Goal: Task Accomplishment & Management: Complete application form

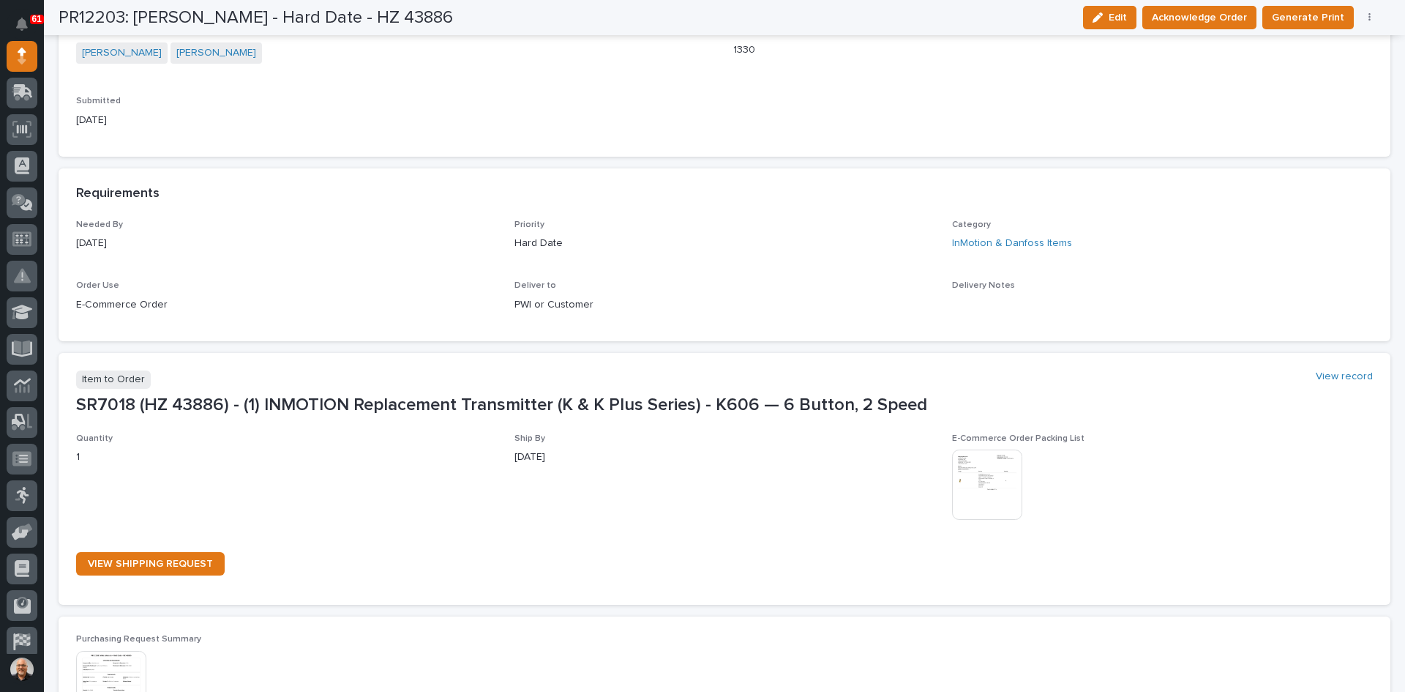
scroll to position [512, 0]
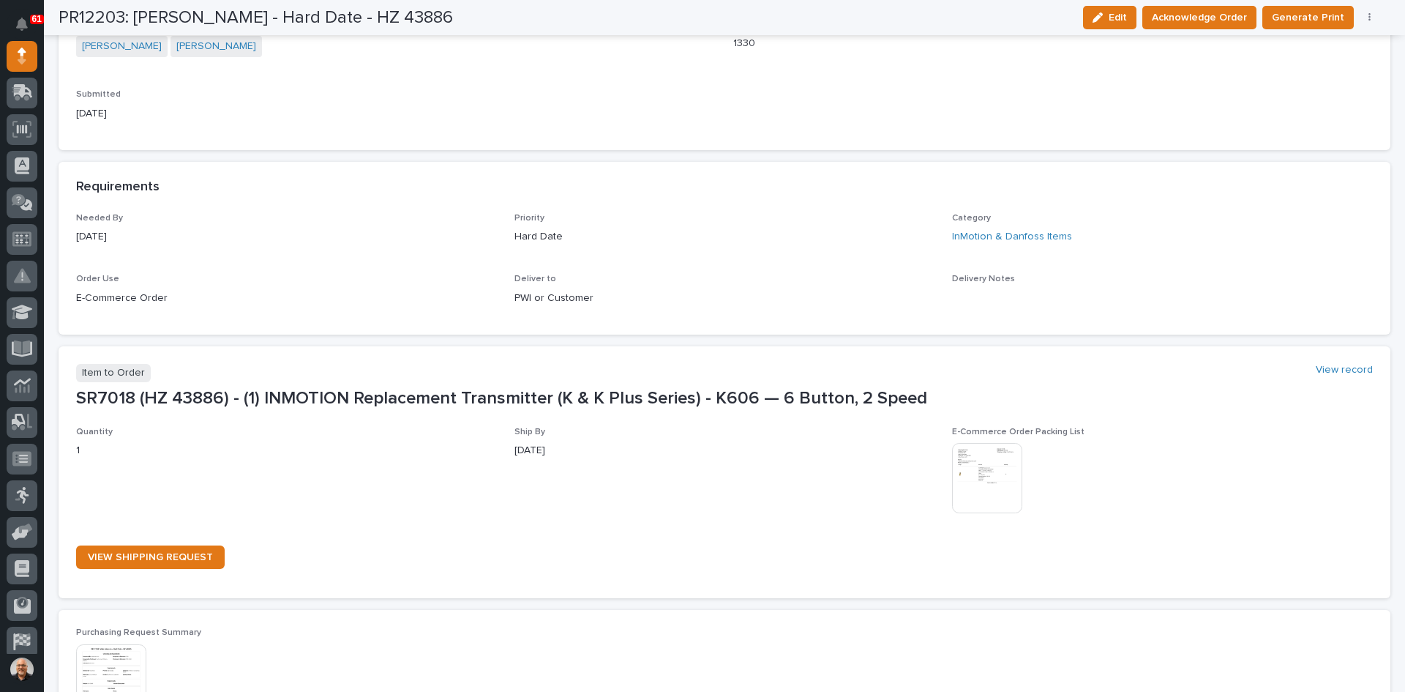
click at [971, 473] on img at bounding box center [987, 478] width 70 height 70
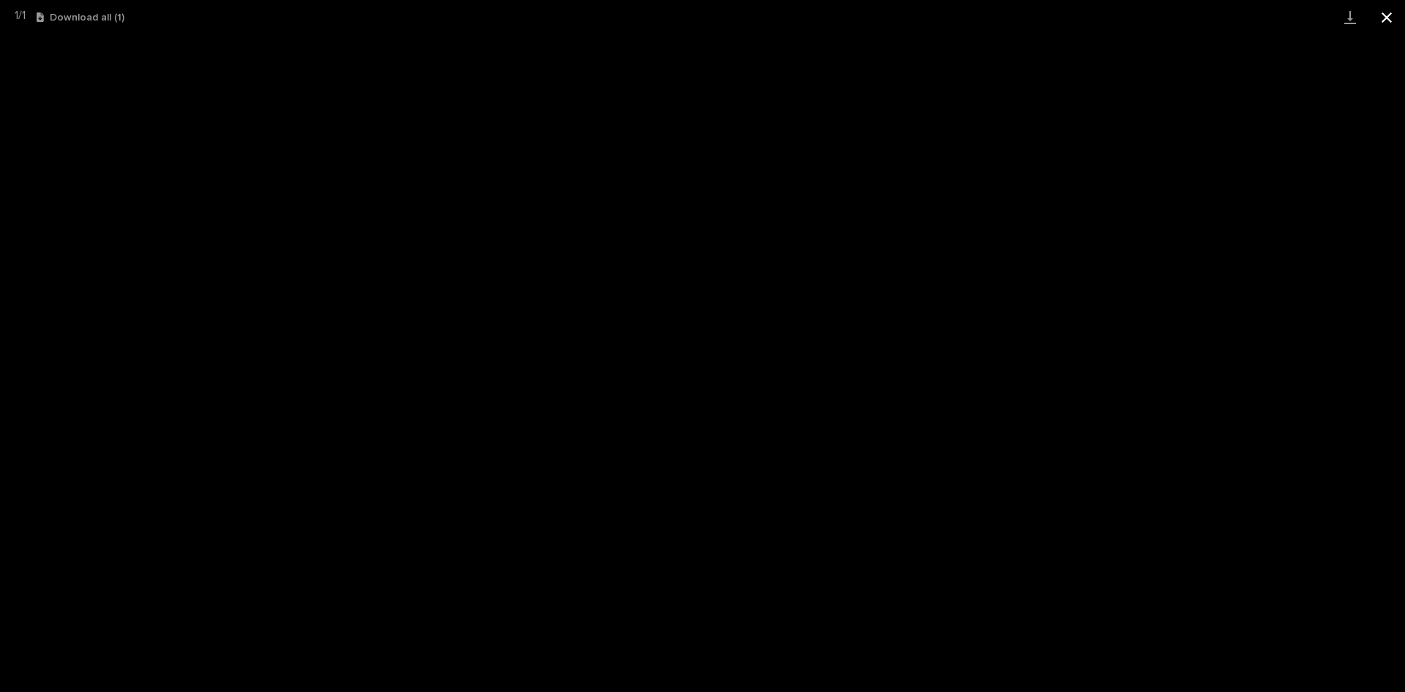
click at [1383, 22] on button "Close gallery" at bounding box center [1387, 17] width 37 height 34
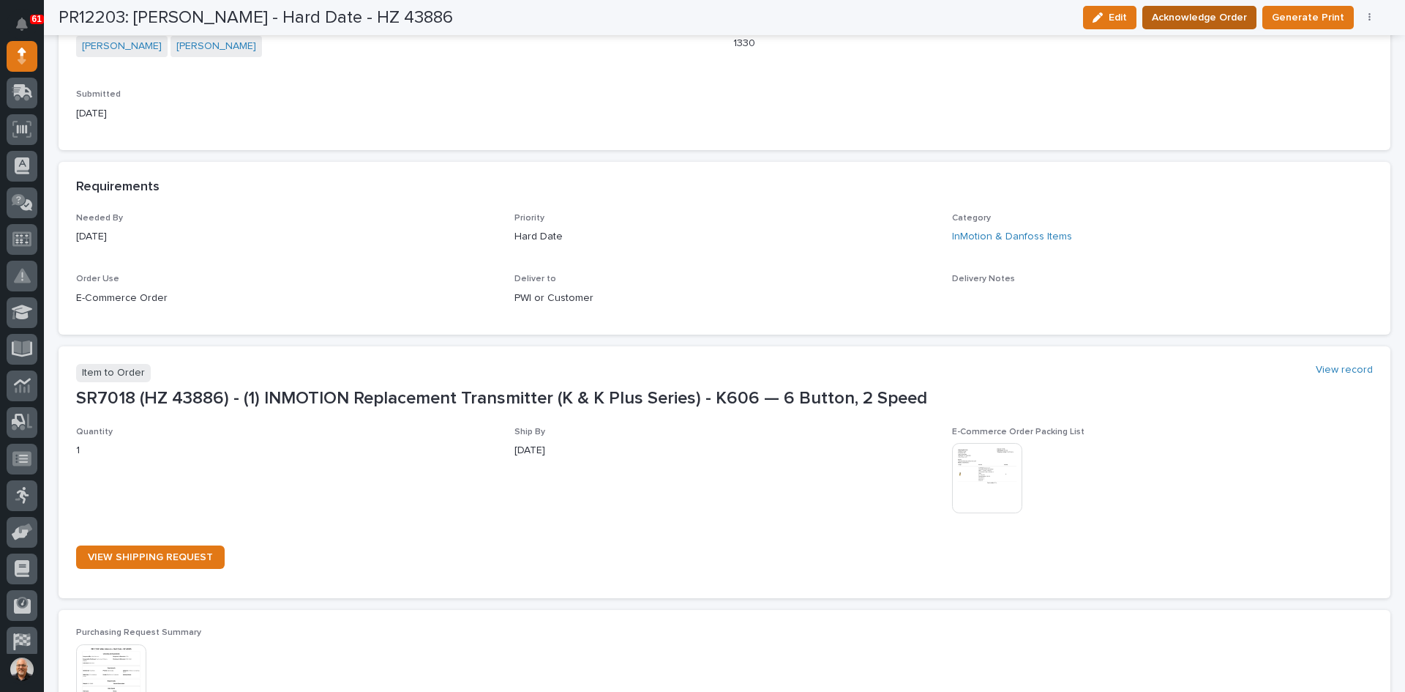
click at [1208, 20] on span "Acknowledge Order" at bounding box center [1199, 18] width 95 height 18
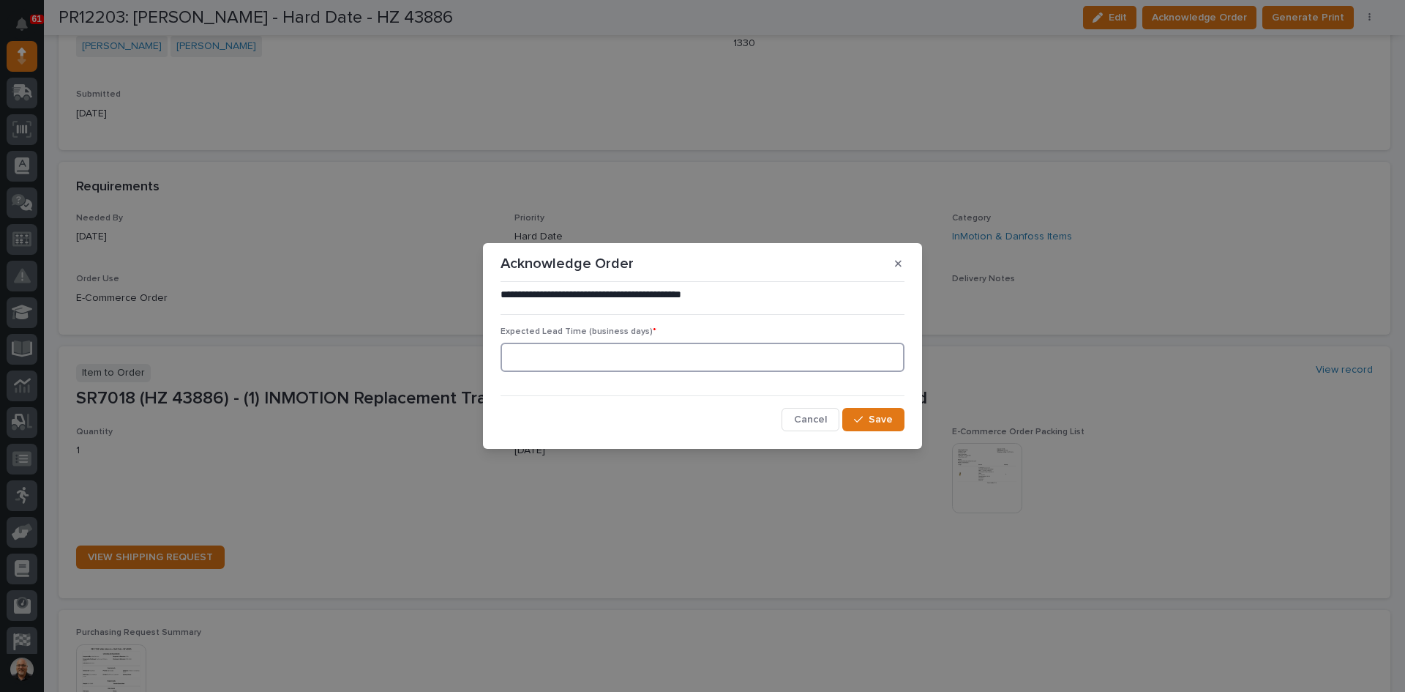
click at [529, 357] on input at bounding box center [703, 357] width 404 height 29
type input "0"
click at [870, 416] on button "Save" at bounding box center [874, 419] width 62 height 23
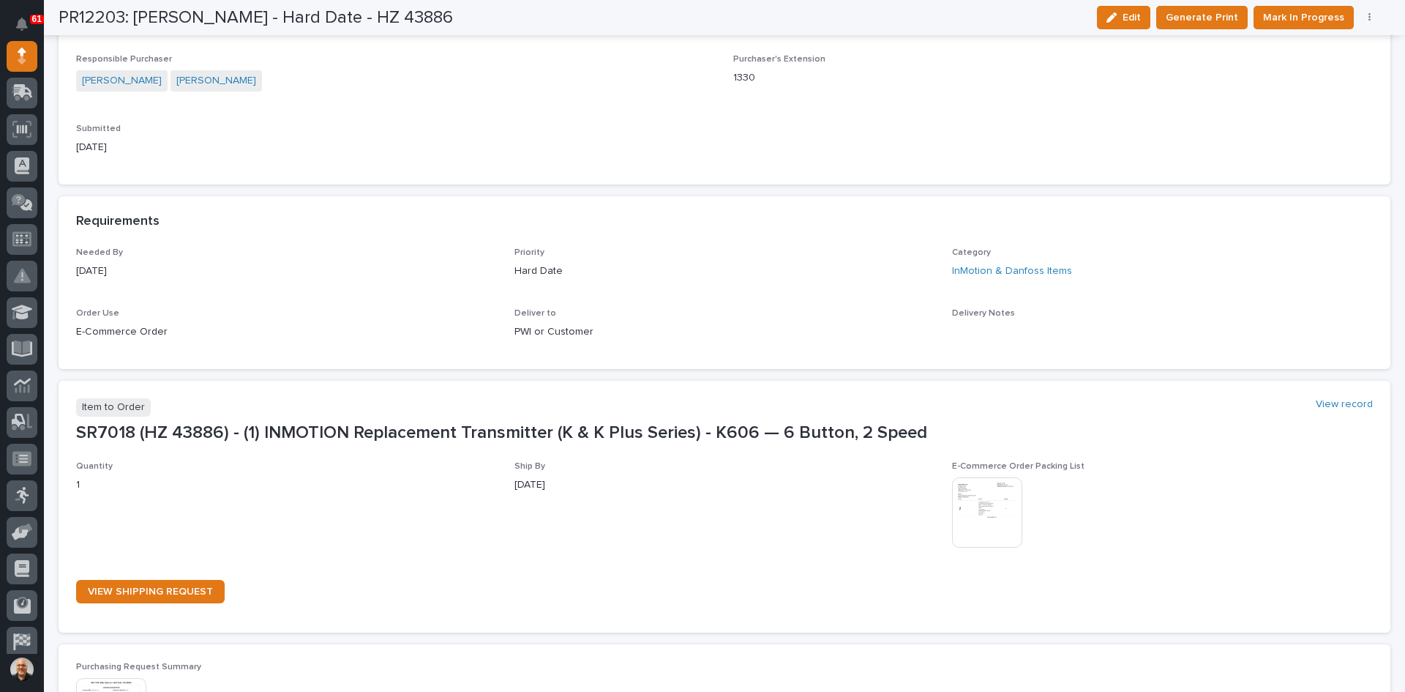
scroll to position [638, 0]
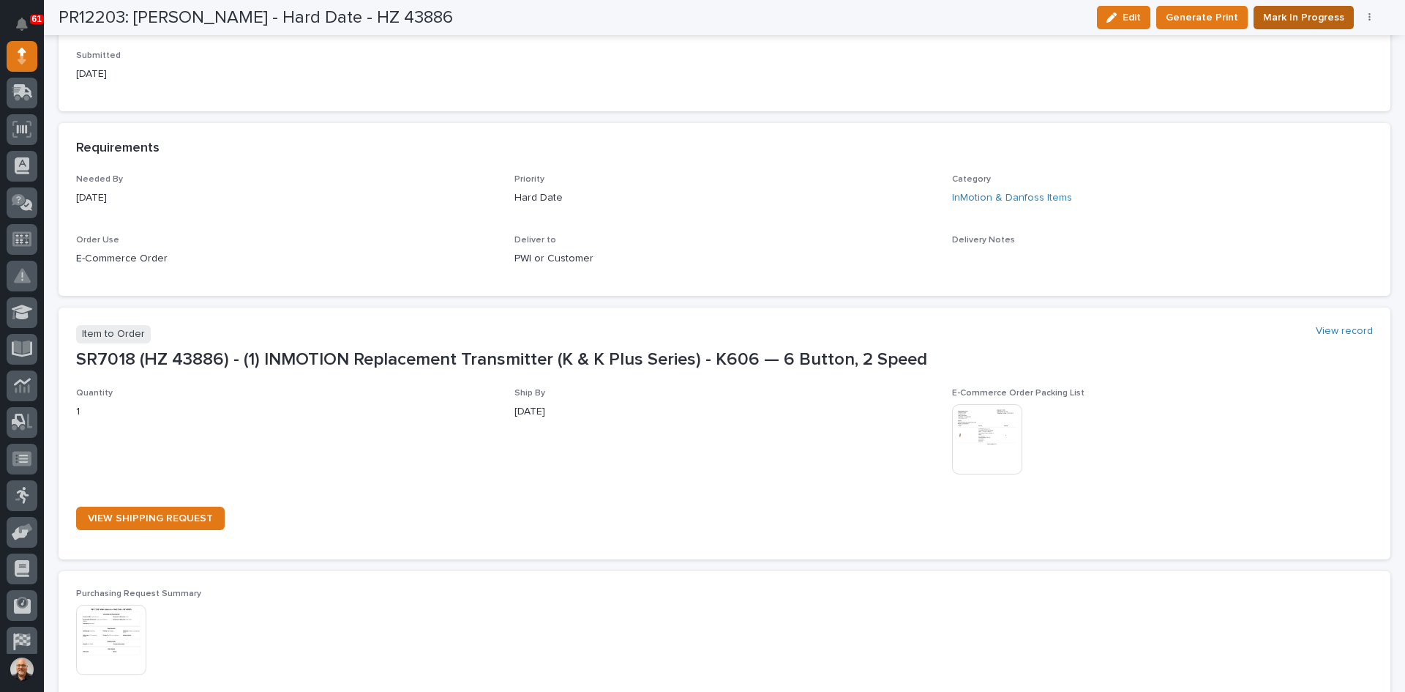
click at [1299, 19] on span "Mark In Progress" at bounding box center [1303, 18] width 81 height 18
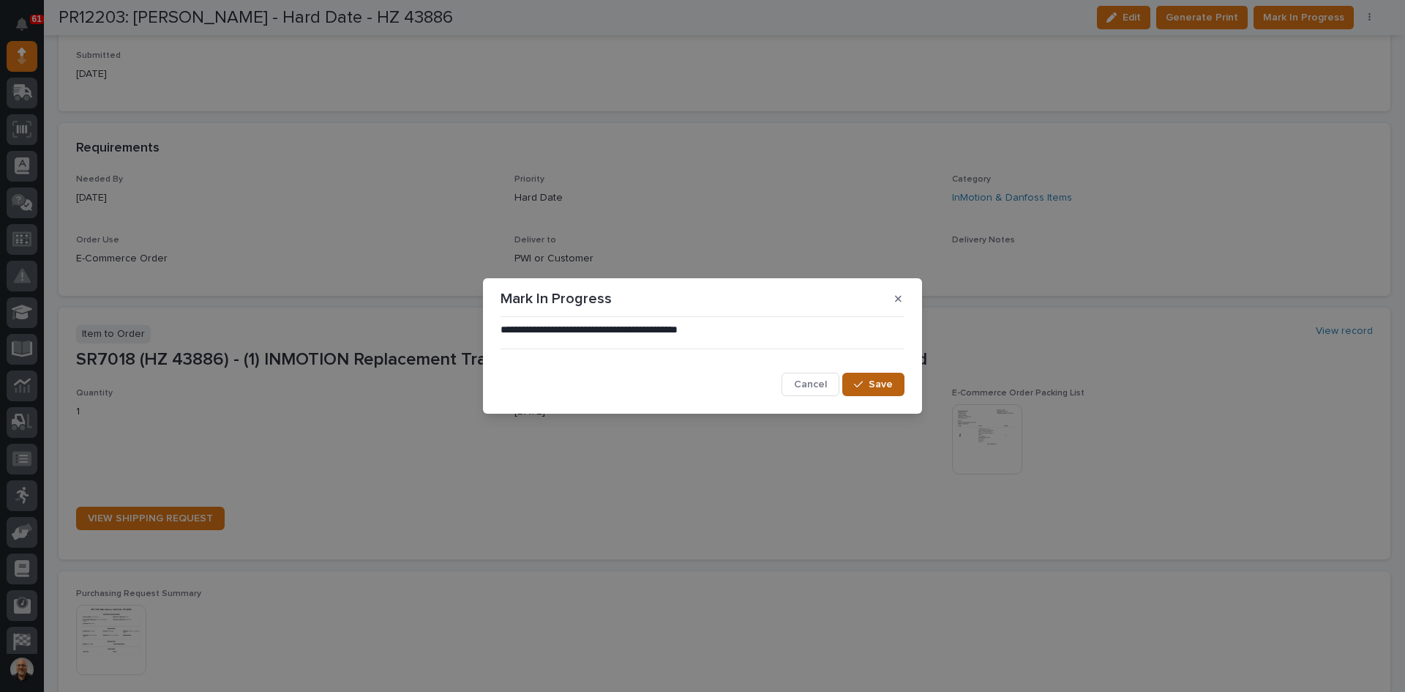
click at [869, 383] on div "button" at bounding box center [861, 384] width 15 height 10
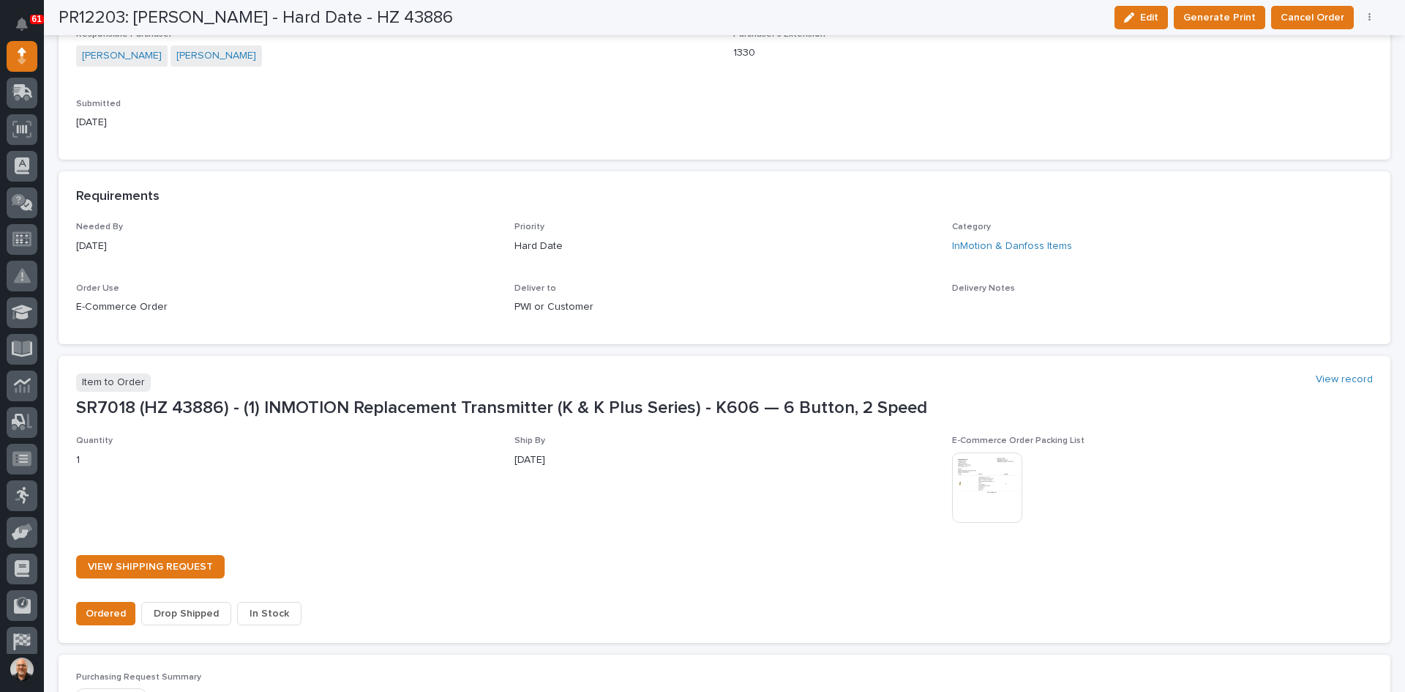
scroll to position [728, 0]
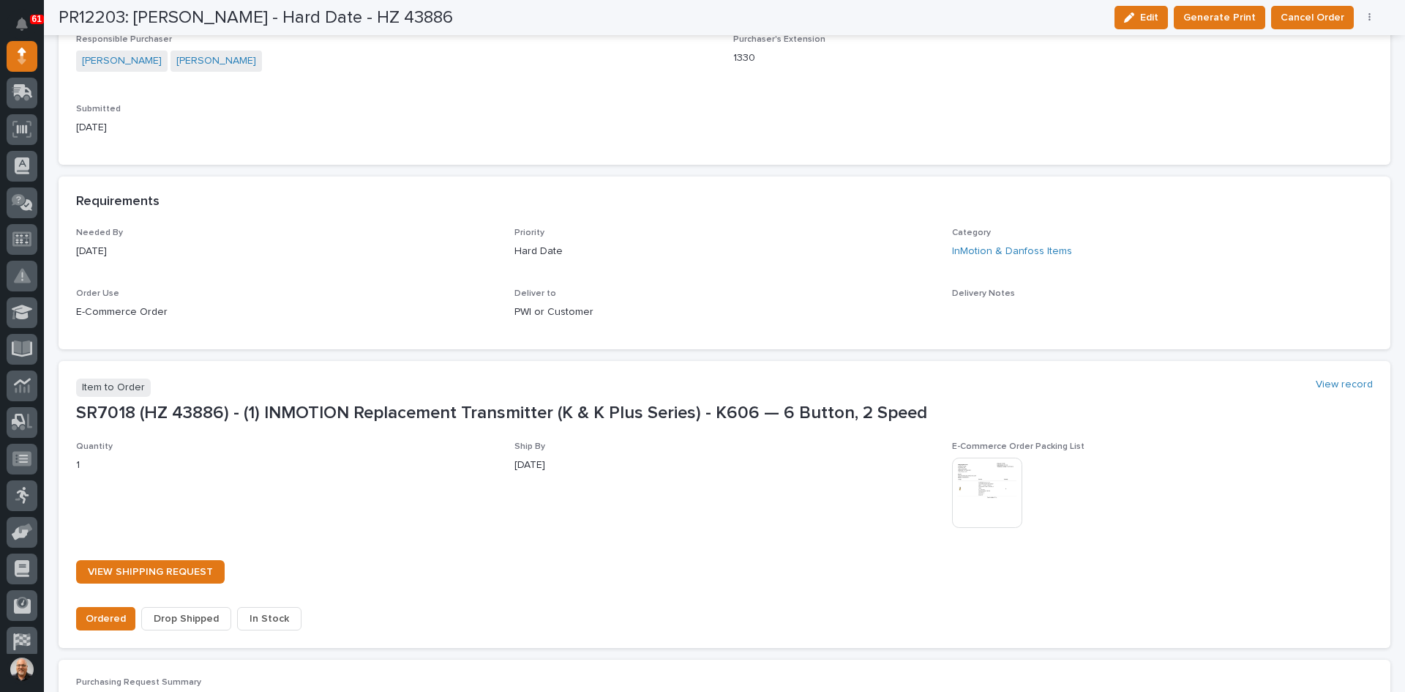
click at [272, 615] on span "In Stock" at bounding box center [270, 619] width 40 height 18
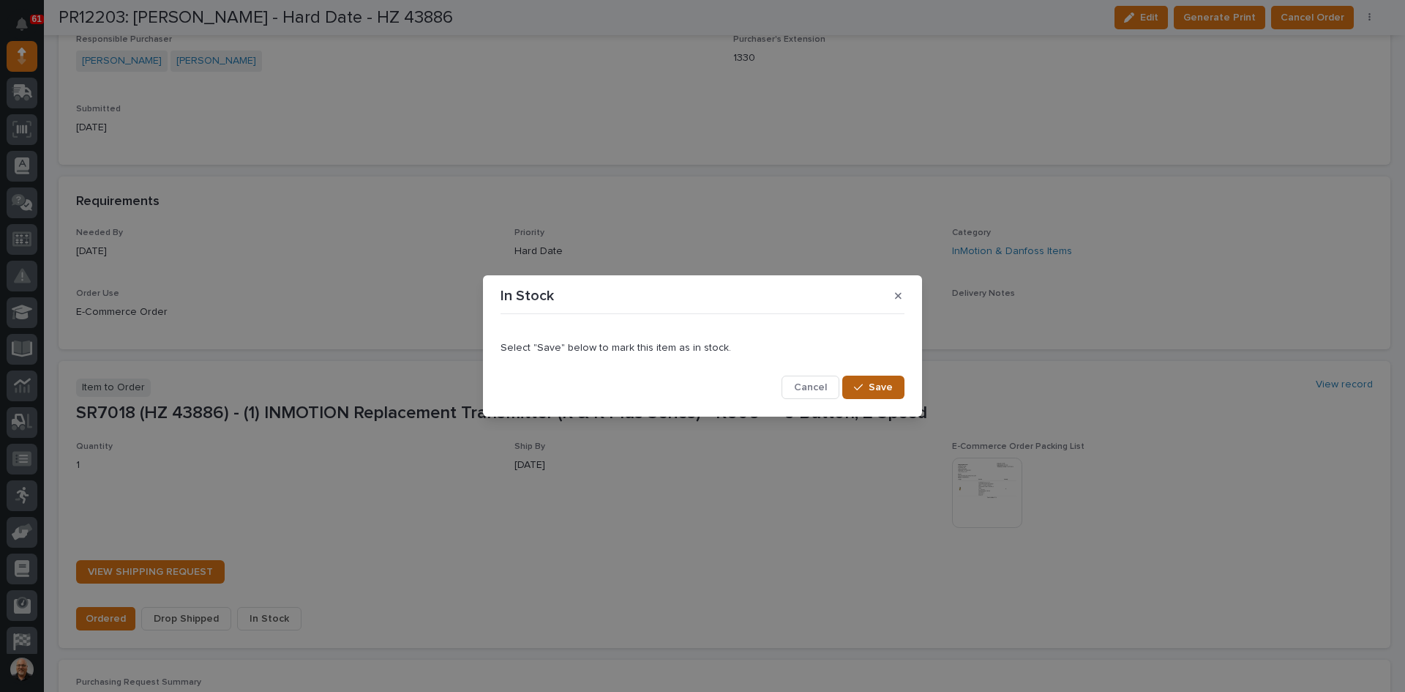
click at [872, 386] on span "Save" at bounding box center [881, 387] width 24 height 13
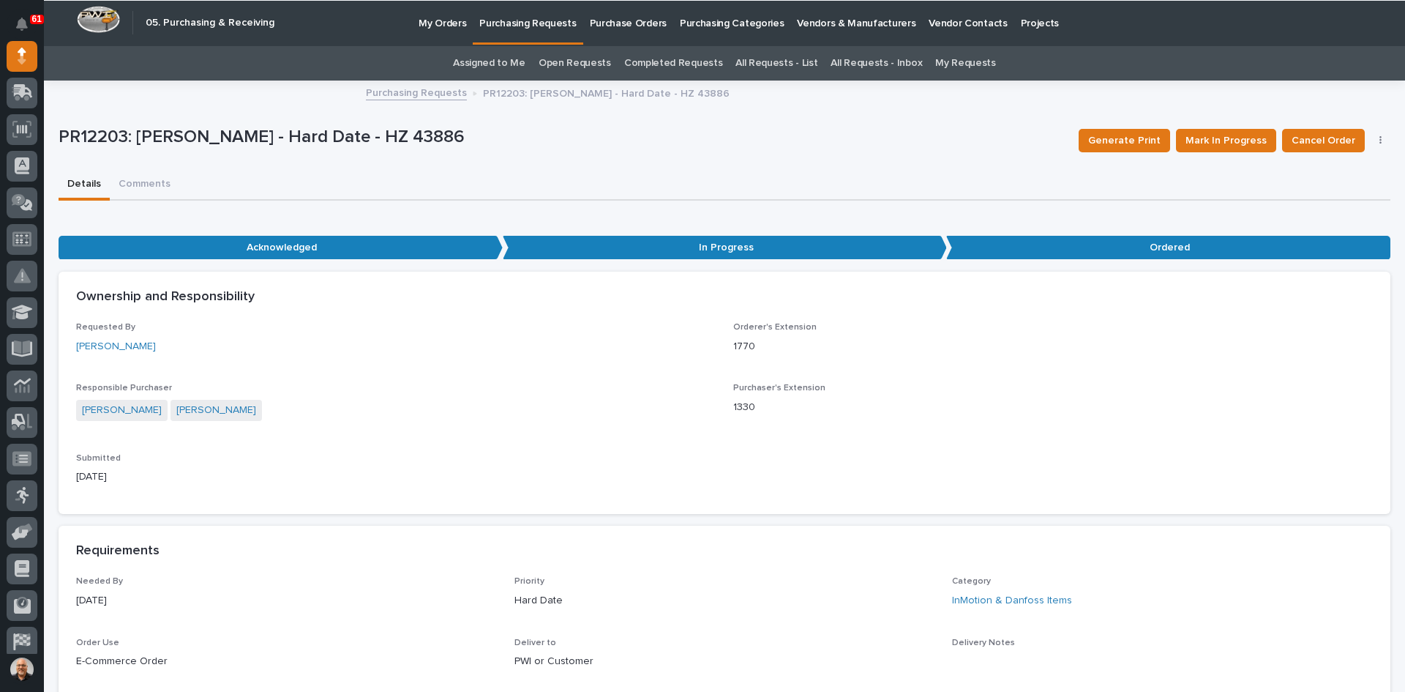
scroll to position [0, 0]
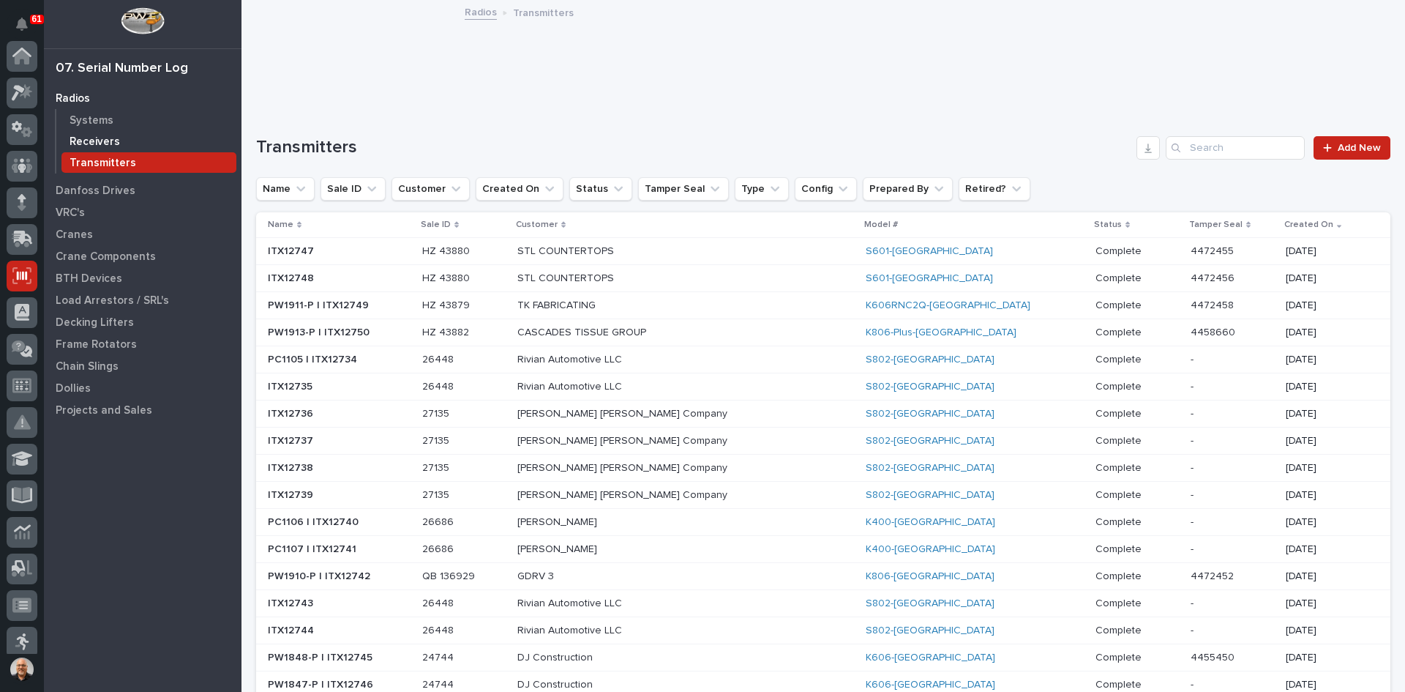
scroll to position [220, 0]
click at [1340, 143] on span "Add New" at bounding box center [1359, 148] width 43 height 10
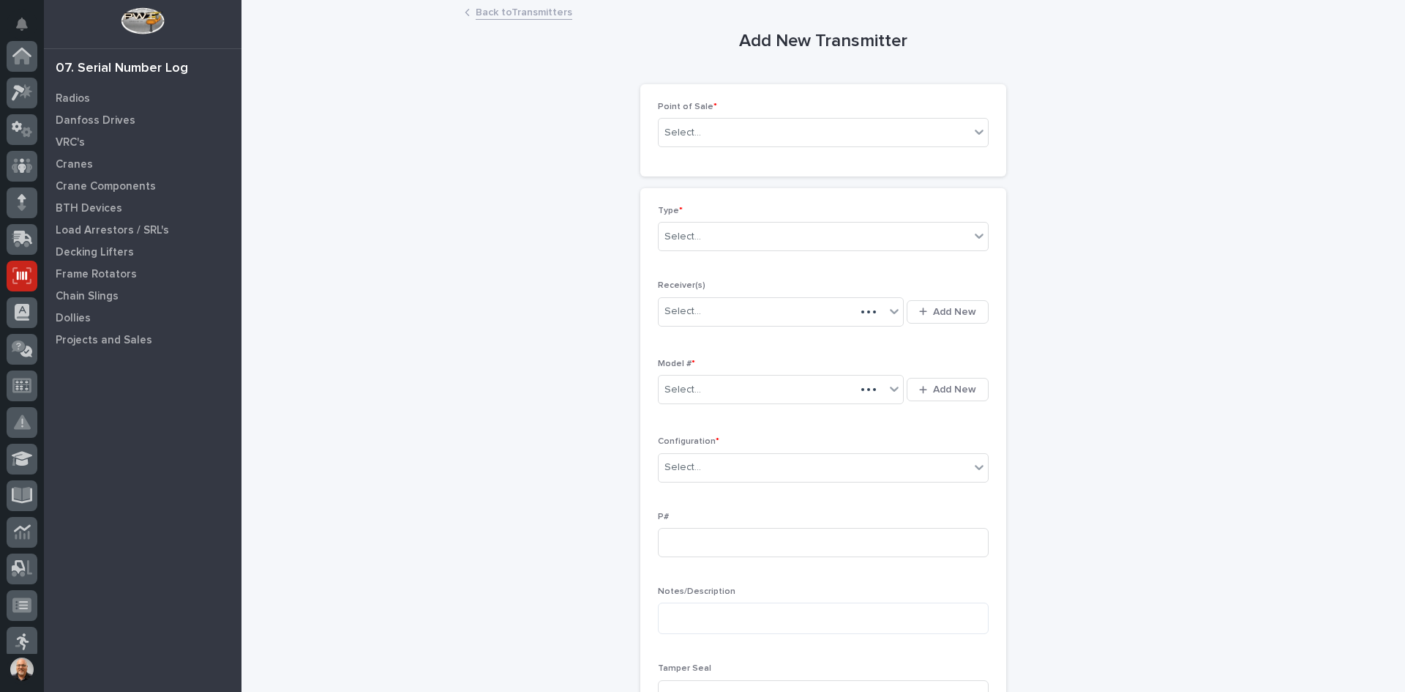
scroll to position [220, 0]
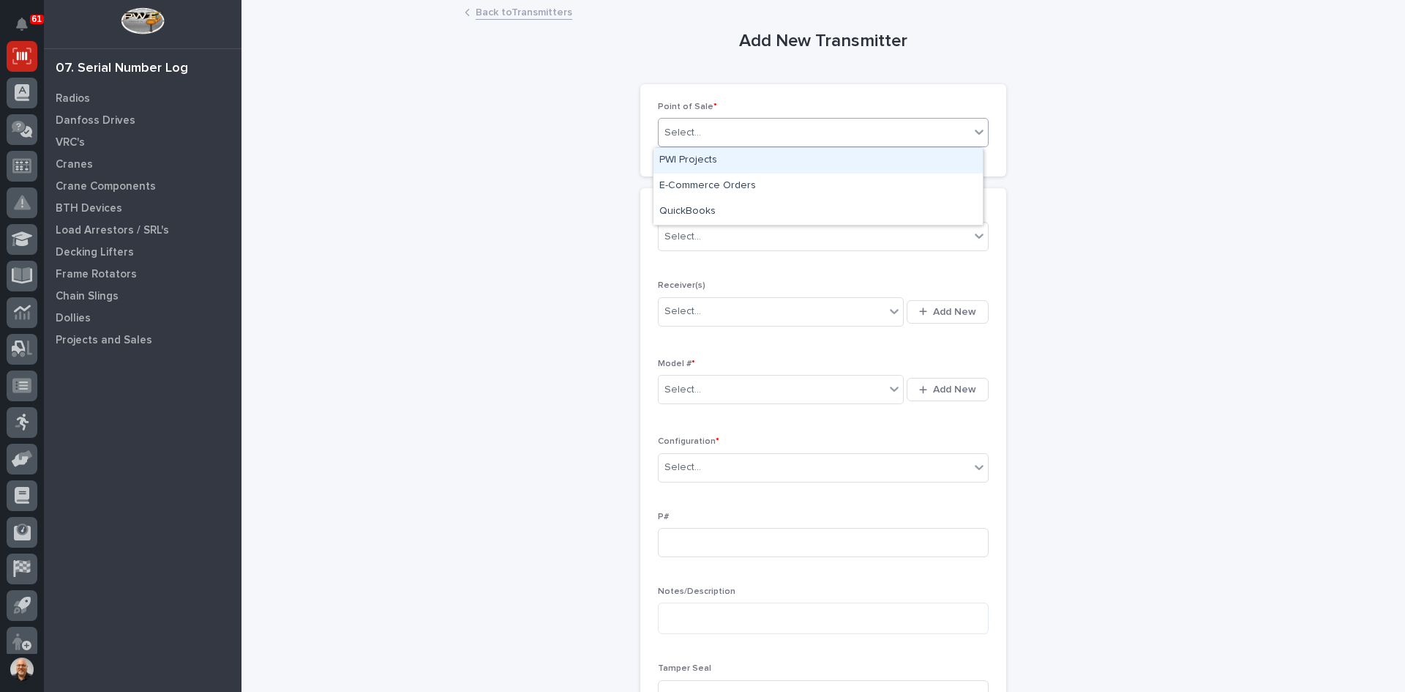
click at [700, 131] on div "Select..." at bounding box center [814, 133] width 311 height 24
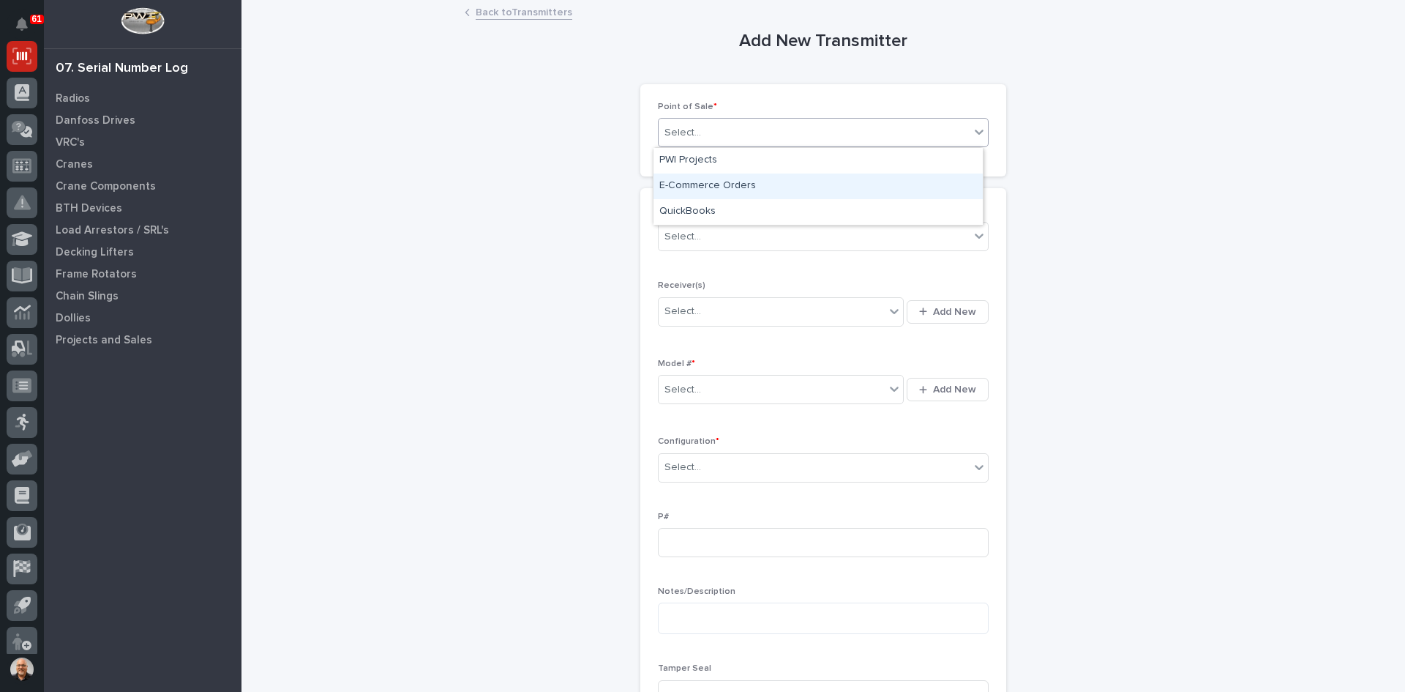
click at [706, 184] on div "E-Commerce Orders" at bounding box center [818, 186] width 329 height 26
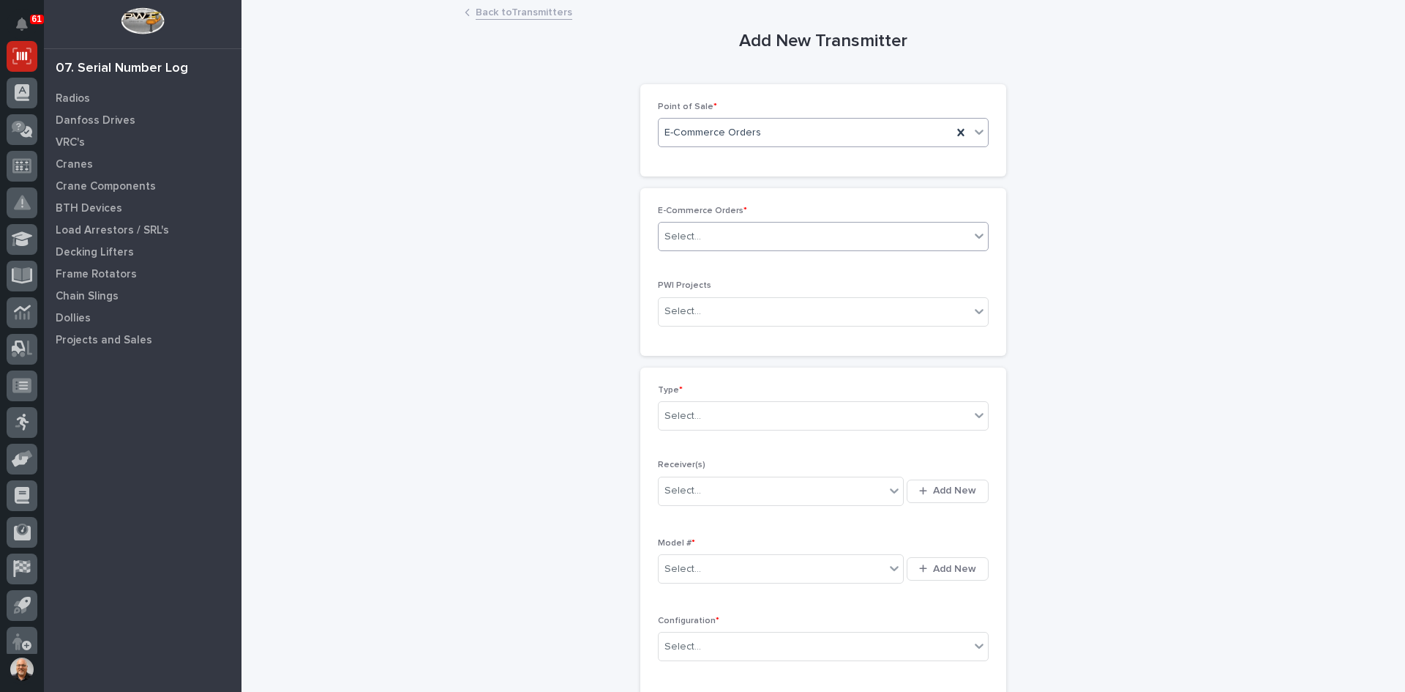
click at [703, 244] on div "Select..." at bounding box center [814, 237] width 311 height 24
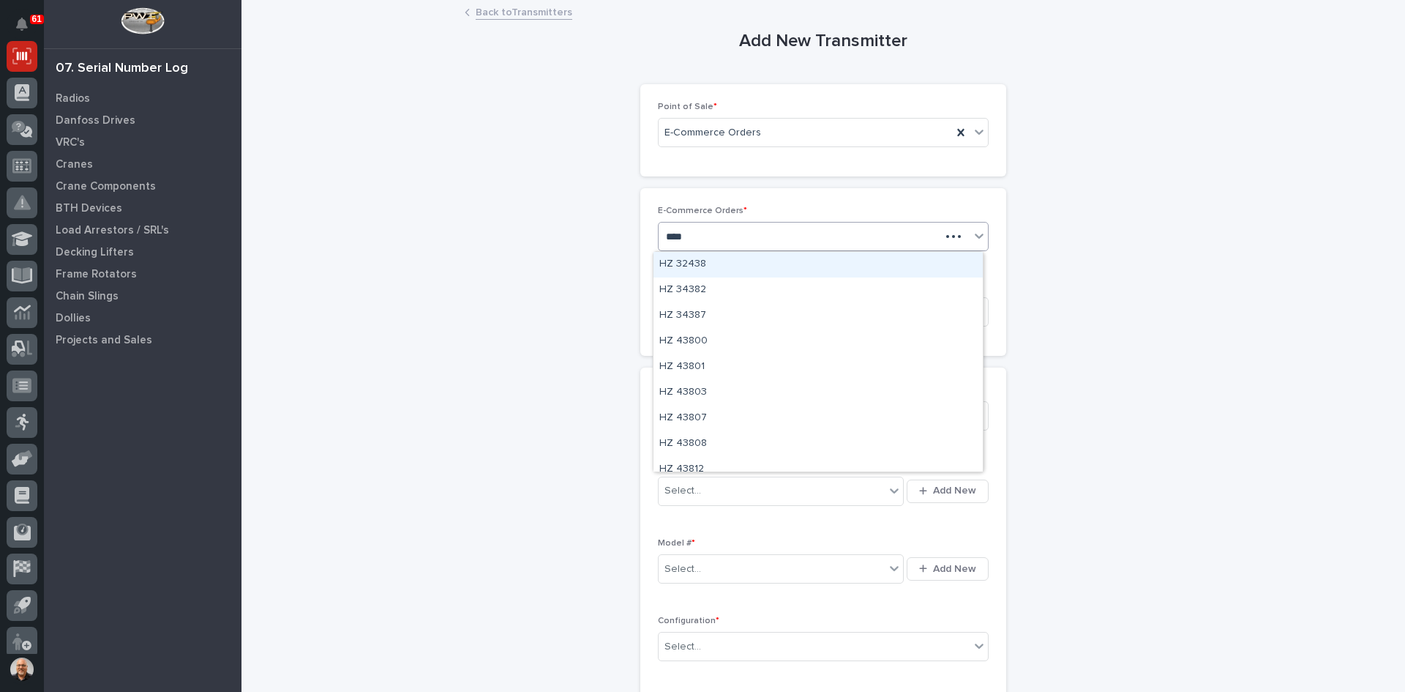
type input "*****"
click at [693, 266] on div "HZ 43877" at bounding box center [818, 265] width 329 height 26
click at [704, 417] on div "Select..." at bounding box center [814, 416] width 311 height 24
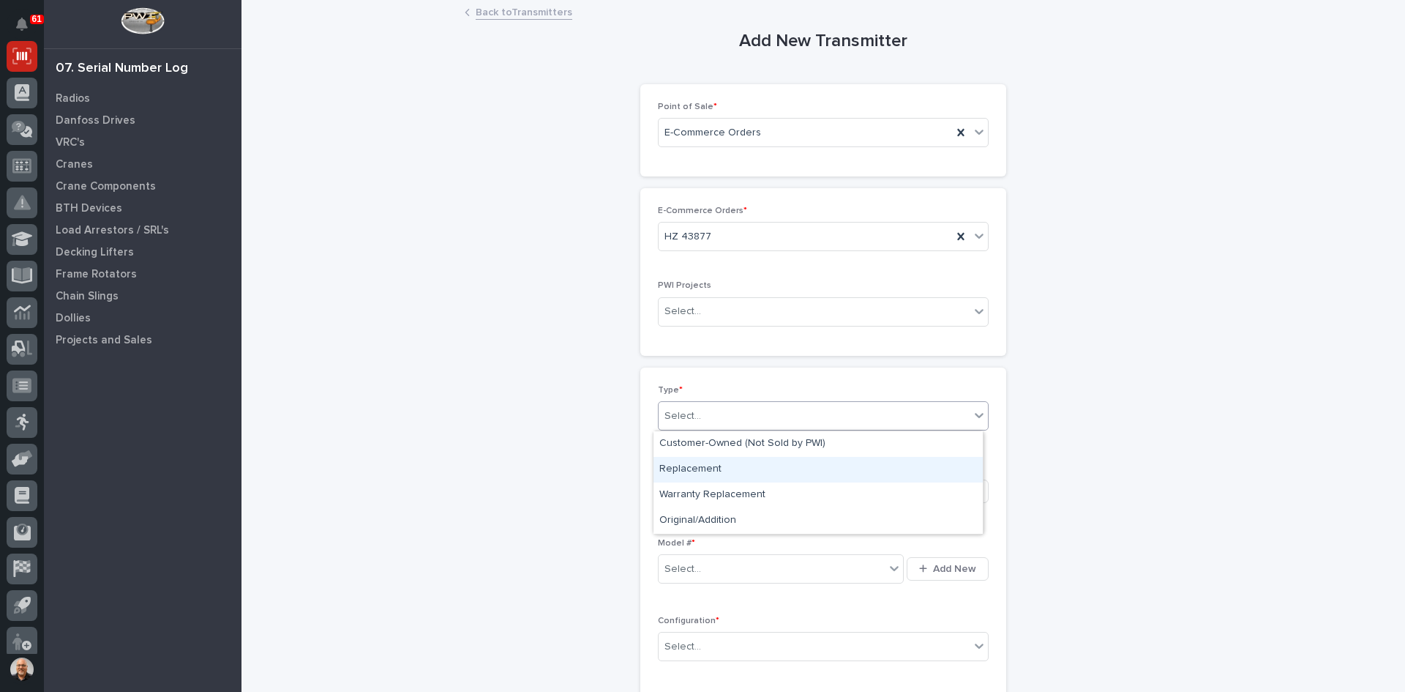
click at [692, 466] on div "Replacement" at bounding box center [818, 470] width 329 height 26
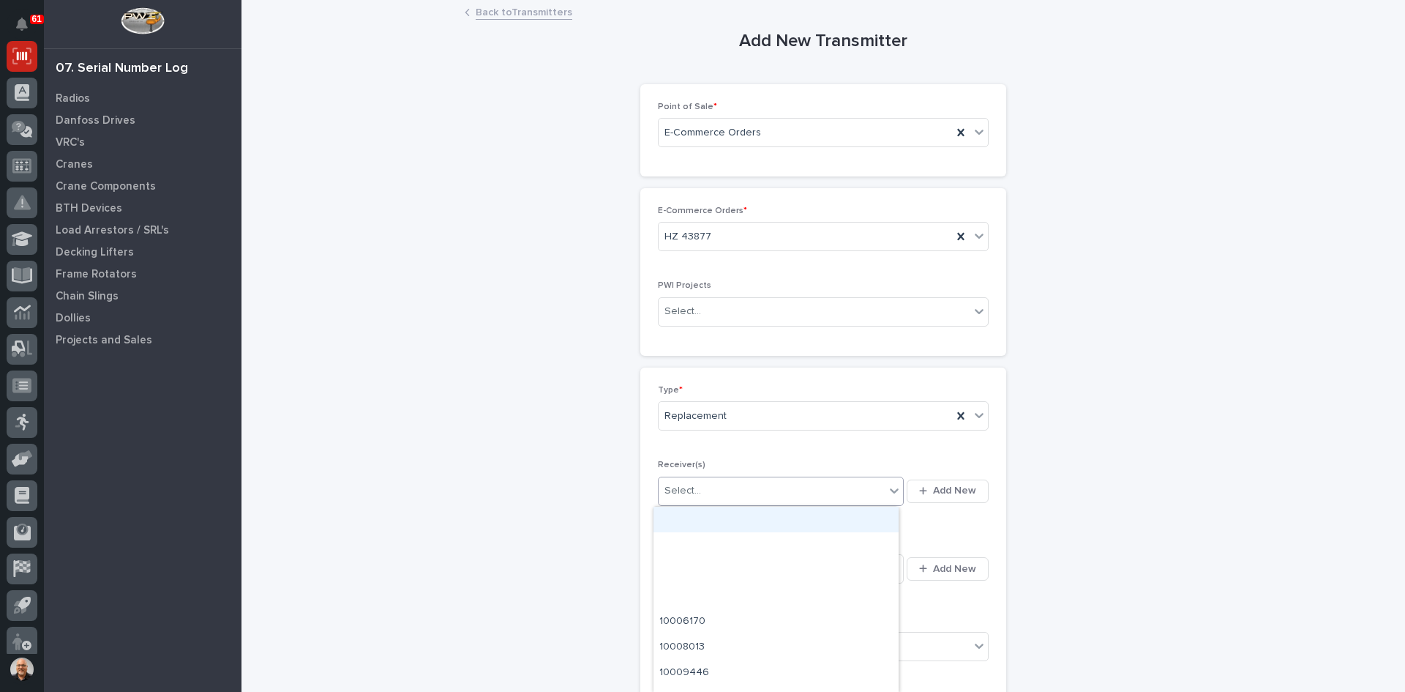
click at [706, 492] on div "Select..." at bounding box center [772, 491] width 226 height 24
type input "********"
click at [692, 520] on div "A1045804" at bounding box center [776, 520] width 245 height 26
click at [788, 569] on div "Select..." at bounding box center [772, 569] width 226 height 24
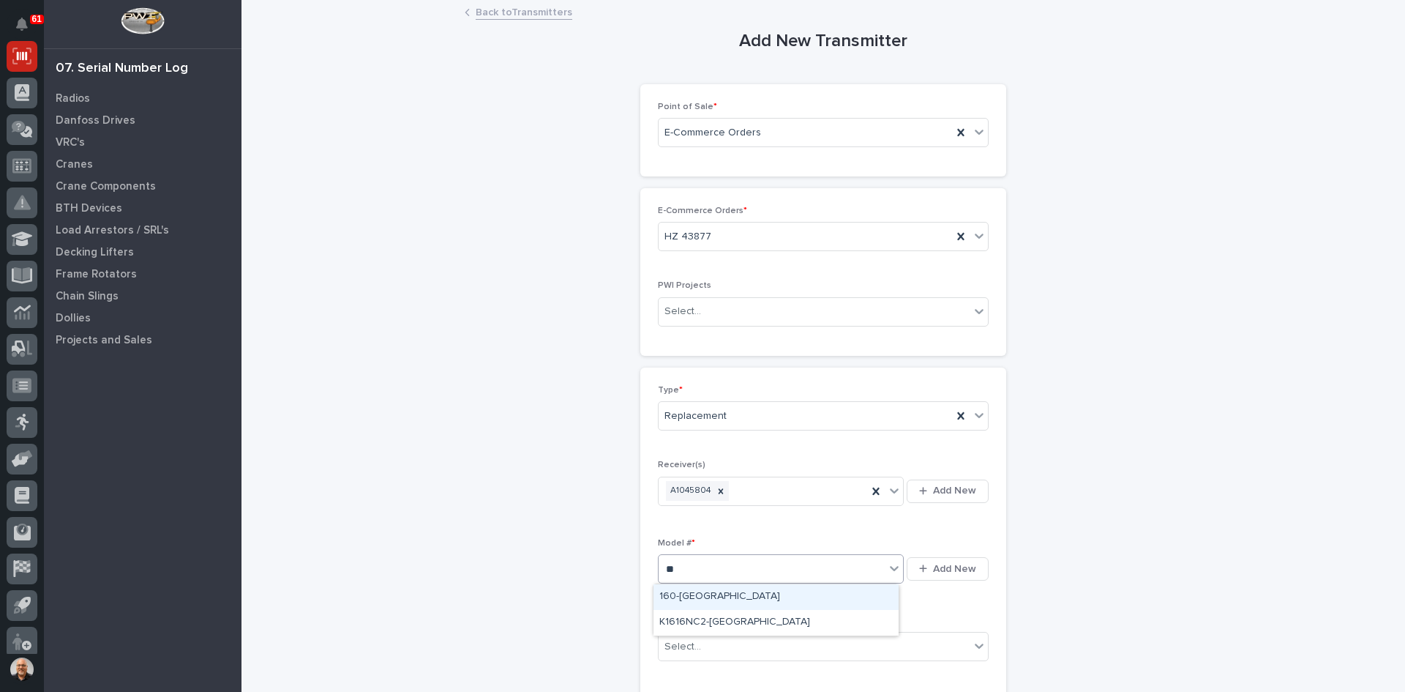
type input "***"
click at [684, 594] on div "160-TX" at bounding box center [776, 597] width 245 height 26
click at [707, 641] on div "Select..." at bounding box center [814, 647] width 311 height 24
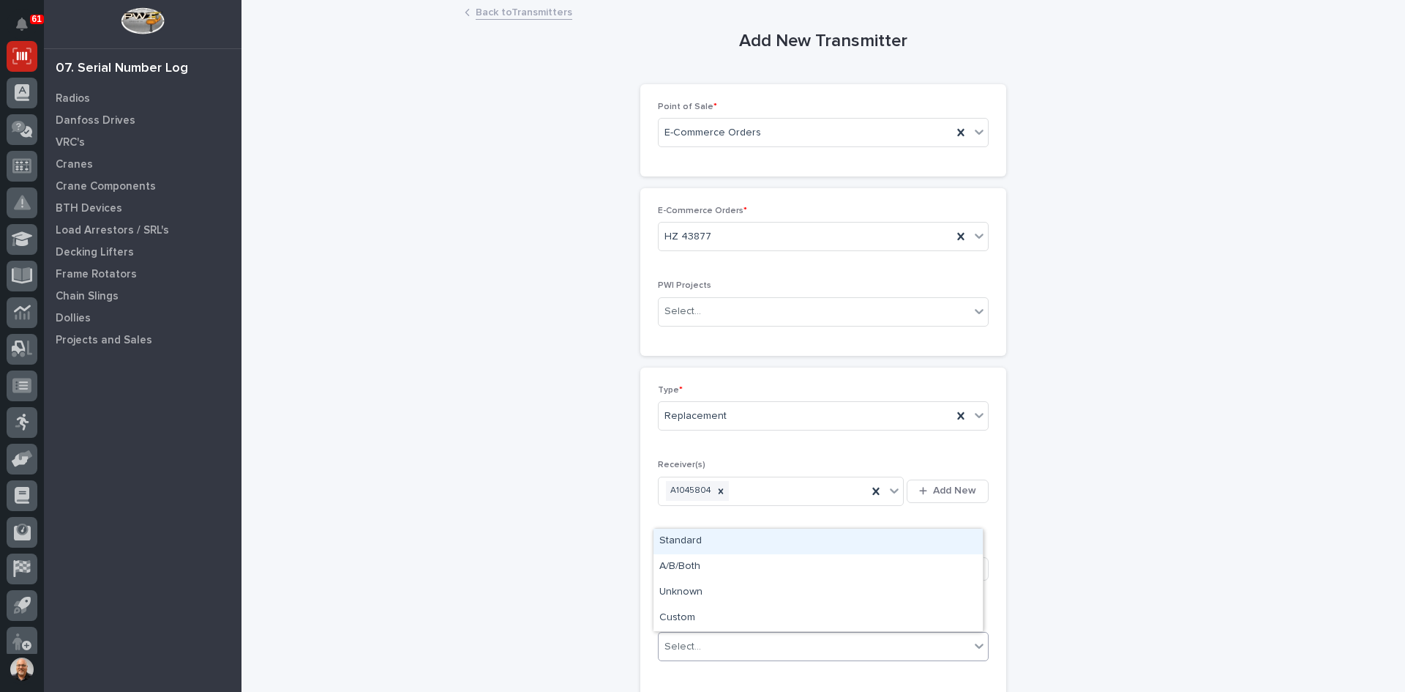
click at [673, 545] on div "Standard" at bounding box center [818, 542] width 329 height 26
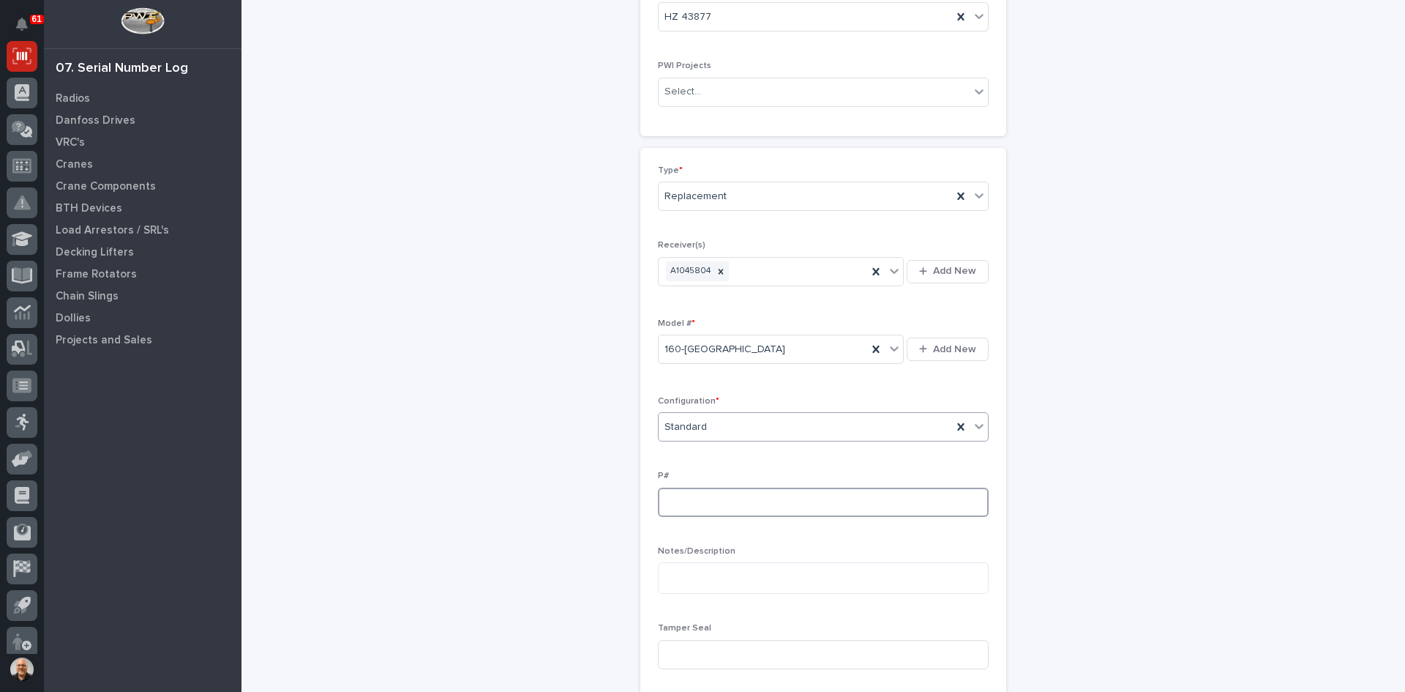
click at [676, 498] on input at bounding box center [823, 502] width 331 height 29
type input "PW1912-P"
click at [679, 650] on input at bounding box center [823, 654] width 331 height 29
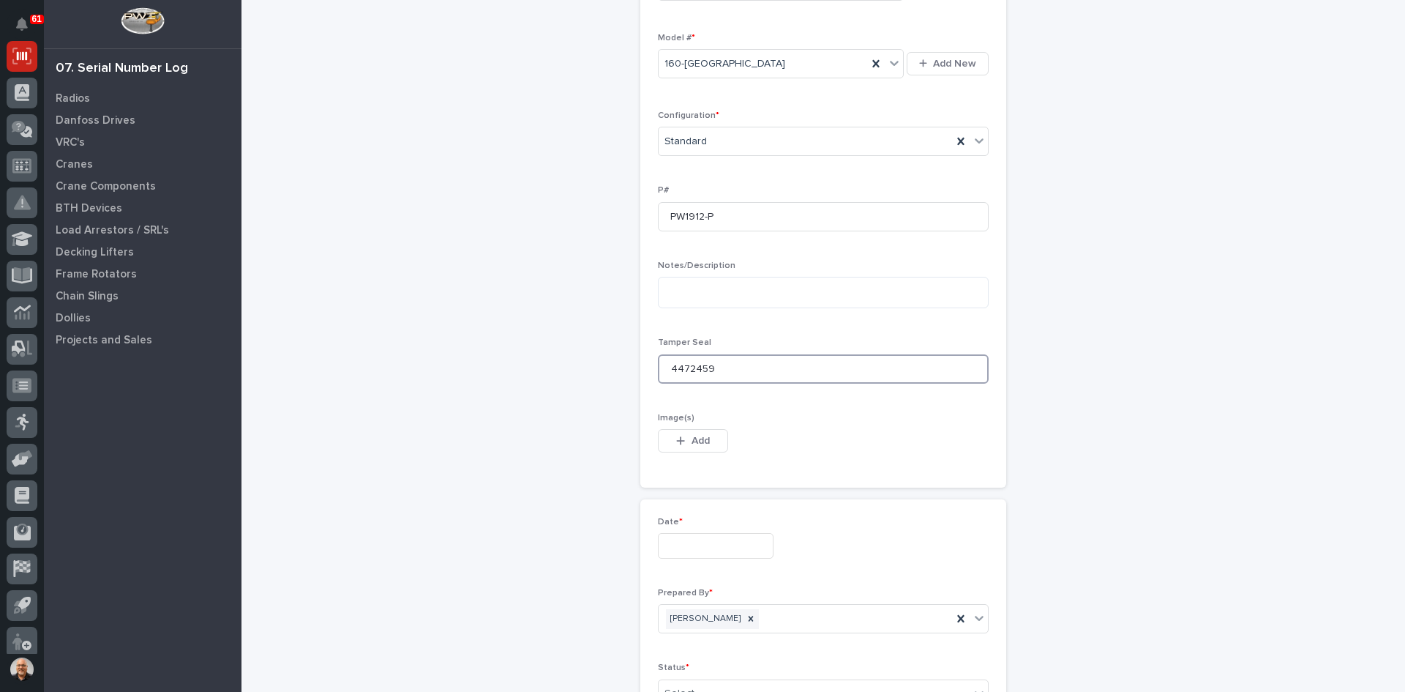
scroll to position [586, 0]
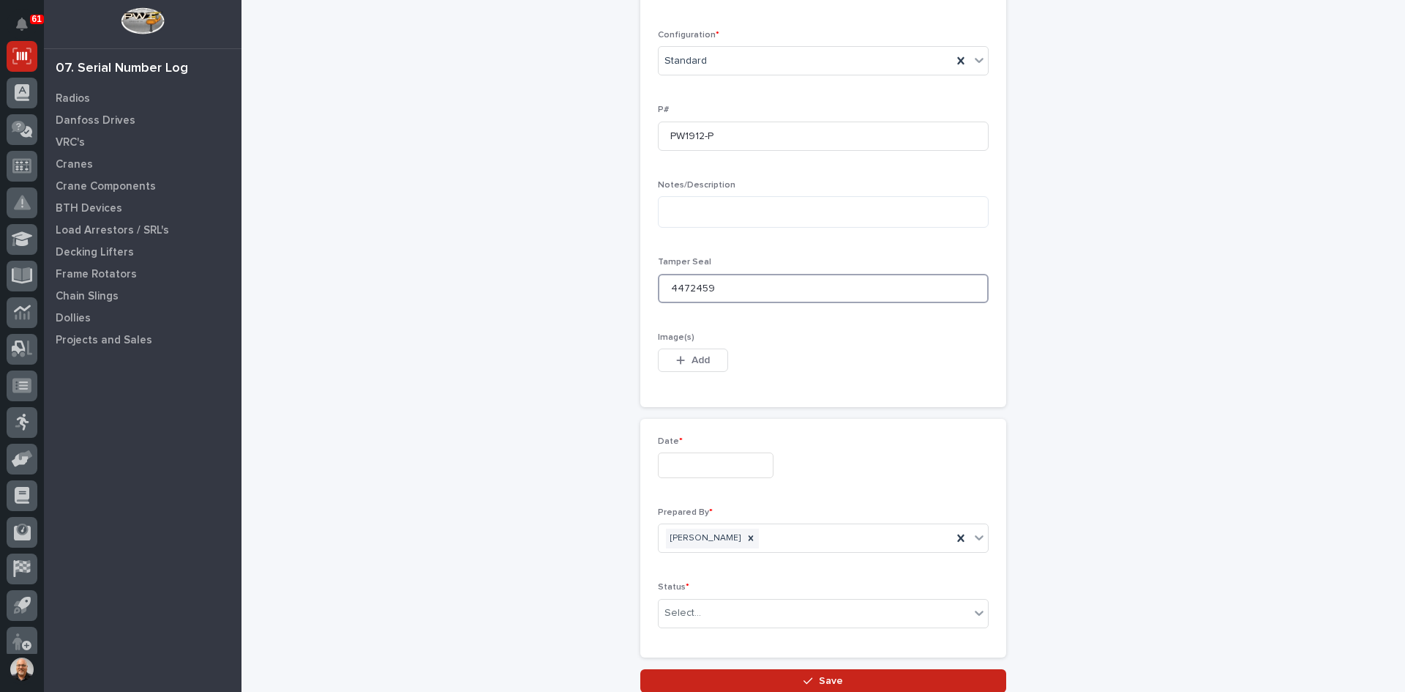
type input "4472459"
click at [690, 458] on input "text" at bounding box center [716, 465] width 116 height 26
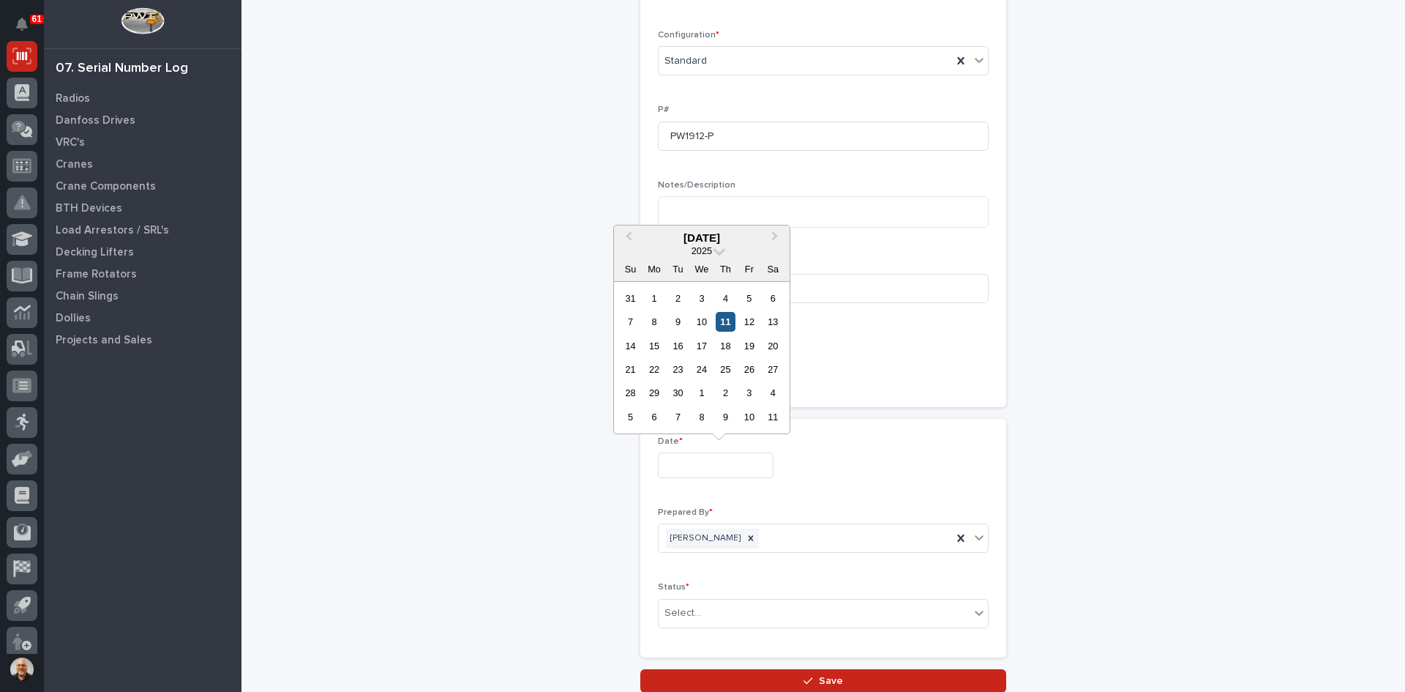
click at [726, 320] on div "11" at bounding box center [726, 322] width 20 height 20
type input "**********"
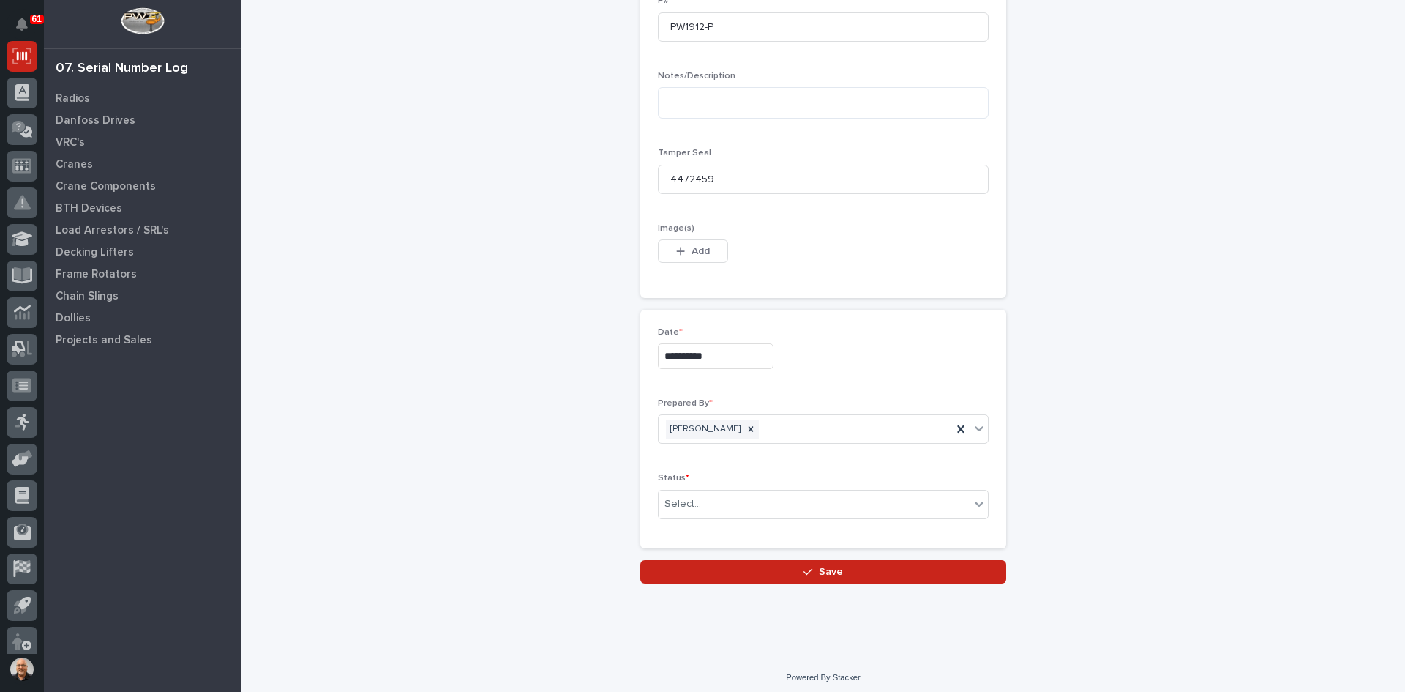
scroll to position [701, 0]
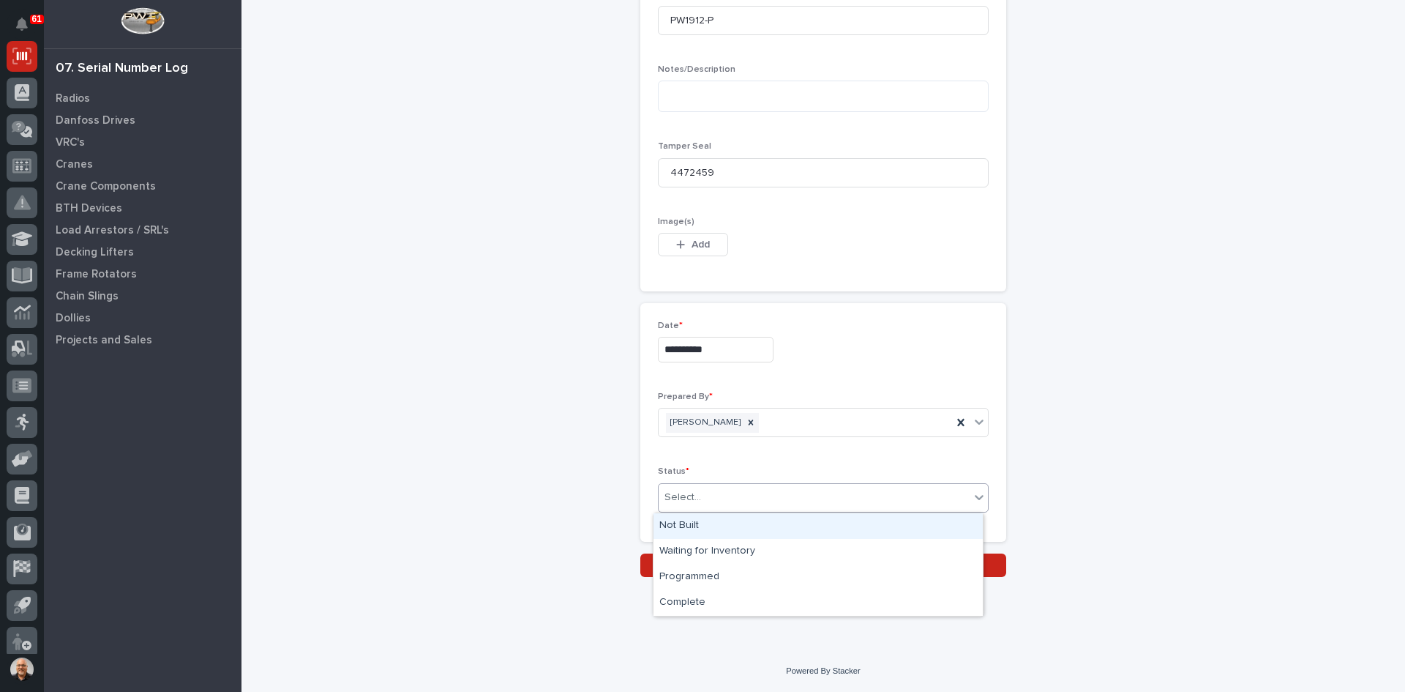
click at [698, 496] on div "Select..." at bounding box center [814, 497] width 311 height 24
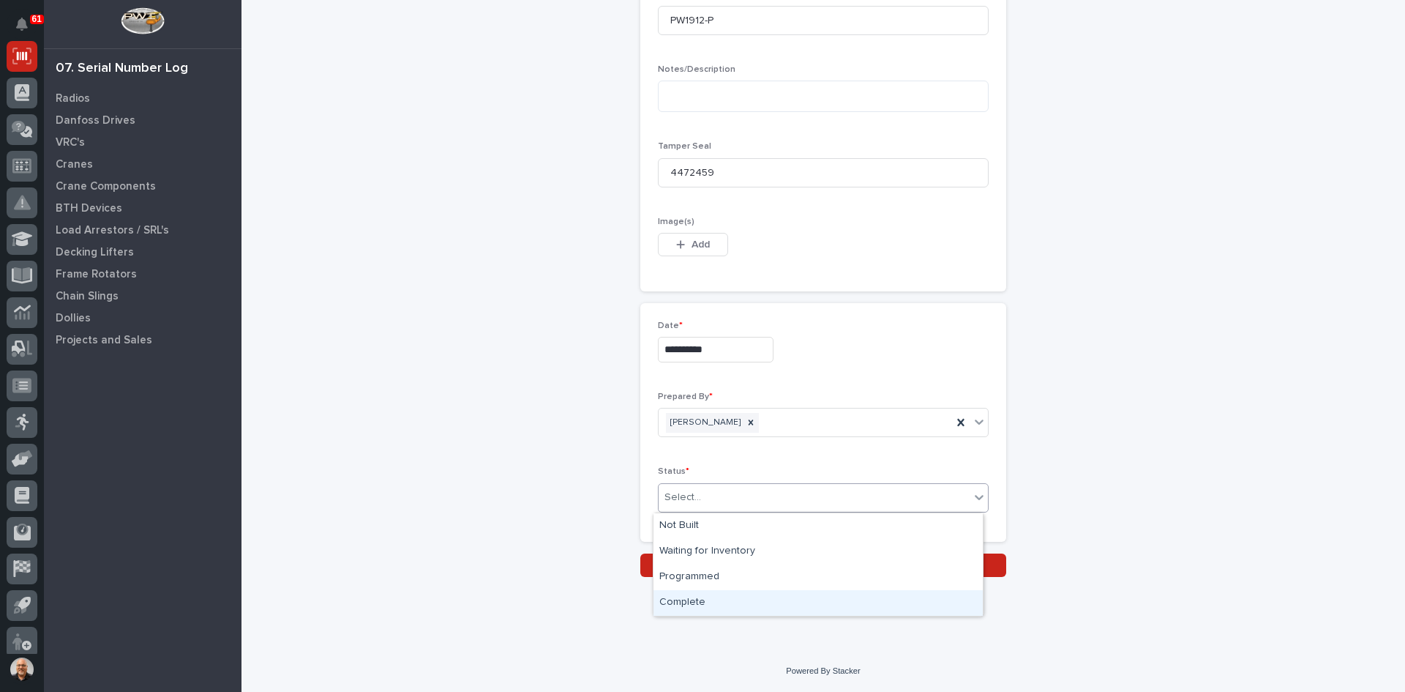
click at [692, 602] on div "Complete" at bounding box center [818, 603] width 329 height 26
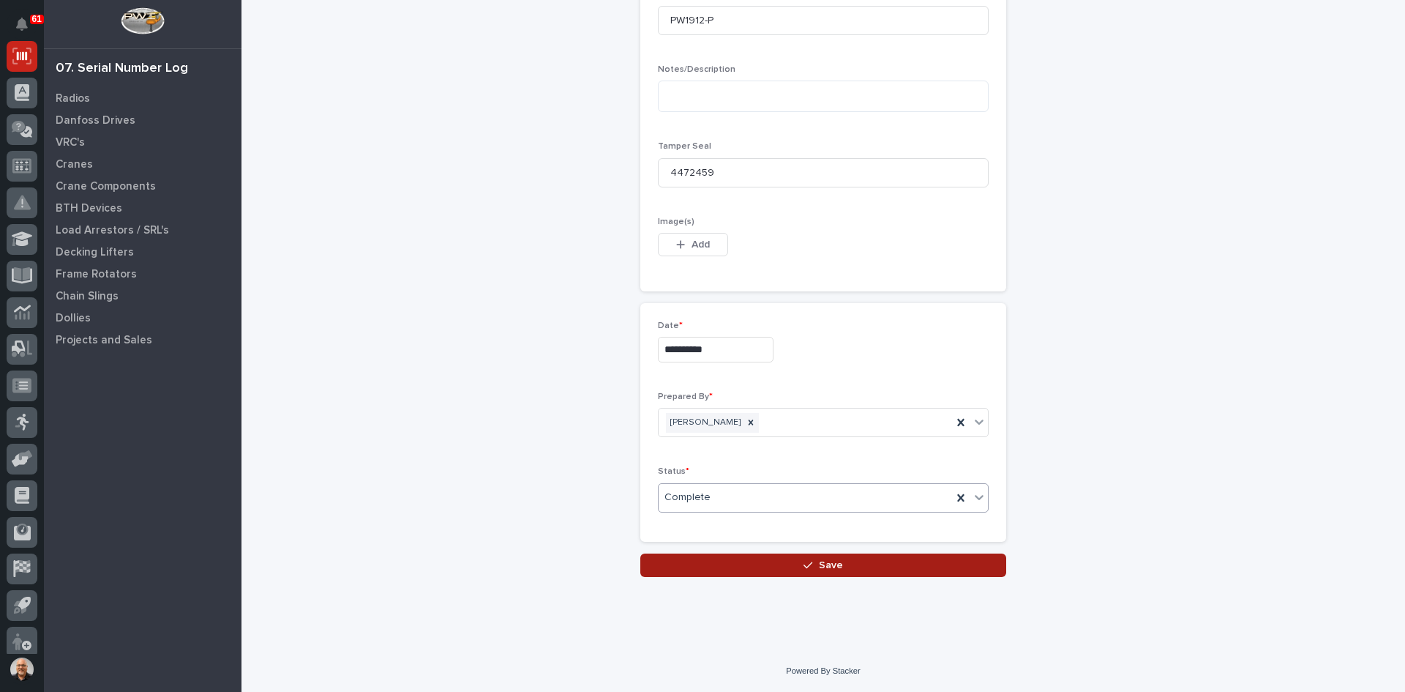
click at [826, 566] on span "Save" at bounding box center [831, 565] width 24 height 13
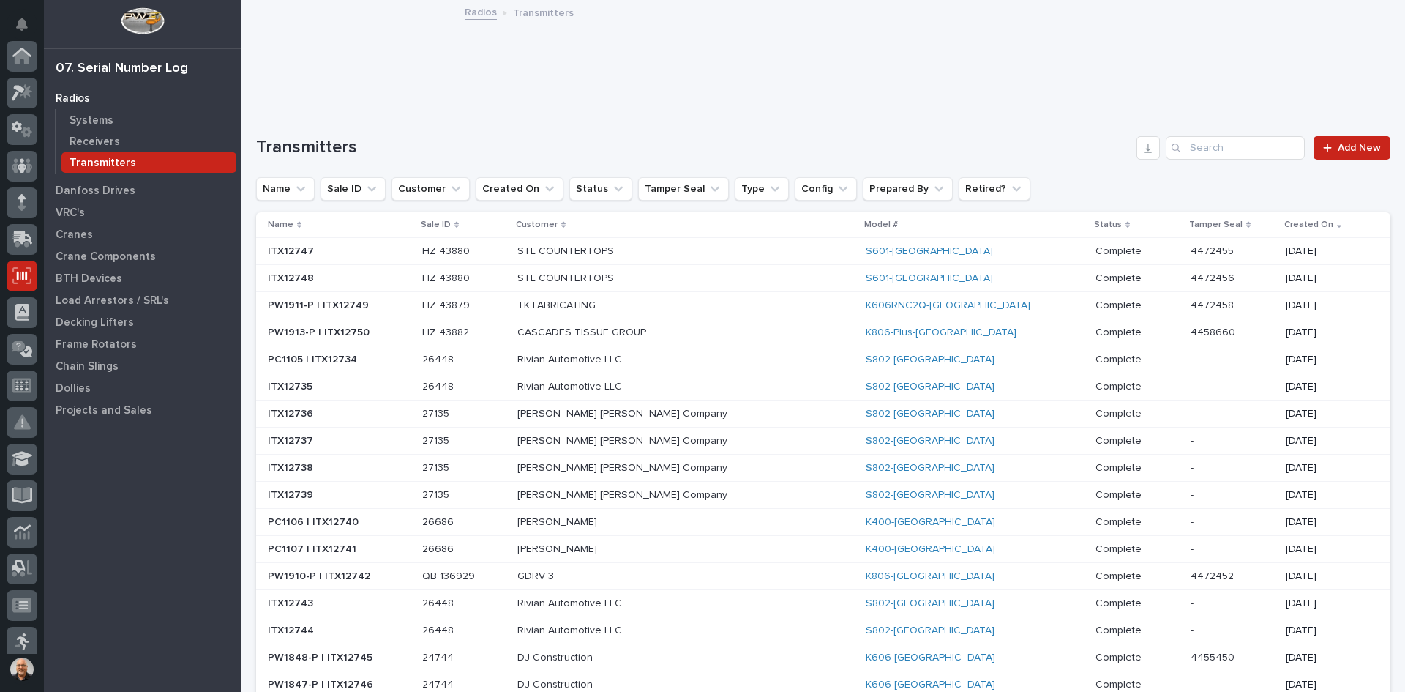
scroll to position [220, 0]
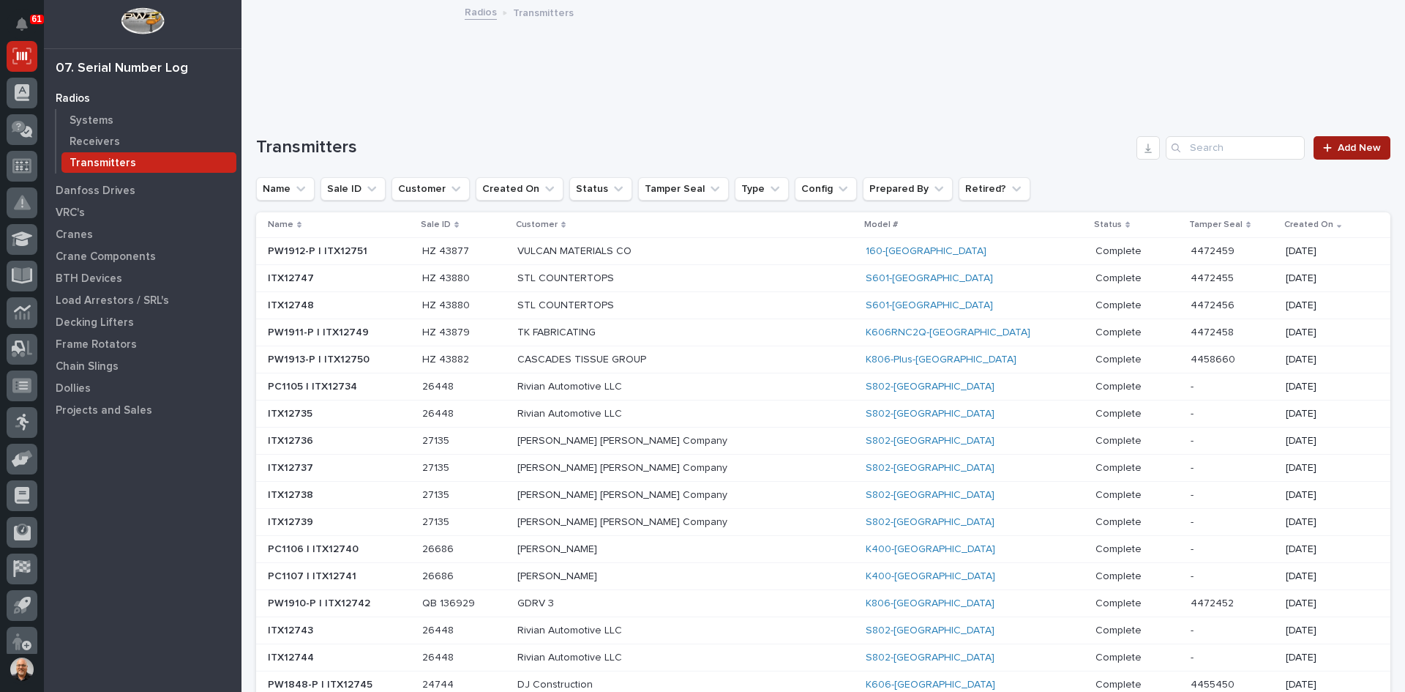
click at [1345, 148] on span "Add New" at bounding box center [1359, 148] width 43 height 10
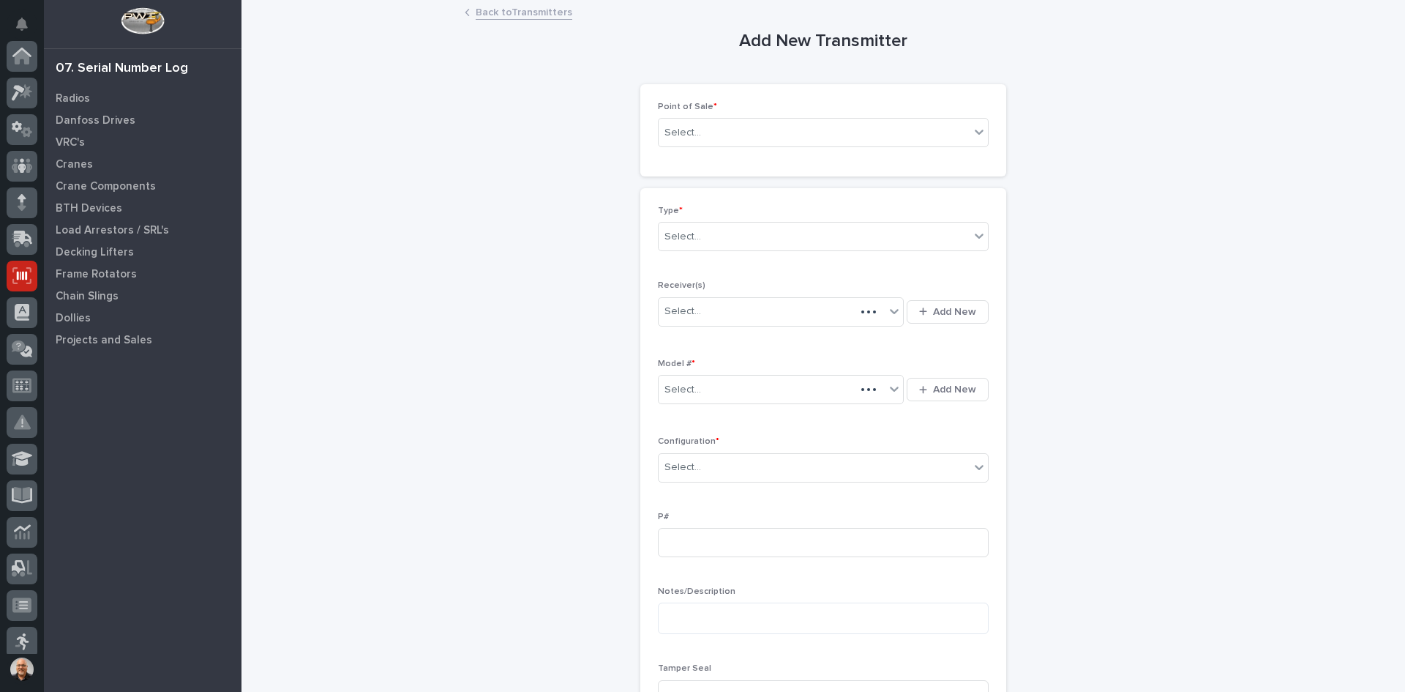
scroll to position [220, 0]
click at [705, 131] on div "Select..." at bounding box center [814, 133] width 311 height 24
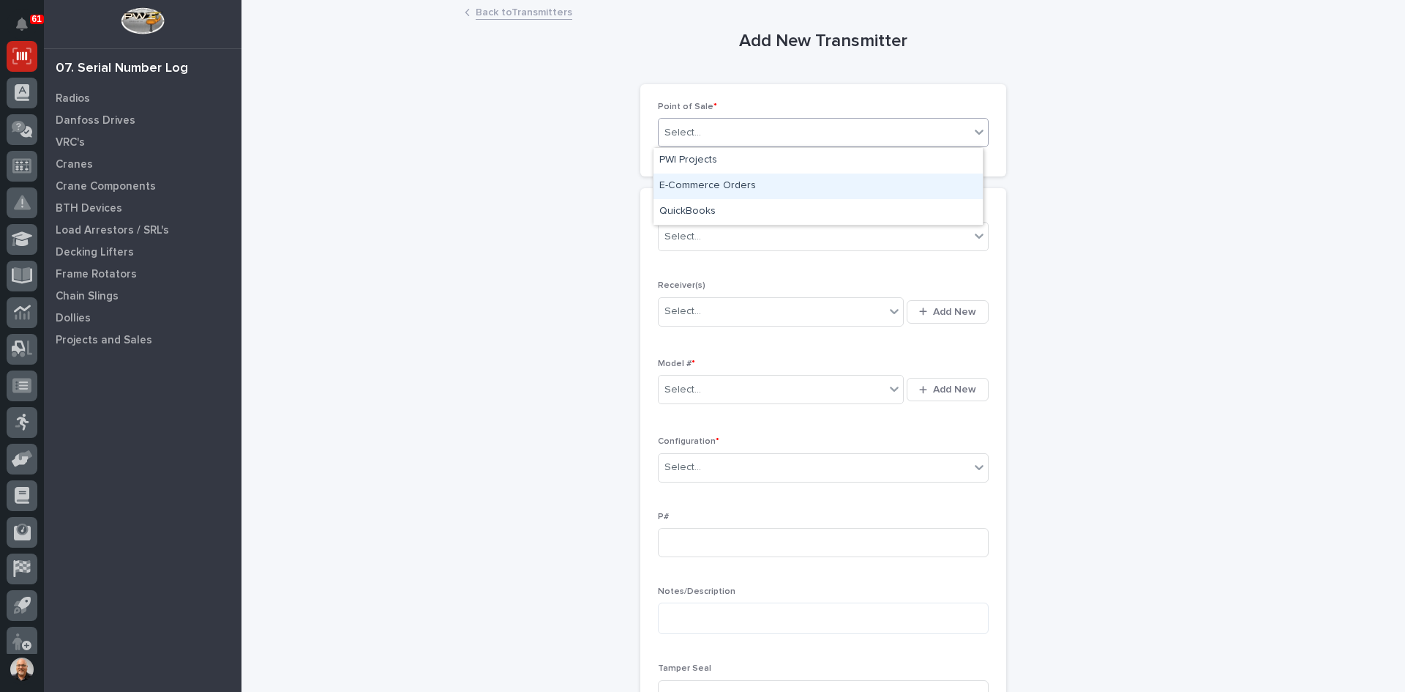
click at [698, 184] on div "E-Commerce Orders" at bounding box center [818, 186] width 329 height 26
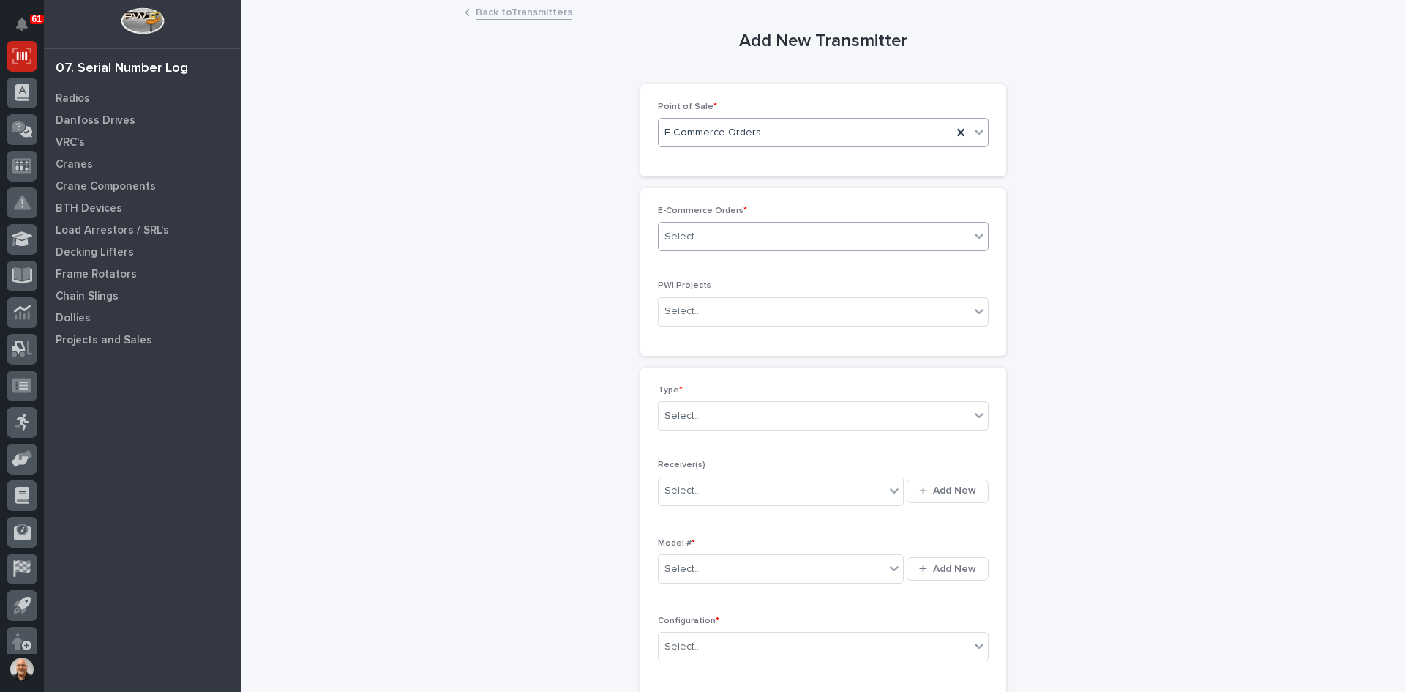
click at [700, 230] on div "Select..." at bounding box center [814, 237] width 311 height 24
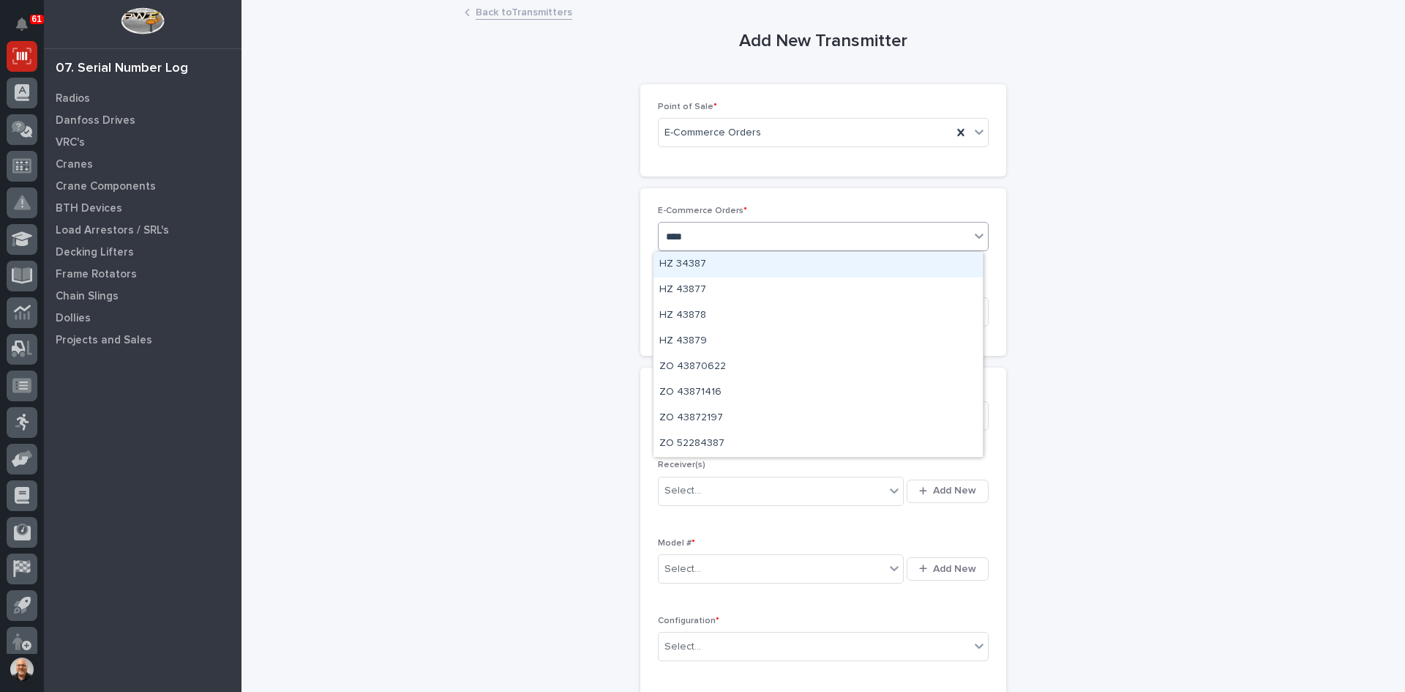
type input "*****"
click at [697, 262] on div "HZ 43877" at bounding box center [818, 265] width 329 height 26
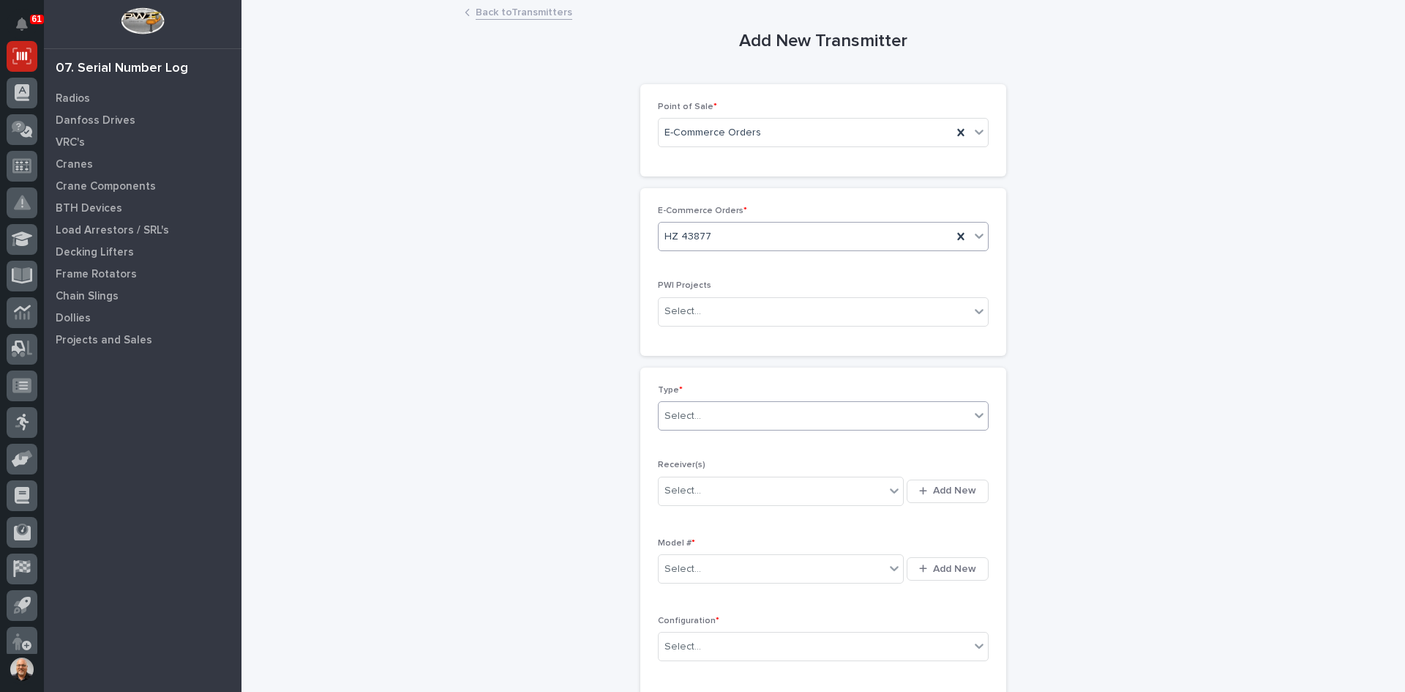
click at [699, 416] on div "Select..." at bounding box center [814, 416] width 311 height 24
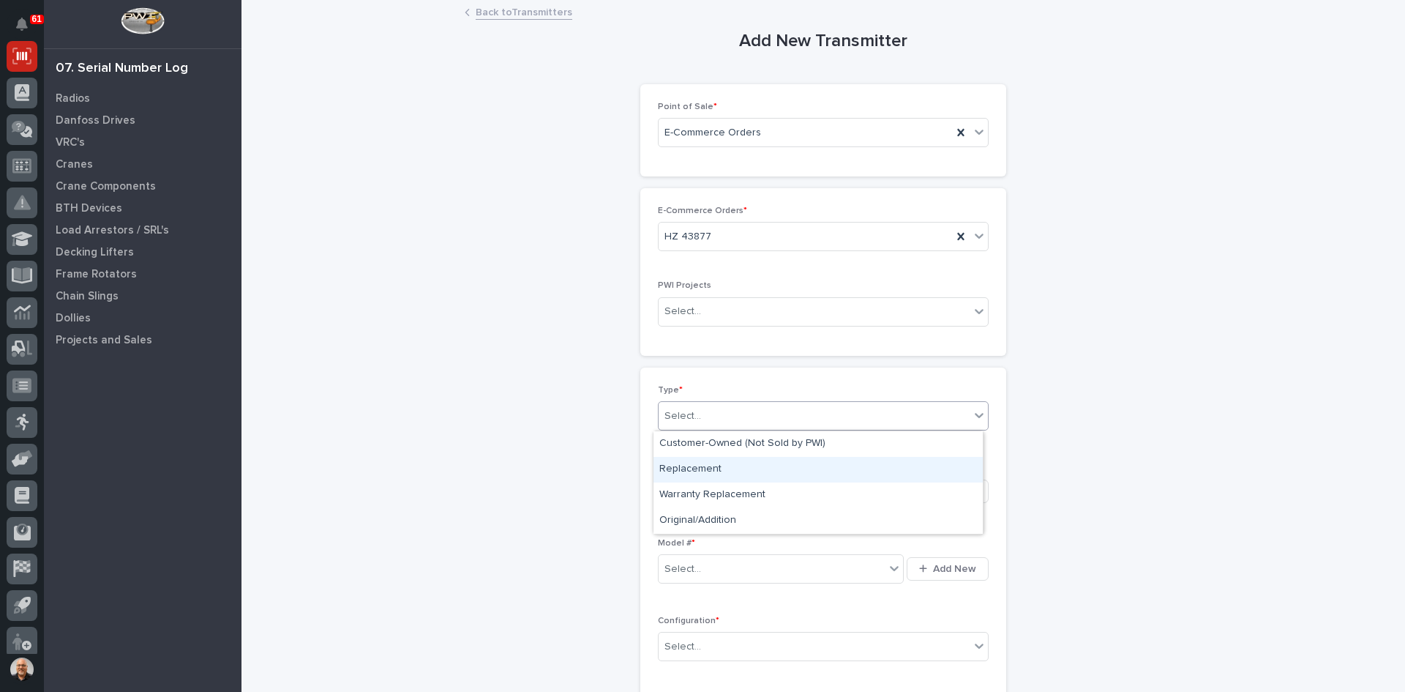
click at [694, 469] on div "Replacement" at bounding box center [818, 470] width 329 height 26
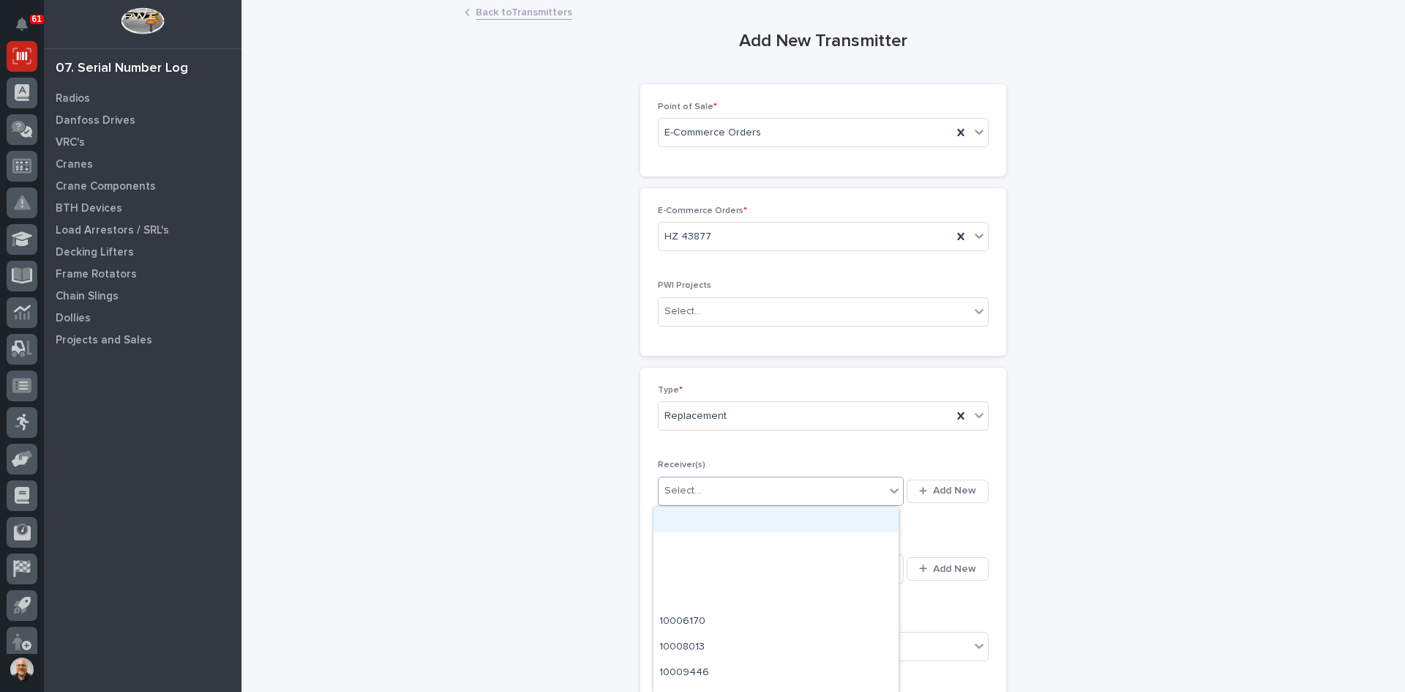
click at [698, 494] on div "Select..." at bounding box center [772, 491] width 226 height 24
type input "********"
click at [697, 515] on div "A1045804" at bounding box center [776, 520] width 245 height 26
click at [707, 564] on div "Select..." at bounding box center [772, 569] width 226 height 24
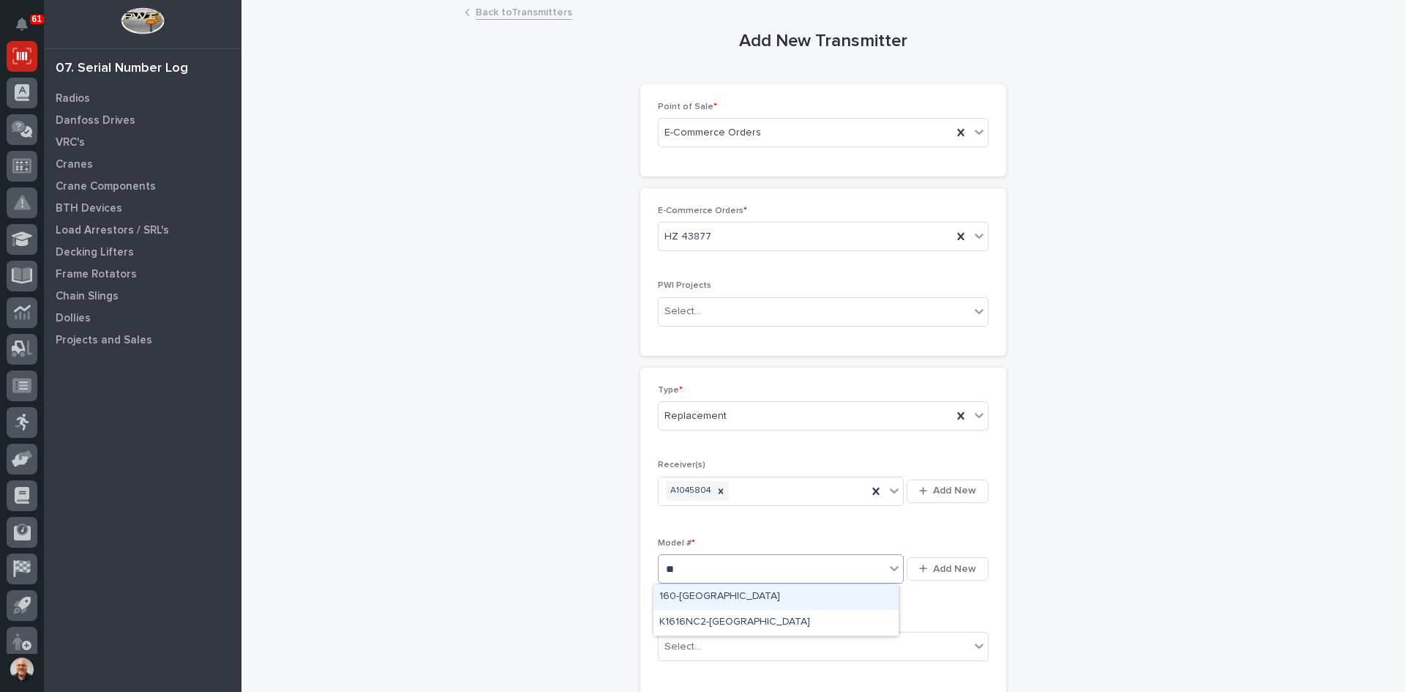
type input "***"
click at [677, 593] on div "160-TX" at bounding box center [776, 597] width 245 height 26
click at [709, 646] on div "Select..." at bounding box center [814, 647] width 311 height 24
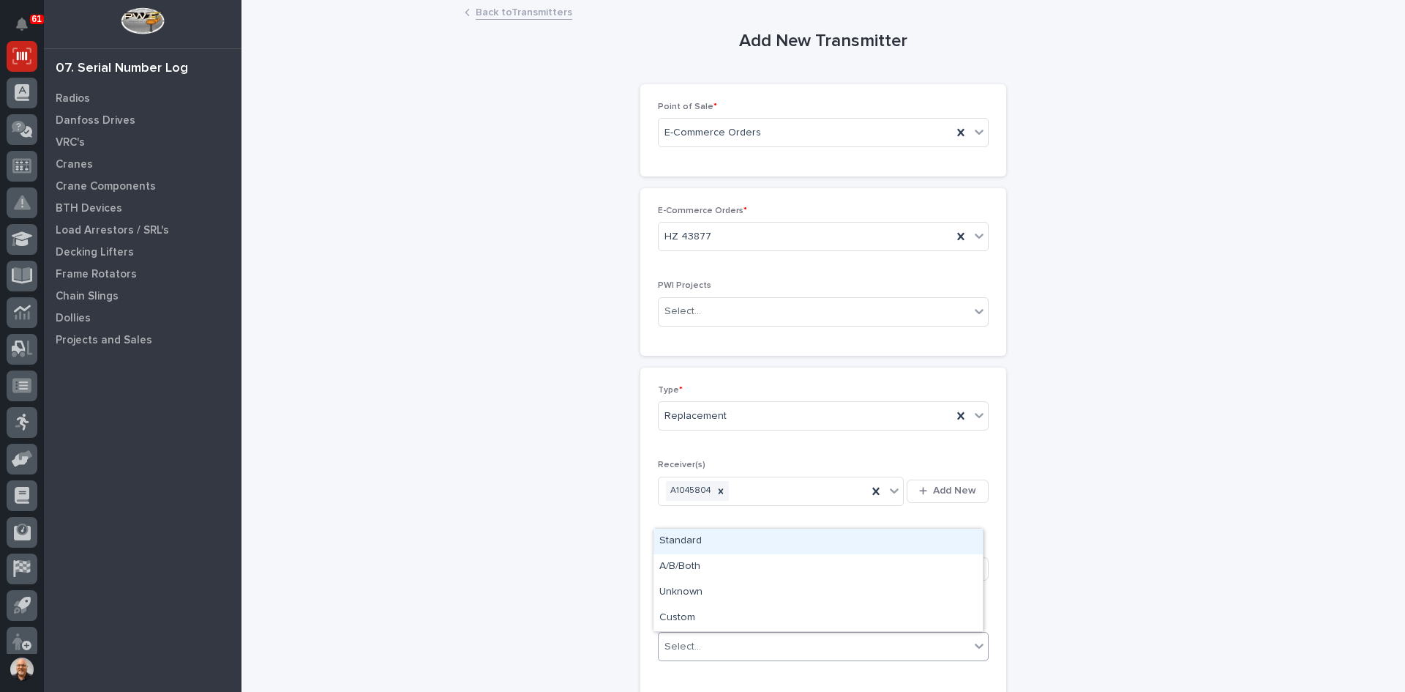
click at [689, 535] on div "Standard" at bounding box center [818, 542] width 329 height 26
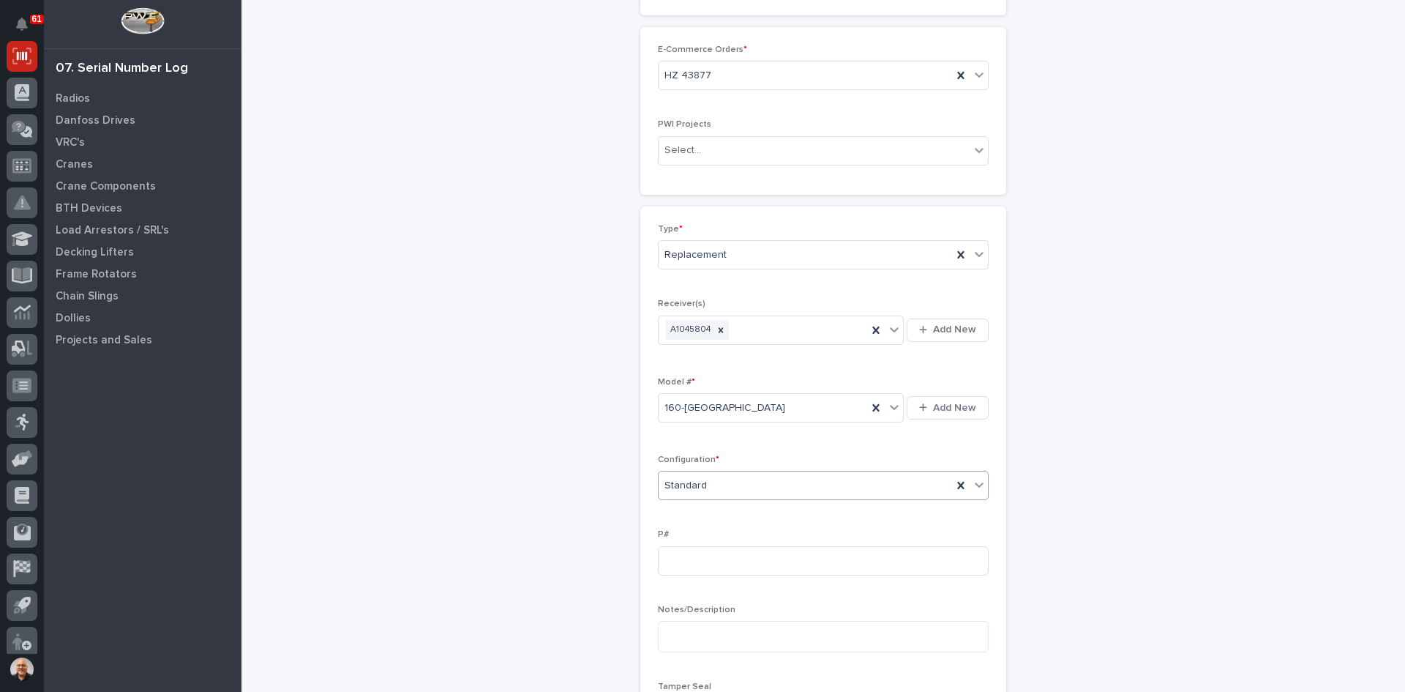
scroll to position [293, 0]
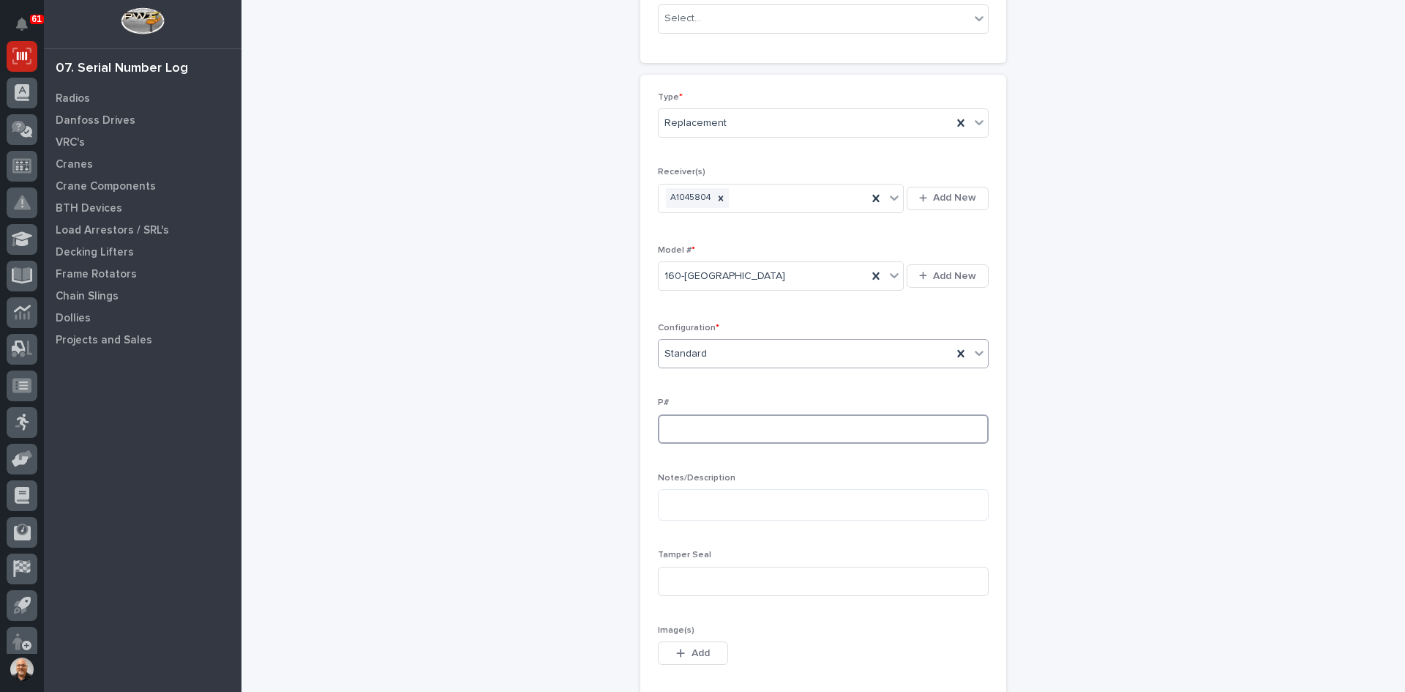
click at [685, 427] on input at bounding box center [823, 428] width 331 height 29
type input "PW1914-P"
click at [679, 585] on input at bounding box center [823, 581] width 331 height 29
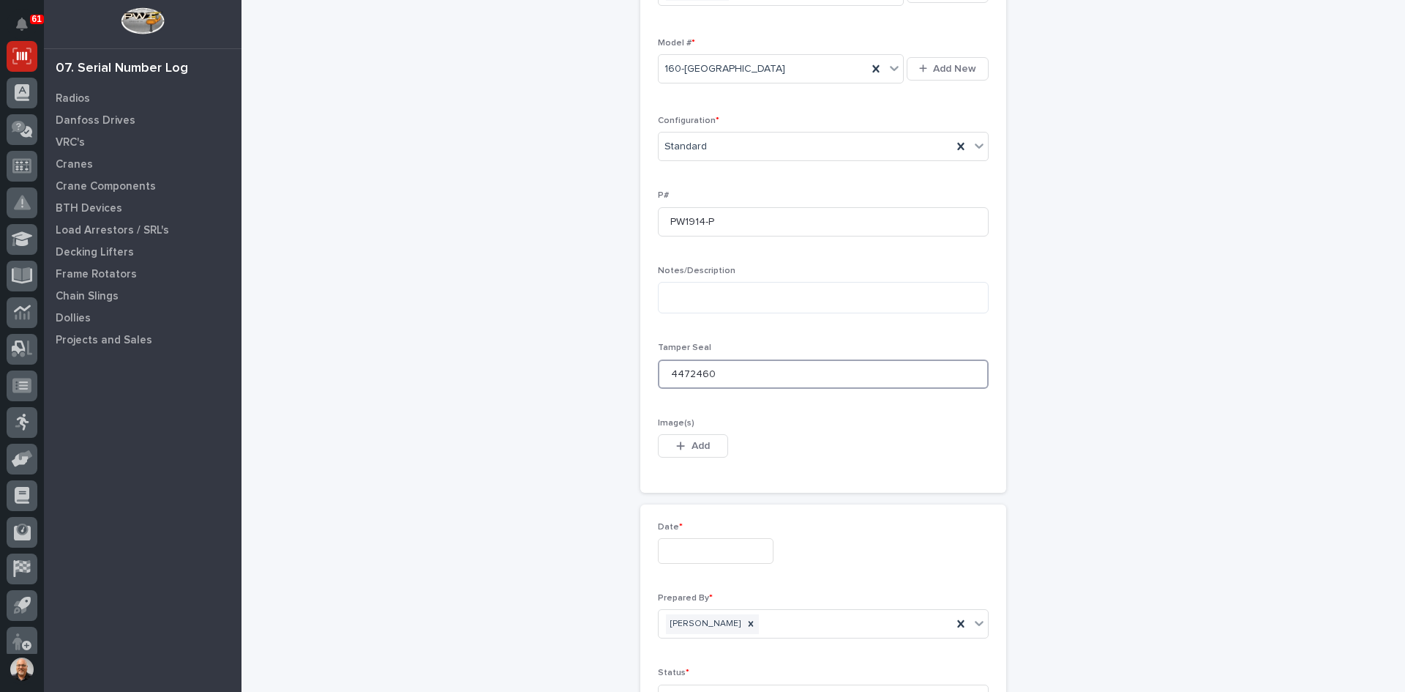
scroll to position [512, 0]
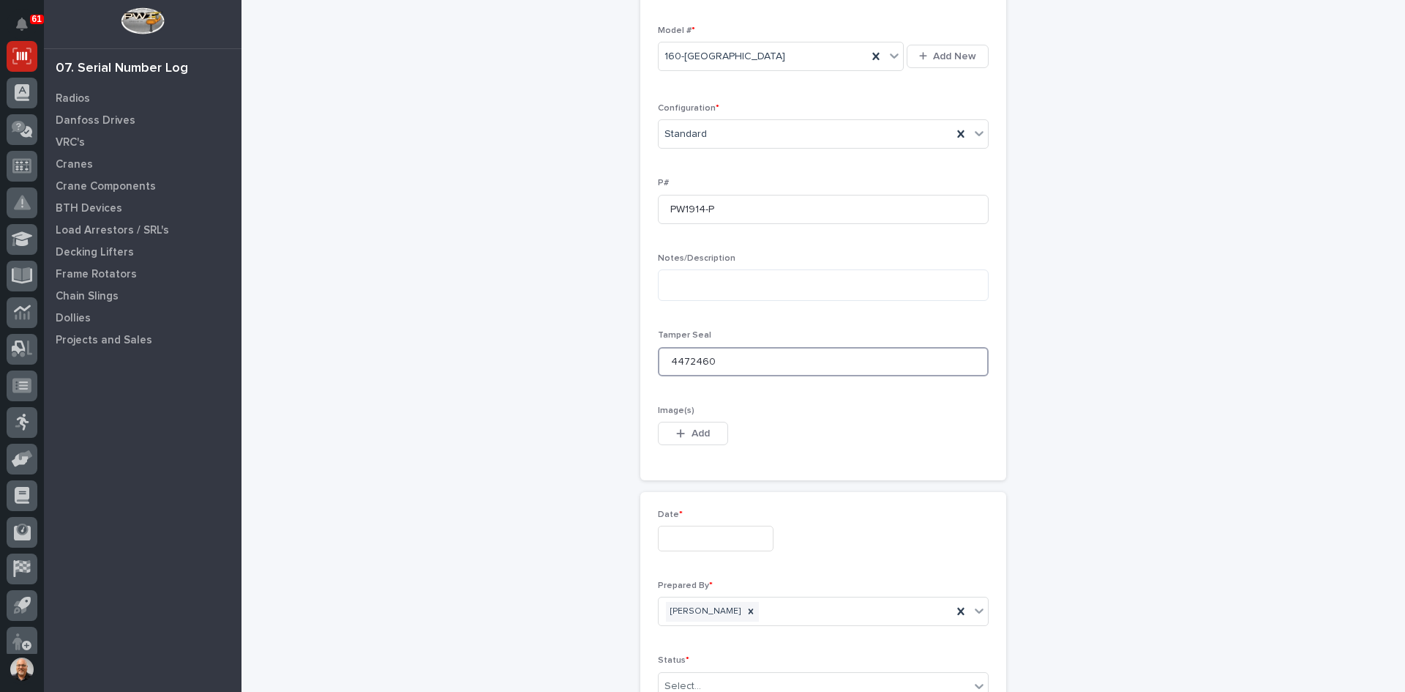
type input "4472460"
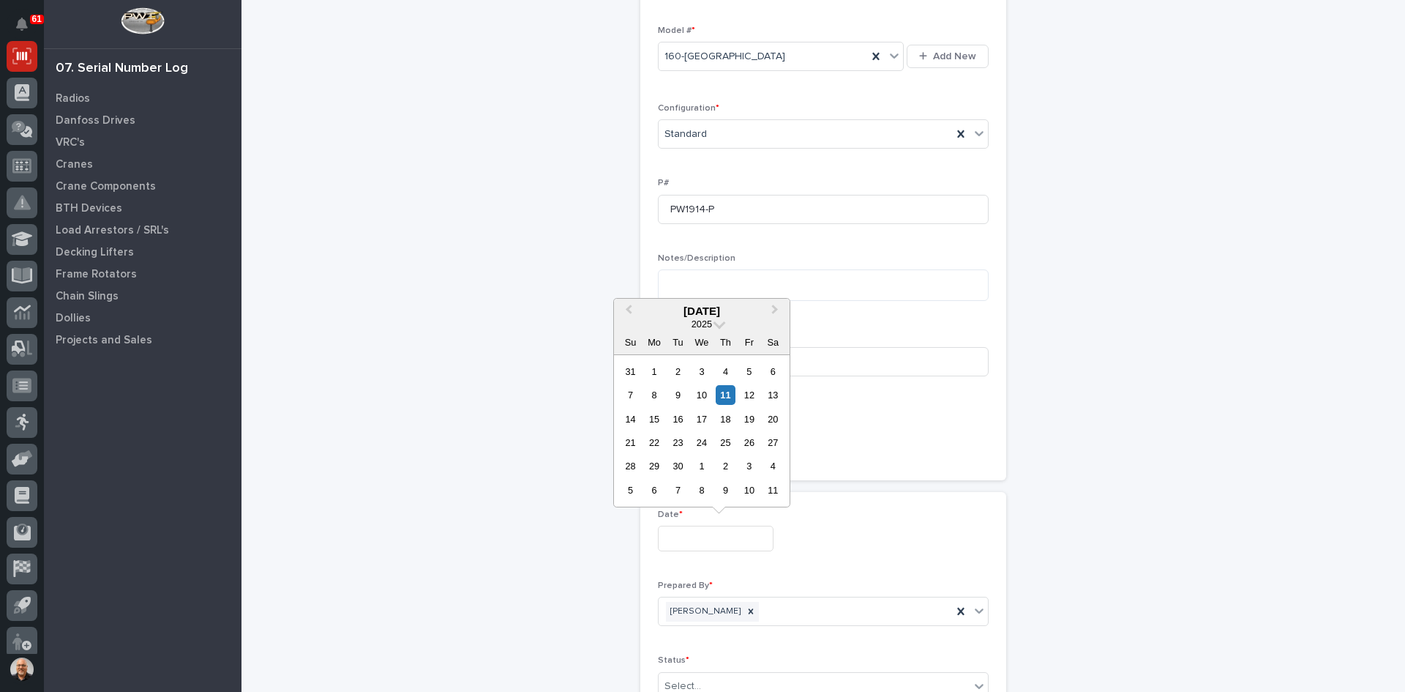
click at [676, 537] on input "text" at bounding box center [716, 539] width 116 height 26
click at [723, 389] on div "11" at bounding box center [726, 395] width 20 height 20
type input "**********"
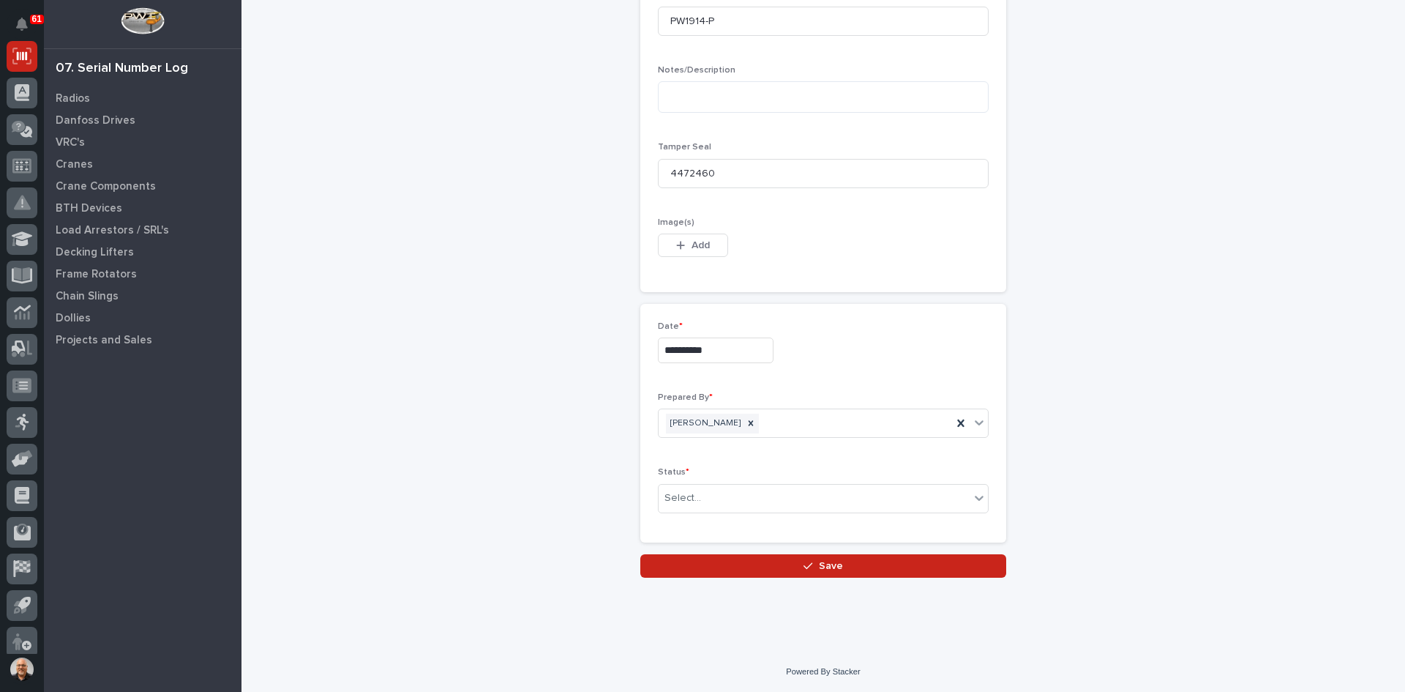
scroll to position [701, 0]
click at [705, 496] on div "Select..." at bounding box center [814, 497] width 311 height 24
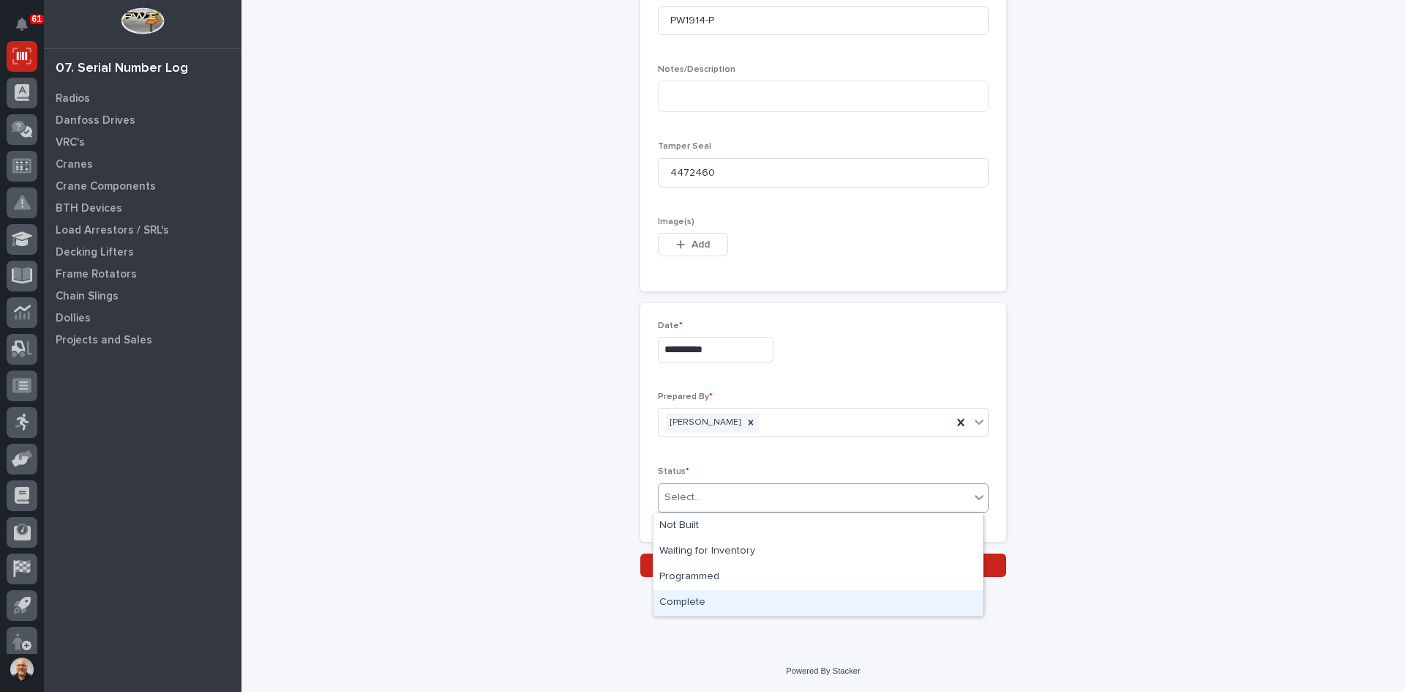
click at [696, 600] on div "Complete" at bounding box center [818, 603] width 329 height 26
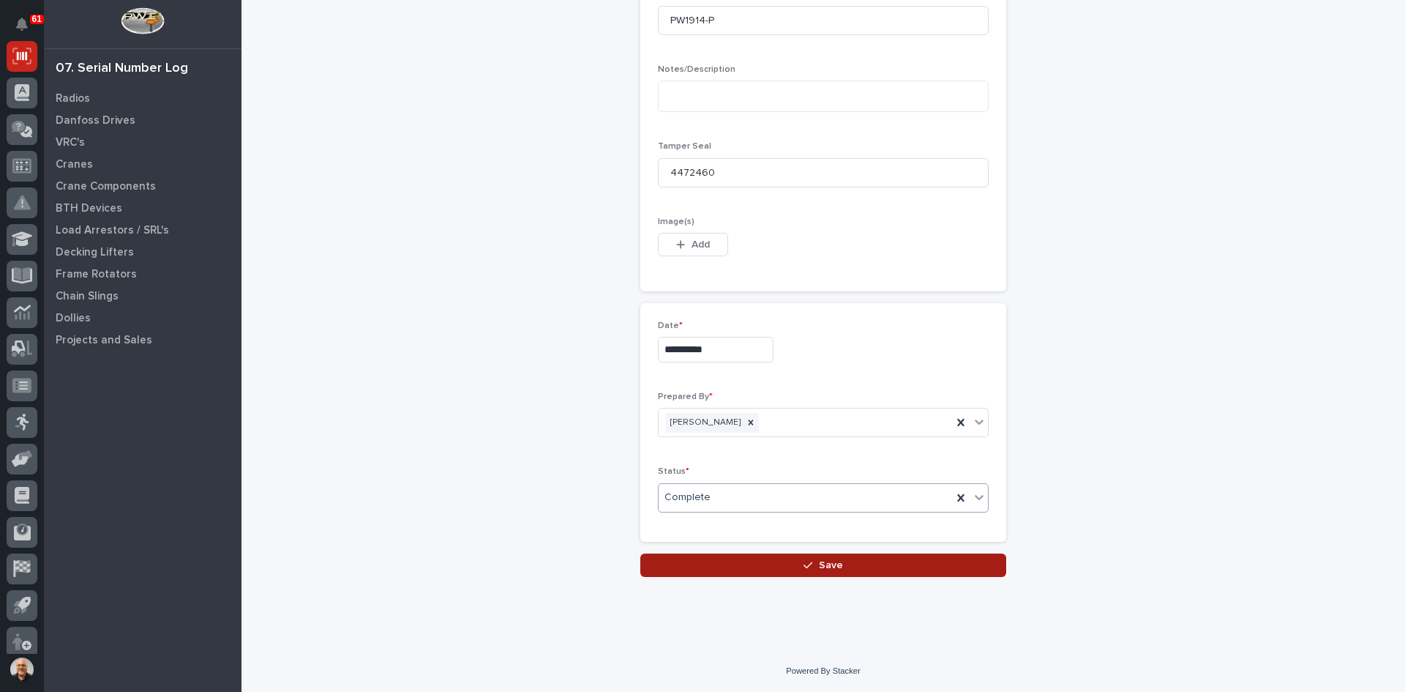
click at [821, 560] on span "Save" at bounding box center [831, 565] width 24 height 13
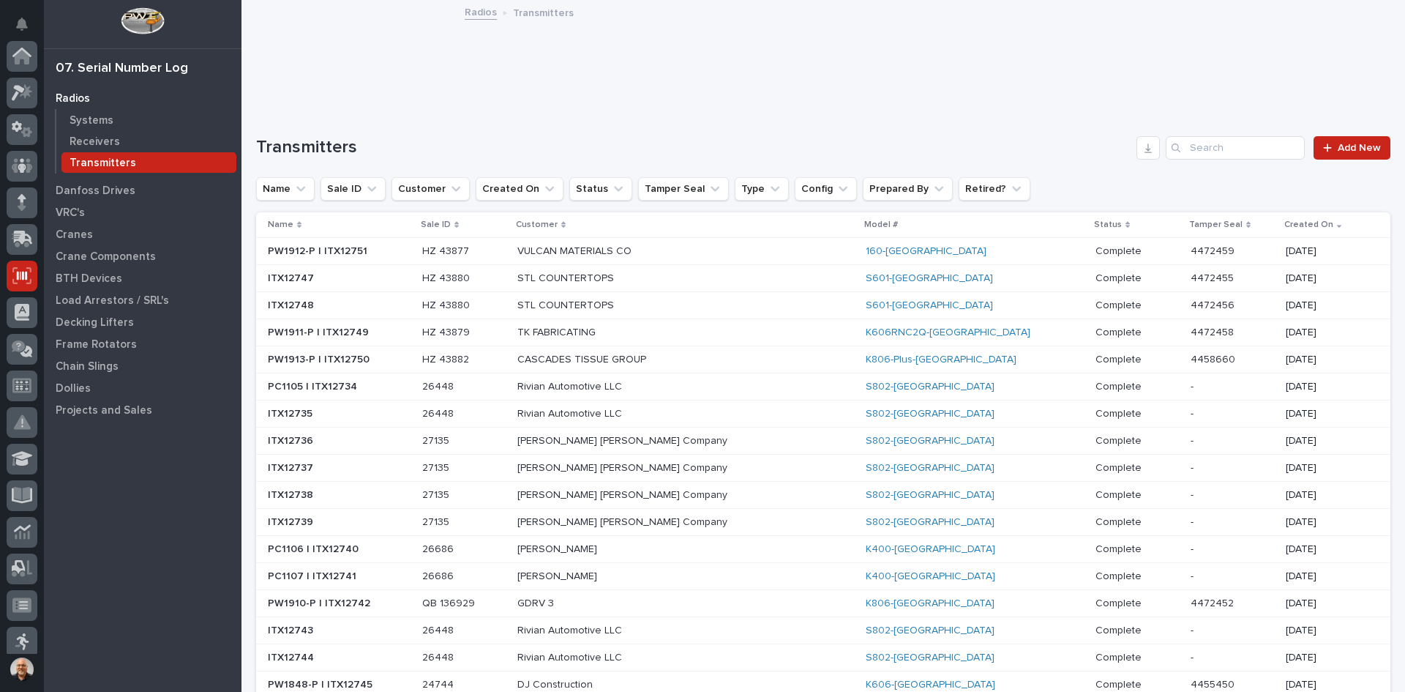
scroll to position [220, 0]
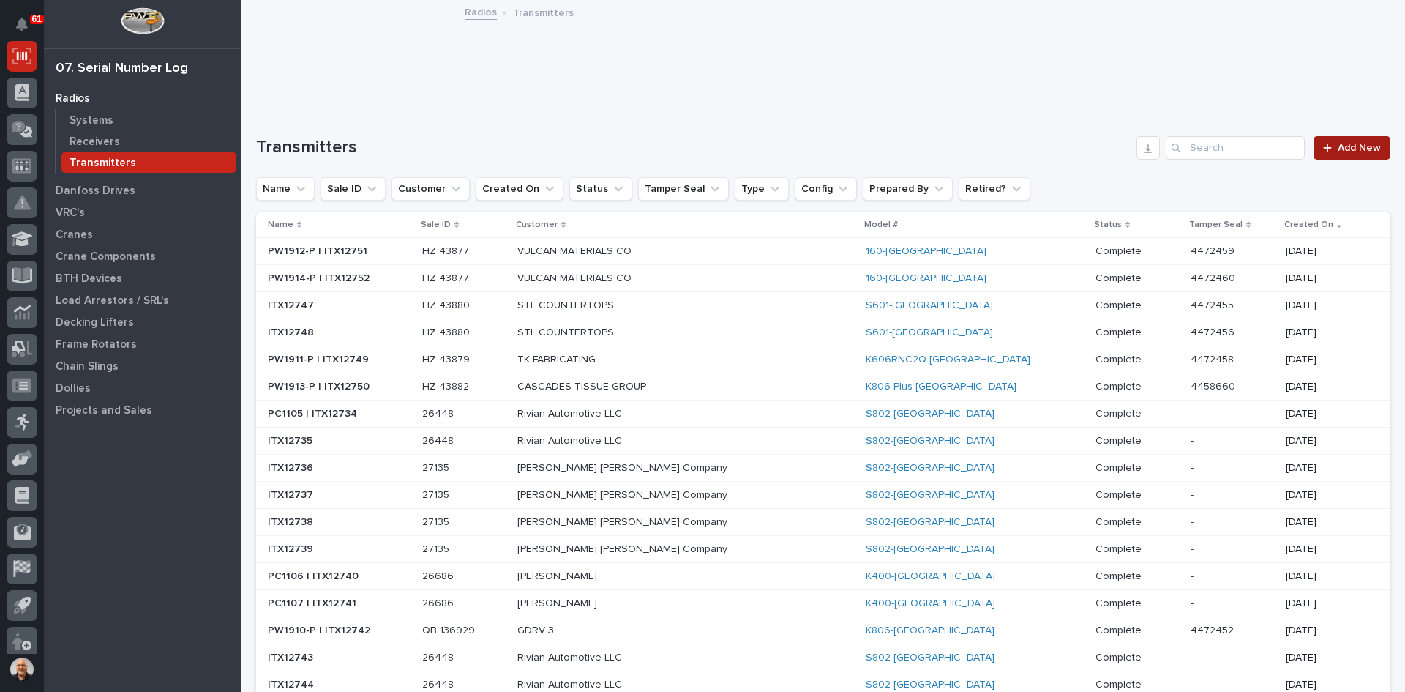
click at [1343, 143] on span "Add New" at bounding box center [1359, 148] width 43 height 10
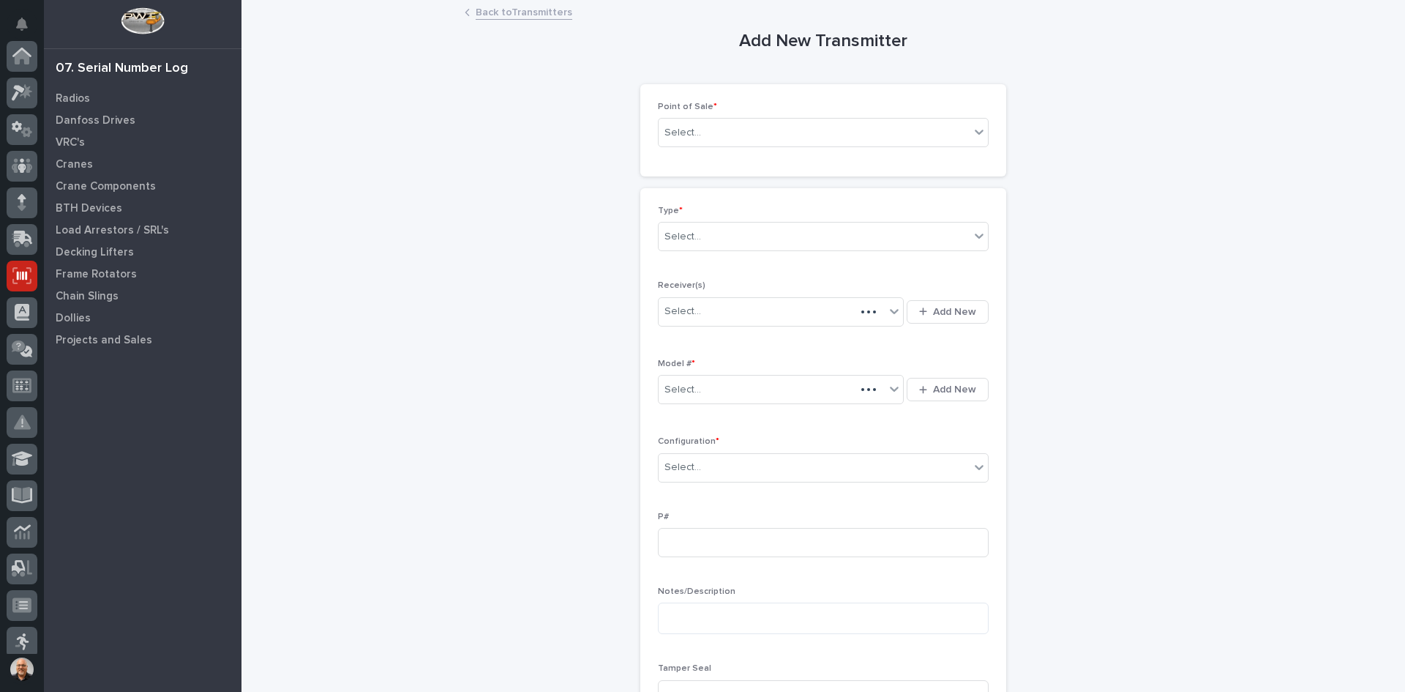
scroll to position [220, 0]
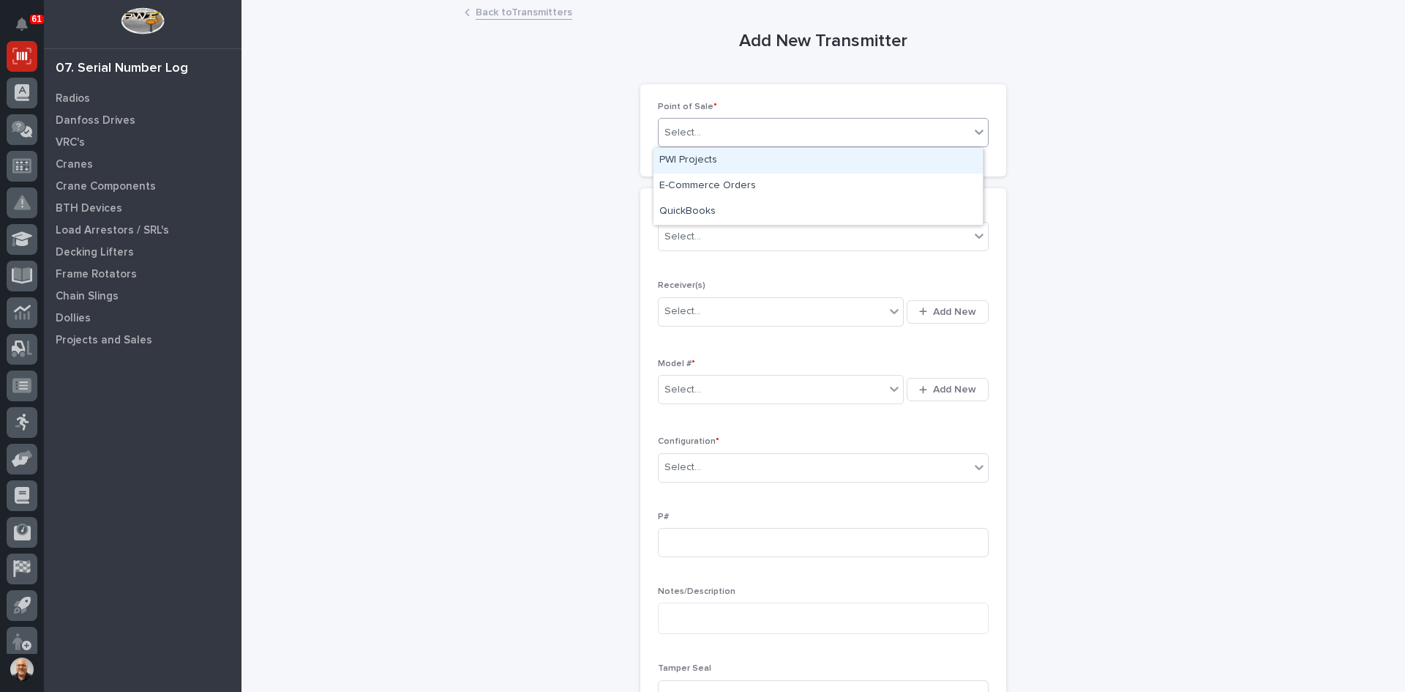
click at [717, 134] on div "Select..." at bounding box center [814, 133] width 311 height 24
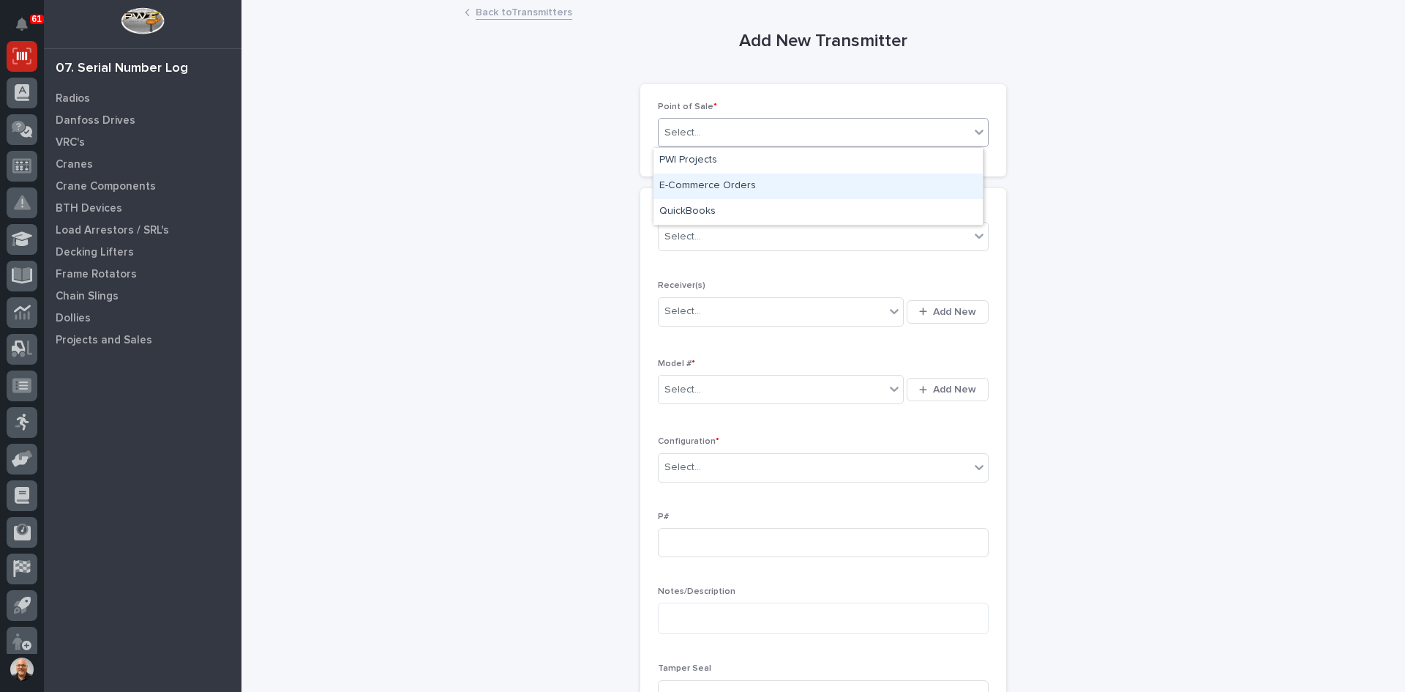
click at [702, 184] on div "E-Commerce Orders" at bounding box center [818, 186] width 329 height 26
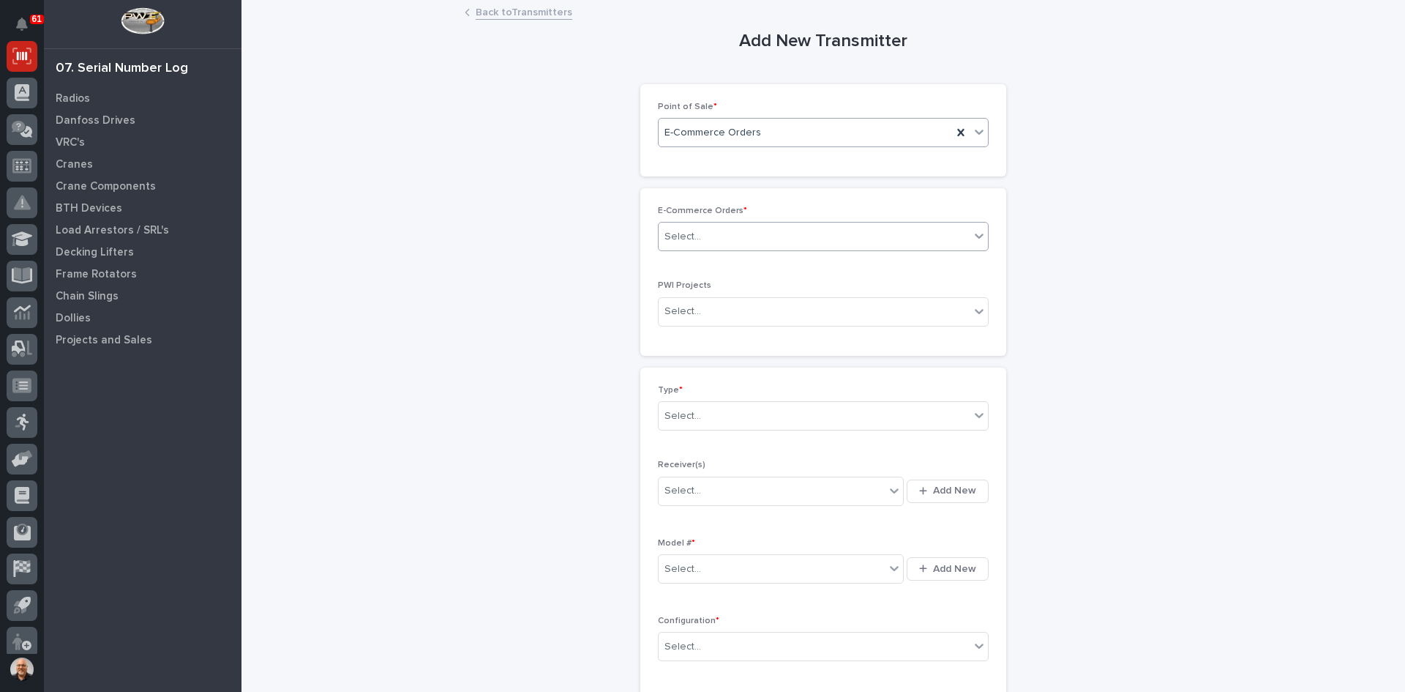
click at [704, 240] on div "Select..." at bounding box center [814, 237] width 311 height 24
type input "*****"
click at [706, 261] on div "HZ 43886" at bounding box center [818, 265] width 329 height 26
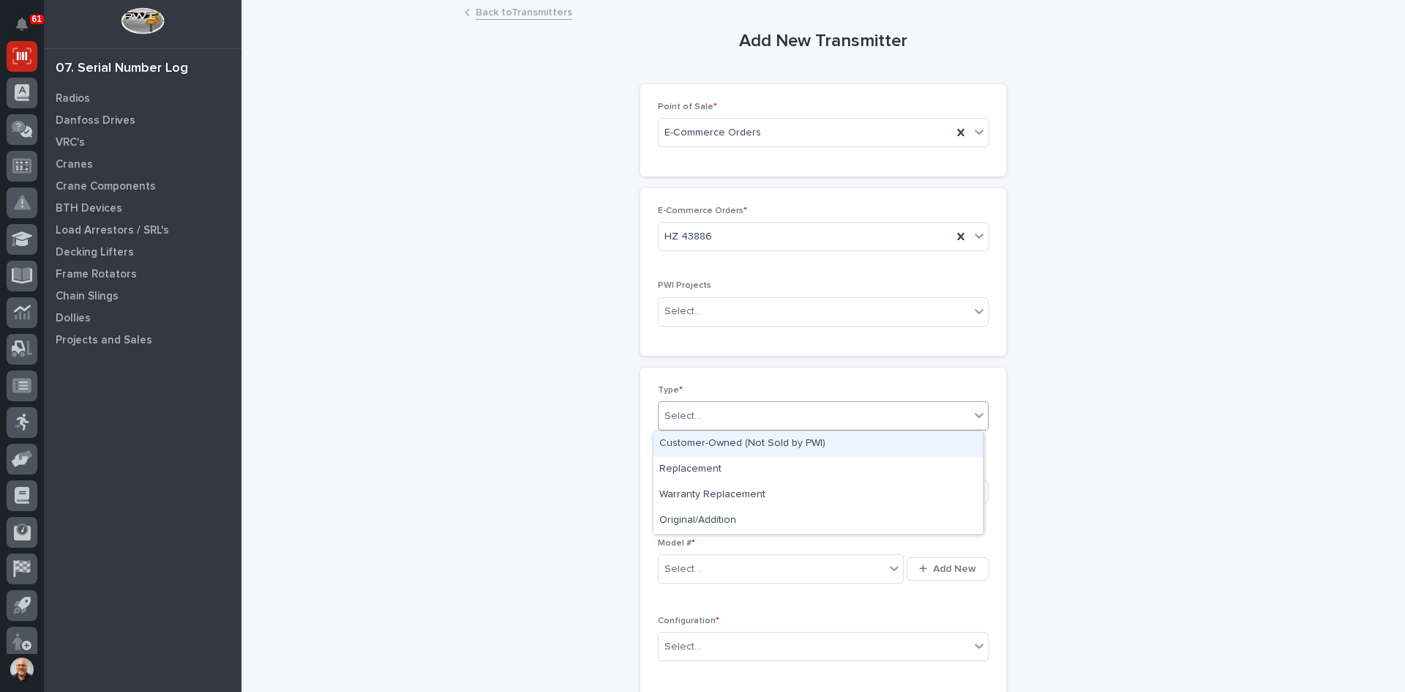
click at [695, 414] on div "Select..." at bounding box center [814, 416] width 311 height 24
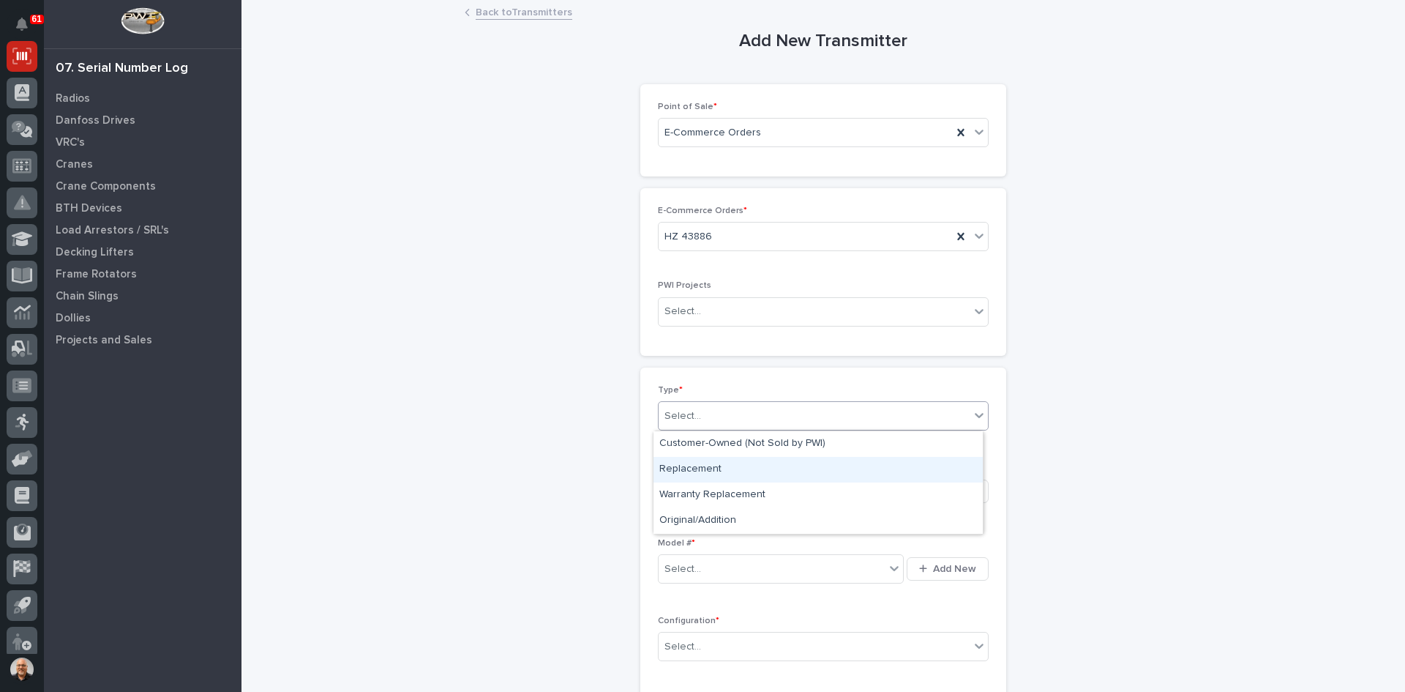
click at [689, 469] on div "Replacement" at bounding box center [818, 470] width 329 height 26
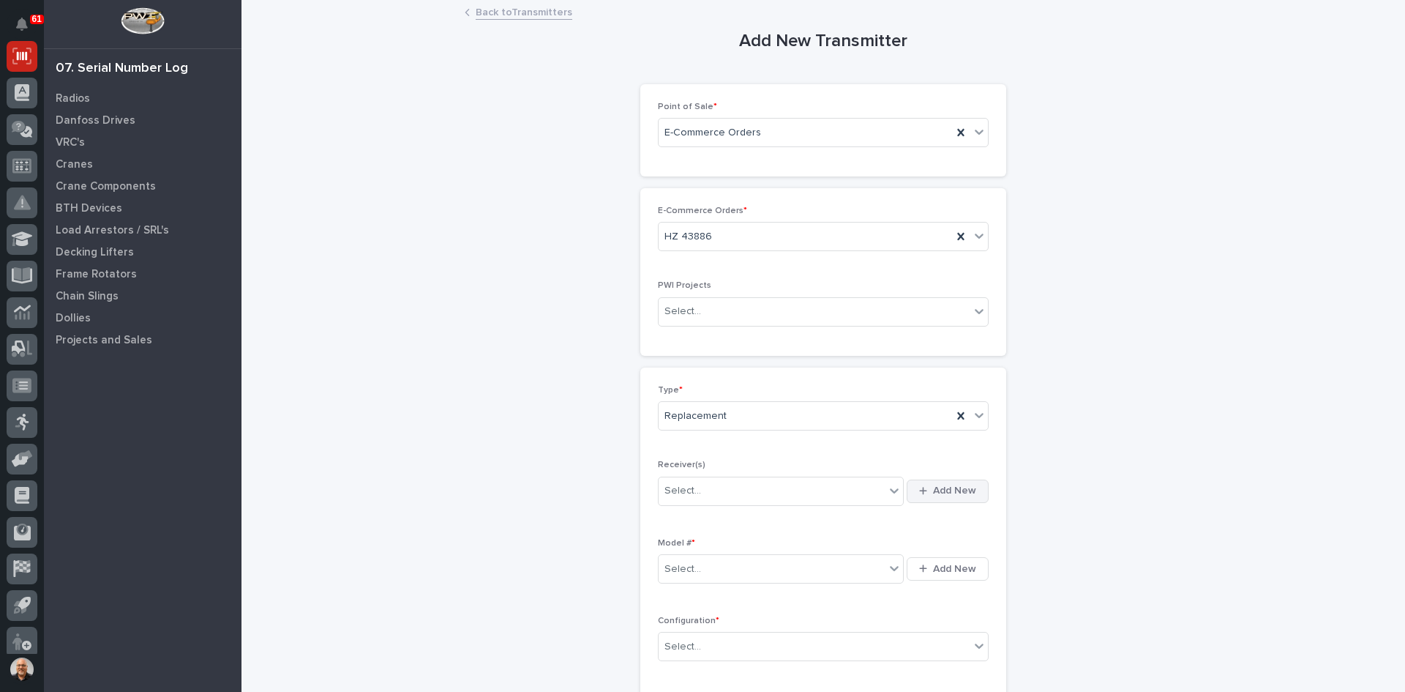
click at [919, 488] on icon "button" at bounding box center [923, 491] width 8 height 10
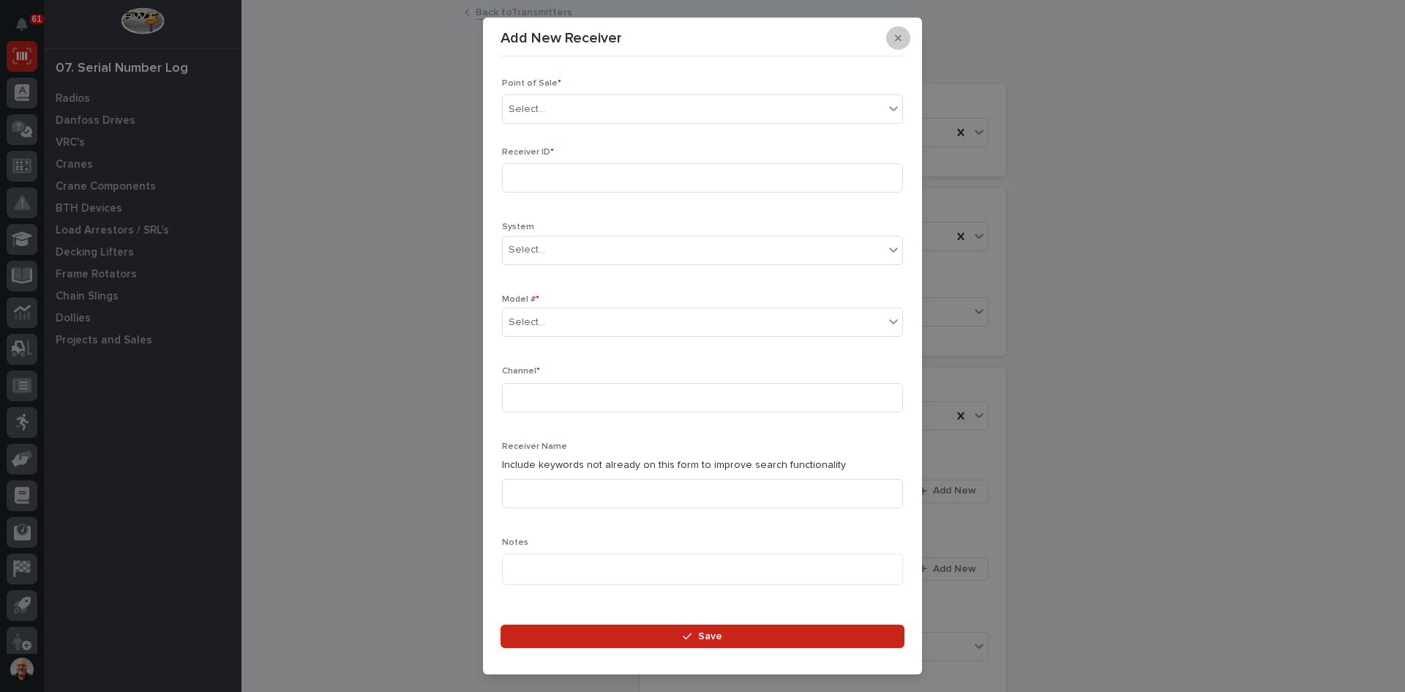
click at [903, 34] on button "button" at bounding box center [898, 37] width 24 height 23
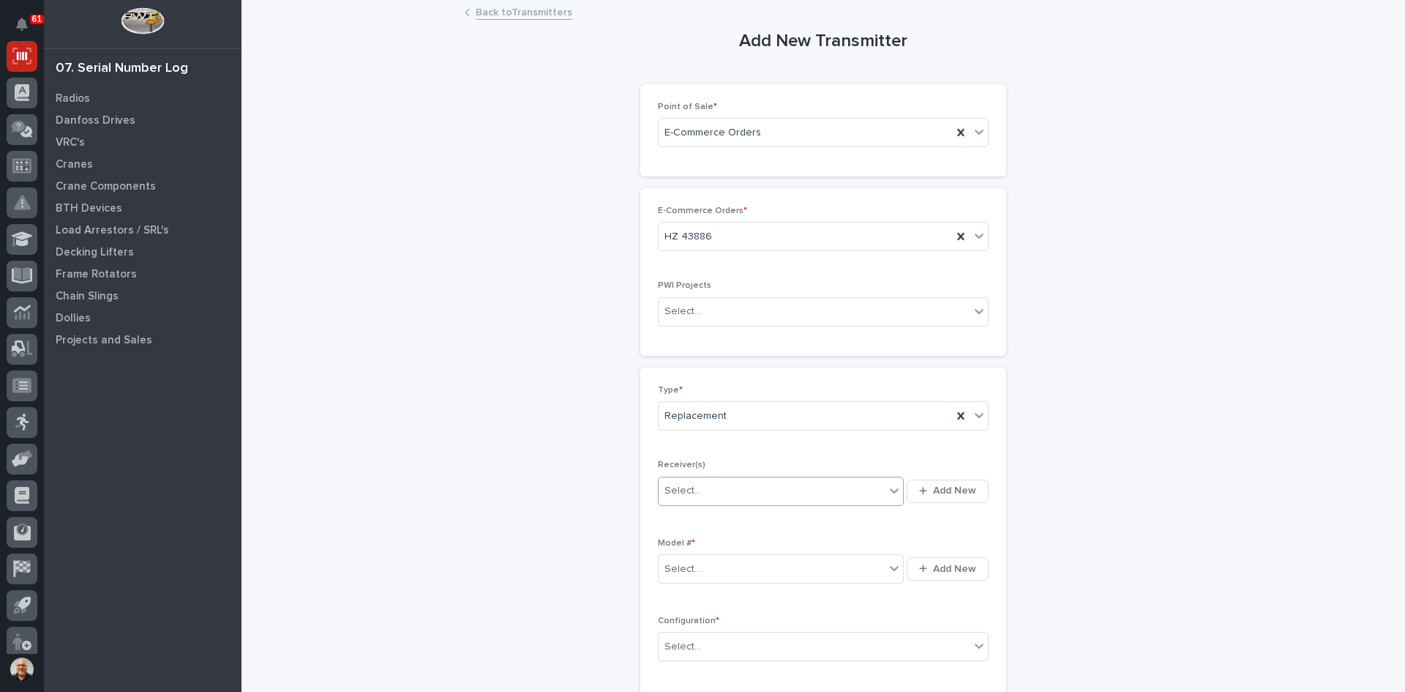
click at [701, 488] on div "Select..." at bounding box center [772, 491] width 226 height 24
type input "********"
click at [947, 481] on button "Add New" at bounding box center [948, 490] width 82 height 23
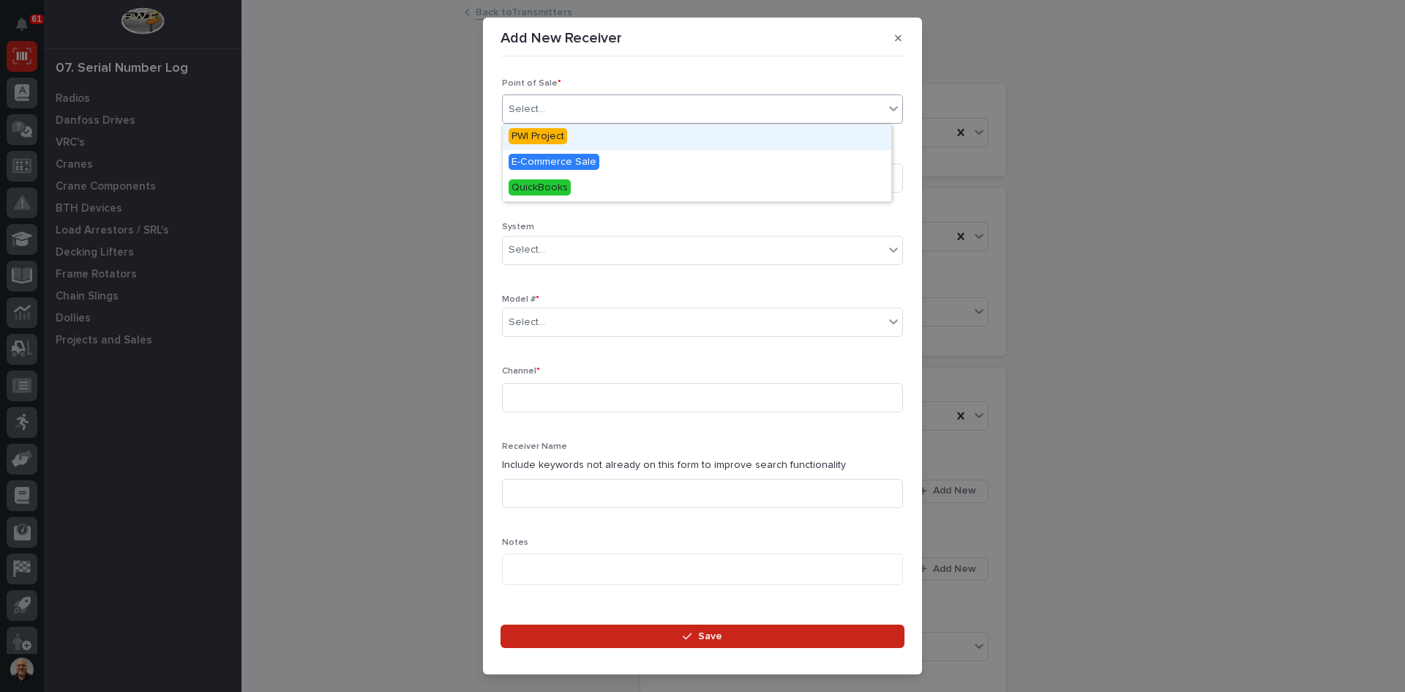
click at [562, 116] on div "Select..." at bounding box center [693, 109] width 381 height 24
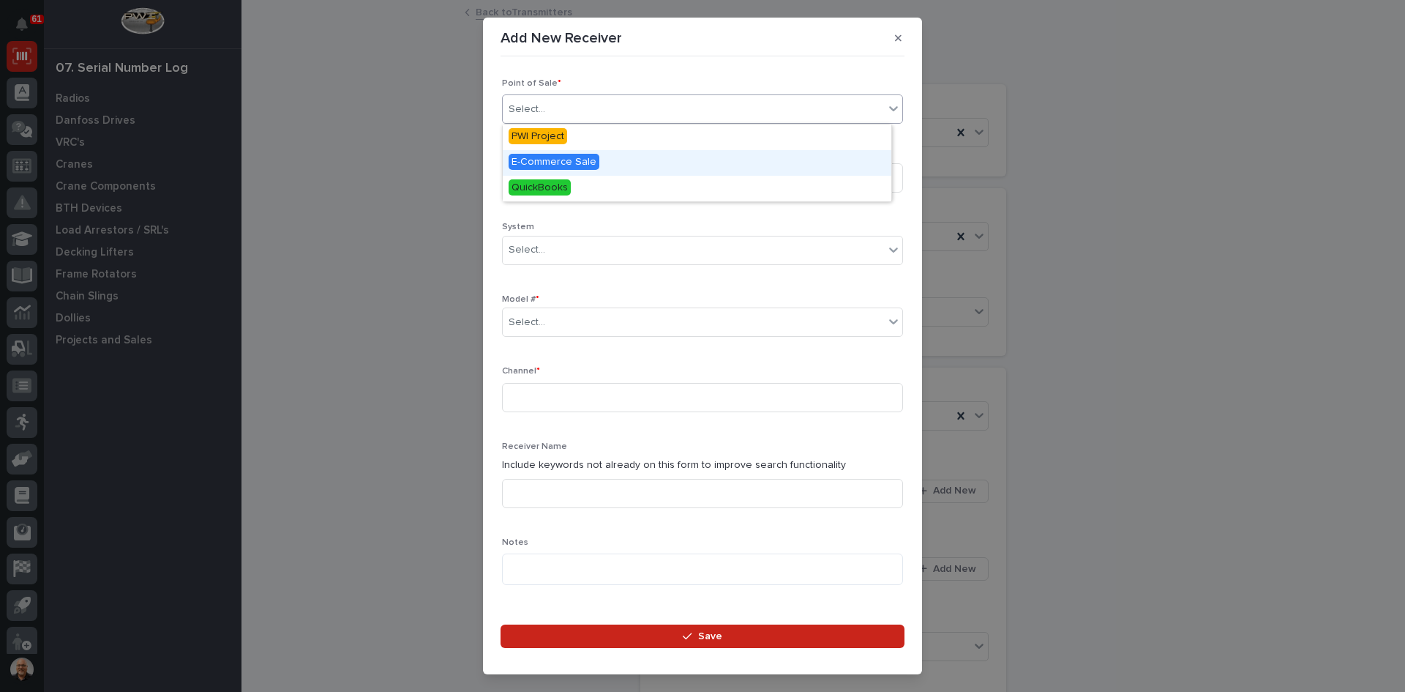
click at [555, 162] on span "E-Commerce Sale" at bounding box center [554, 162] width 91 height 16
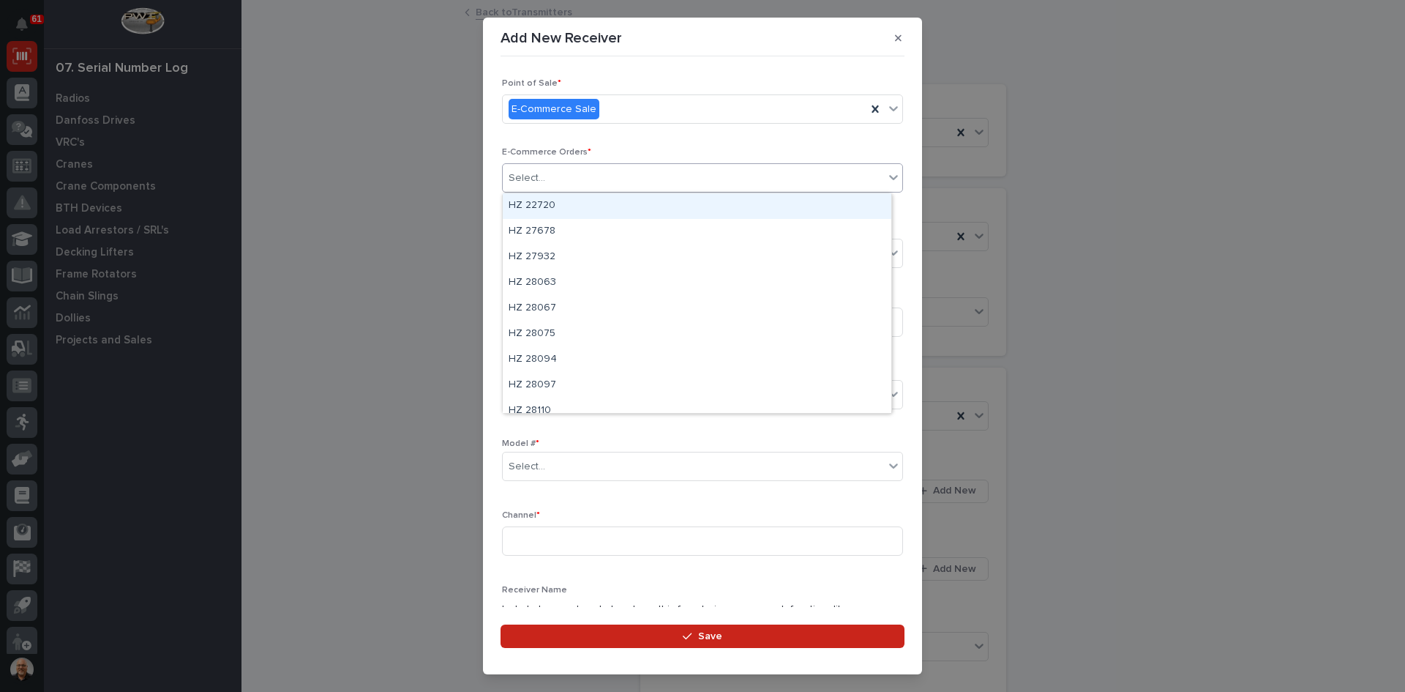
click at [559, 183] on div "Select..." at bounding box center [693, 178] width 381 height 24
type input "*****"
click at [542, 195] on div "HZ 43886" at bounding box center [697, 206] width 389 height 26
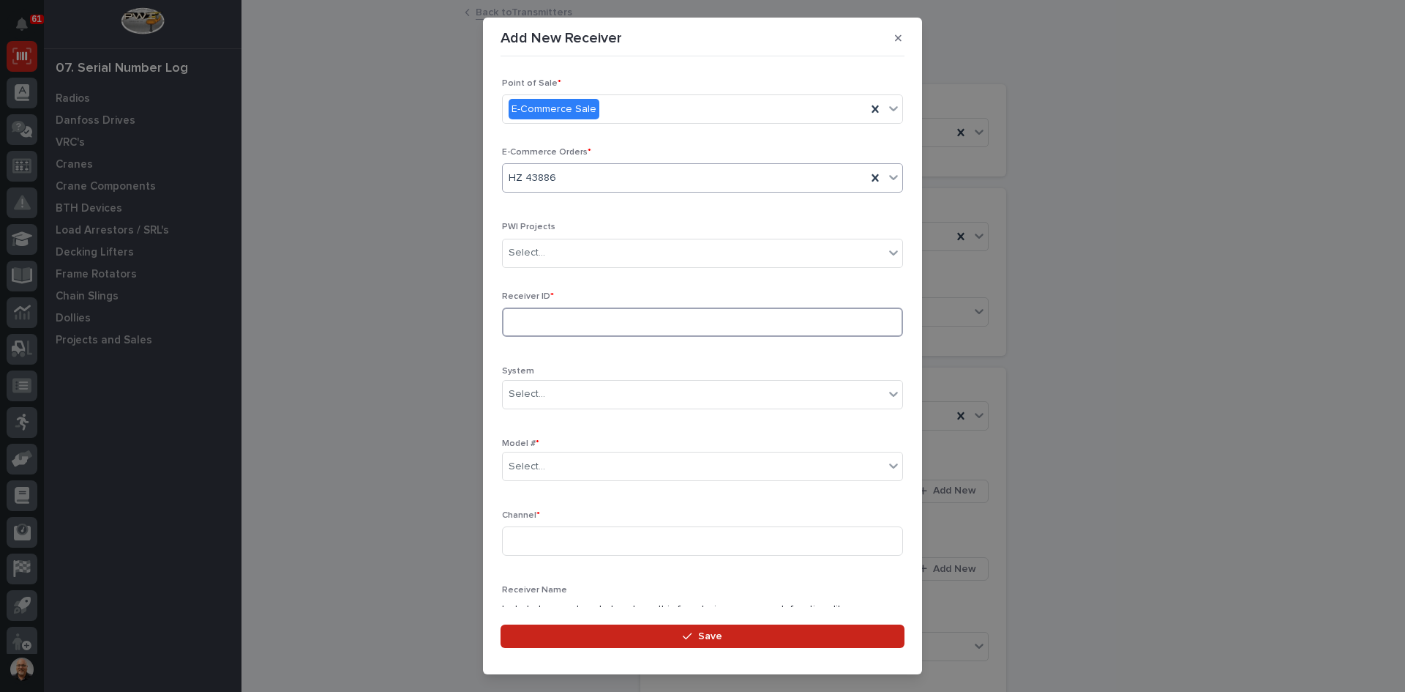
click at [520, 323] on input at bounding box center [702, 321] width 401 height 29
type input "210105BA"
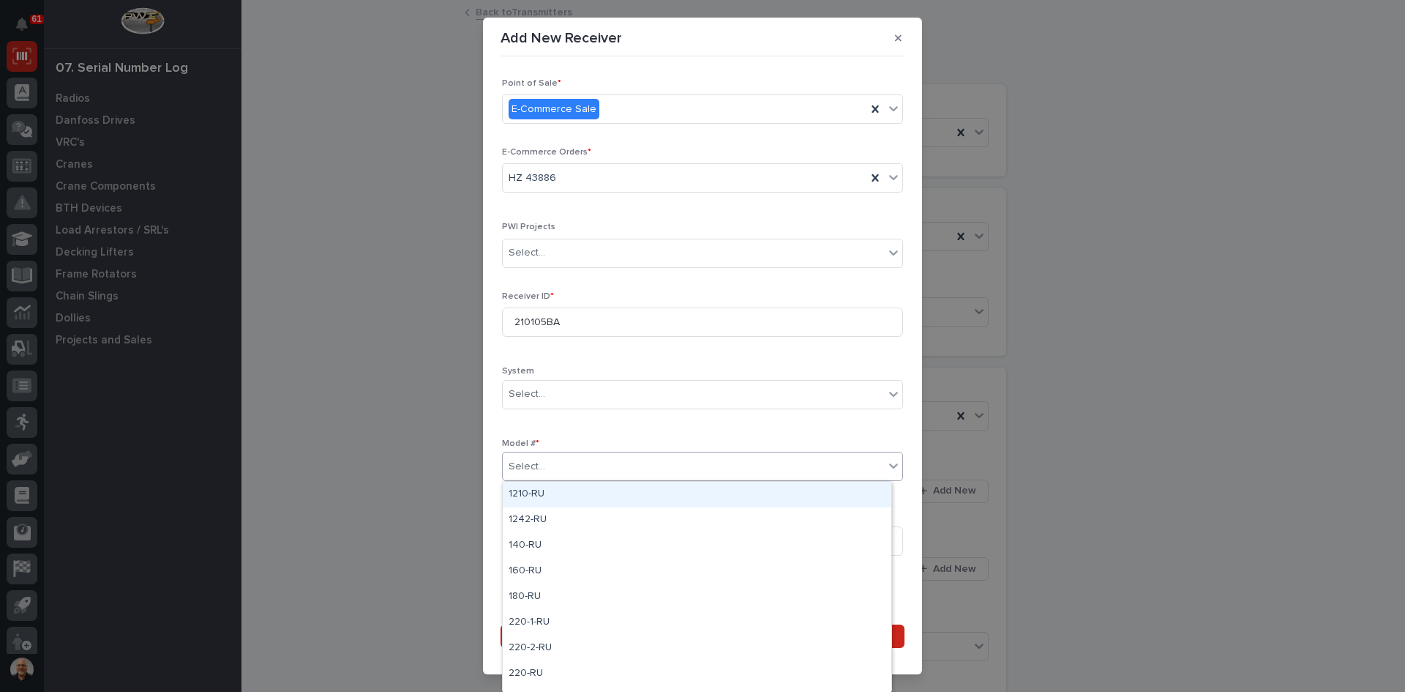
click at [556, 466] on div "Select..." at bounding box center [693, 467] width 381 height 24
type input "***"
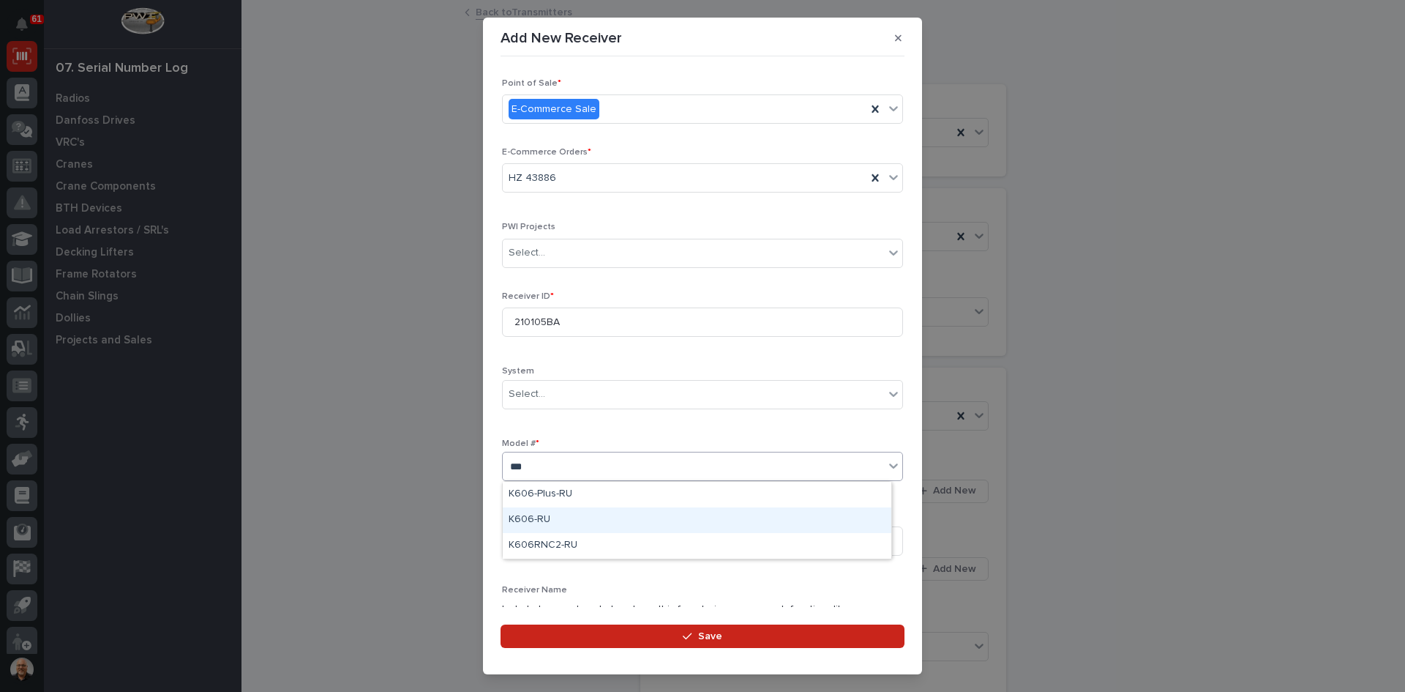
click at [525, 520] on div "K606-RU" at bounding box center [697, 520] width 389 height 26
click at [527, 545] on input at bounding box center [702, 540] width 401 height 29
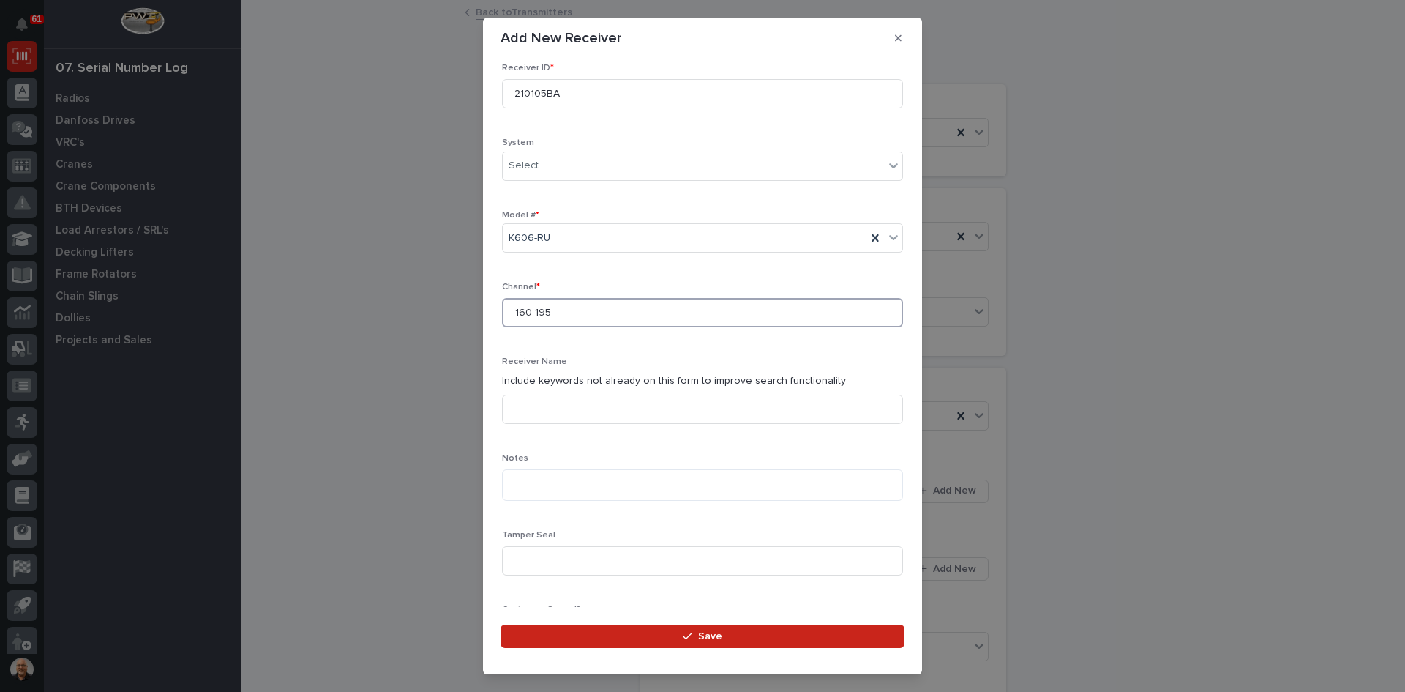
scroll to position [293, 0]
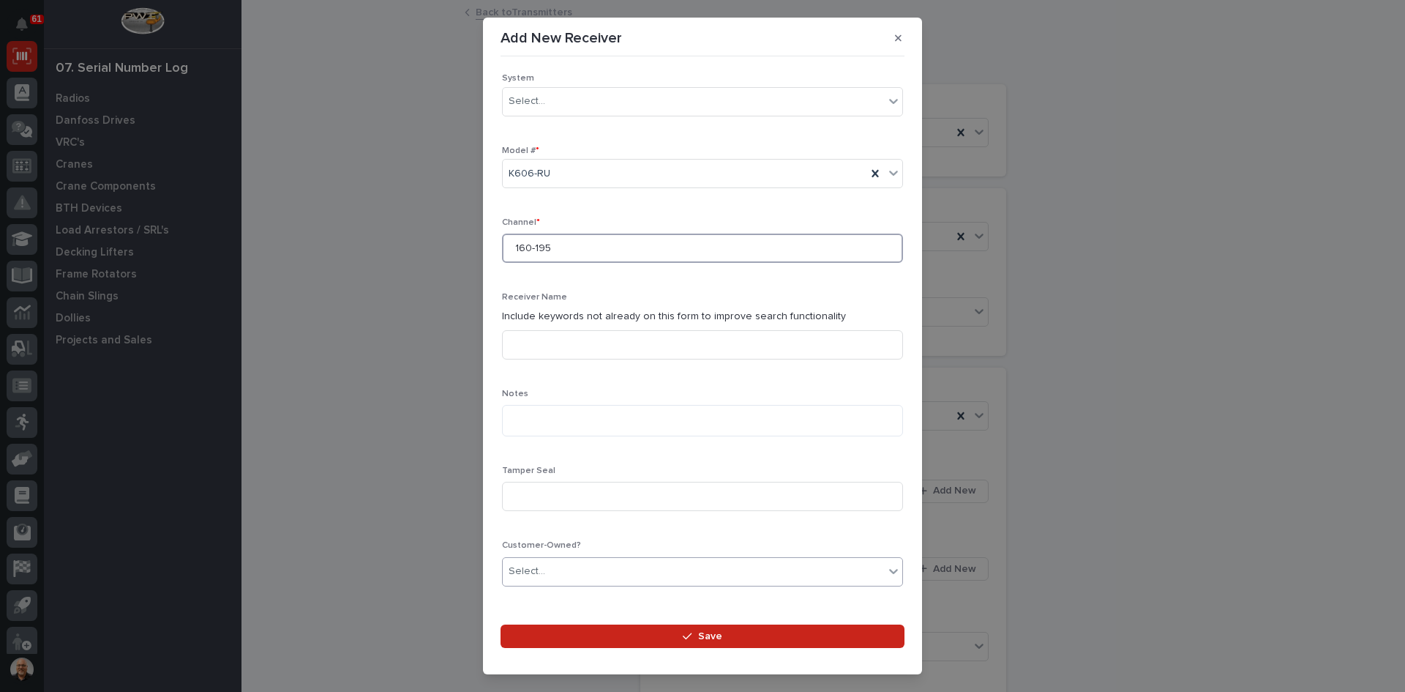
type input "160-195"
click at [564, 575] on div "Select..." at bounding box center [693, 571] width 381 height 24
click at [523, 602] on div "Yes" at bounding box center [697, 600] width 389 height 26
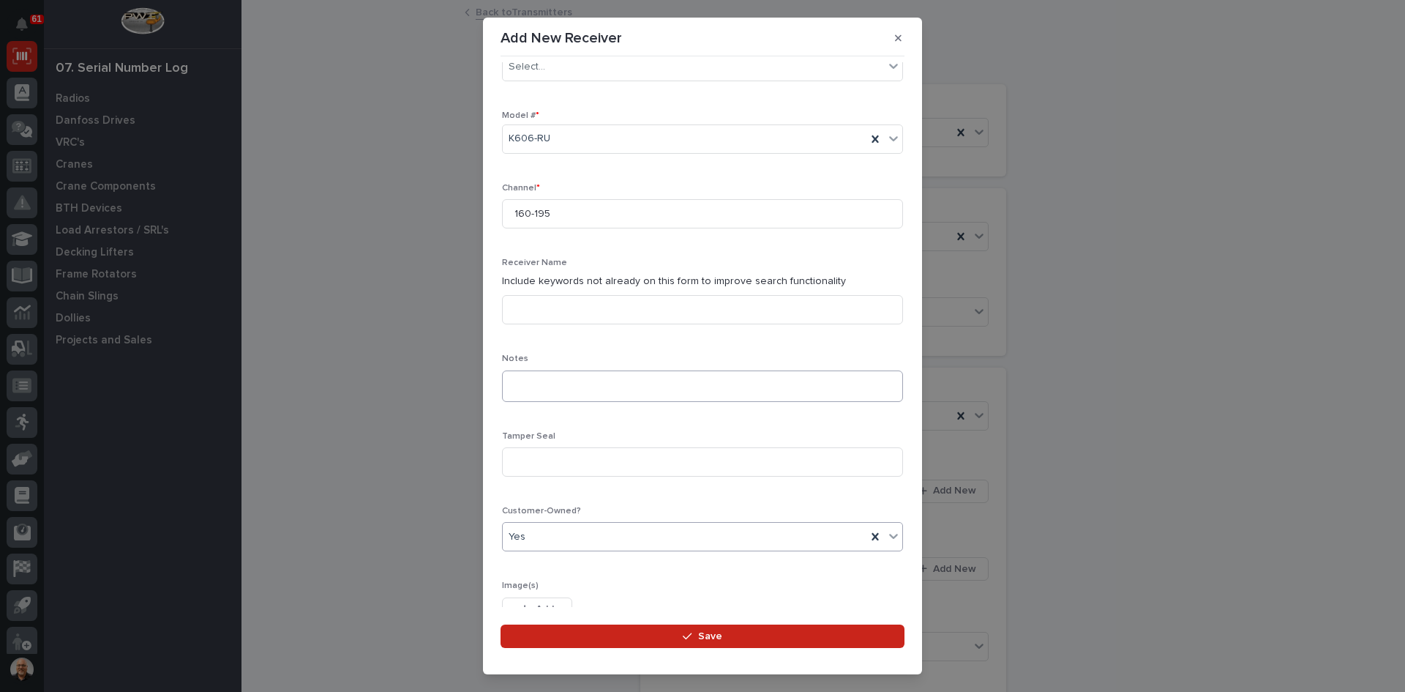
scroll to position [343, 0]
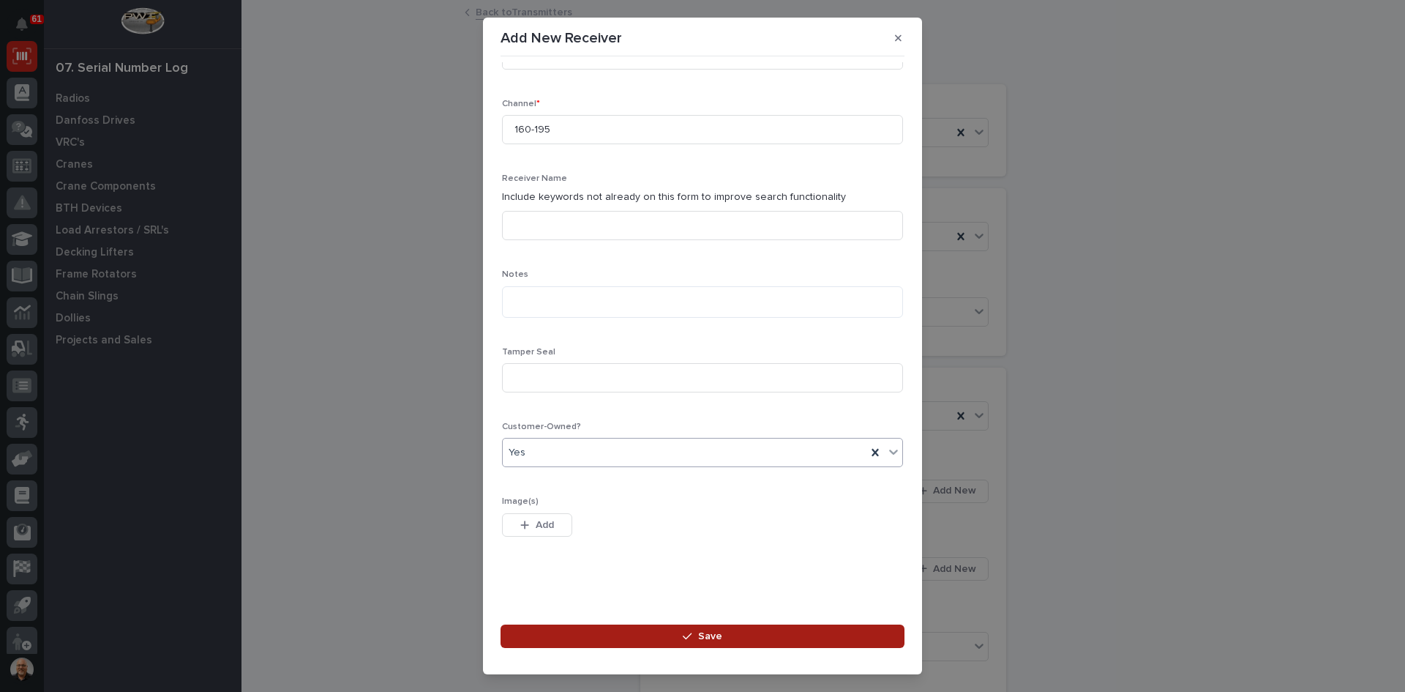
click at [709, 637] on span "Save" at bounding box center [710, 636] width 24 height 13
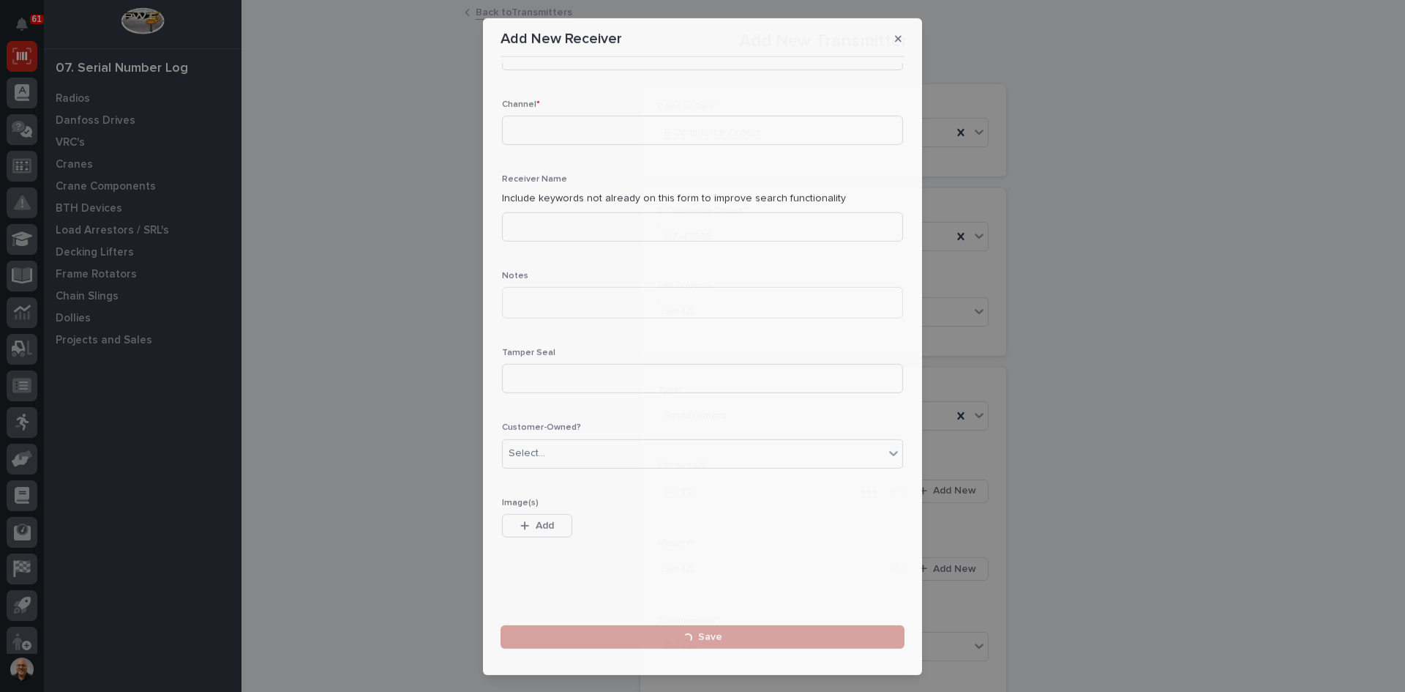
scroll to position [0, 0]
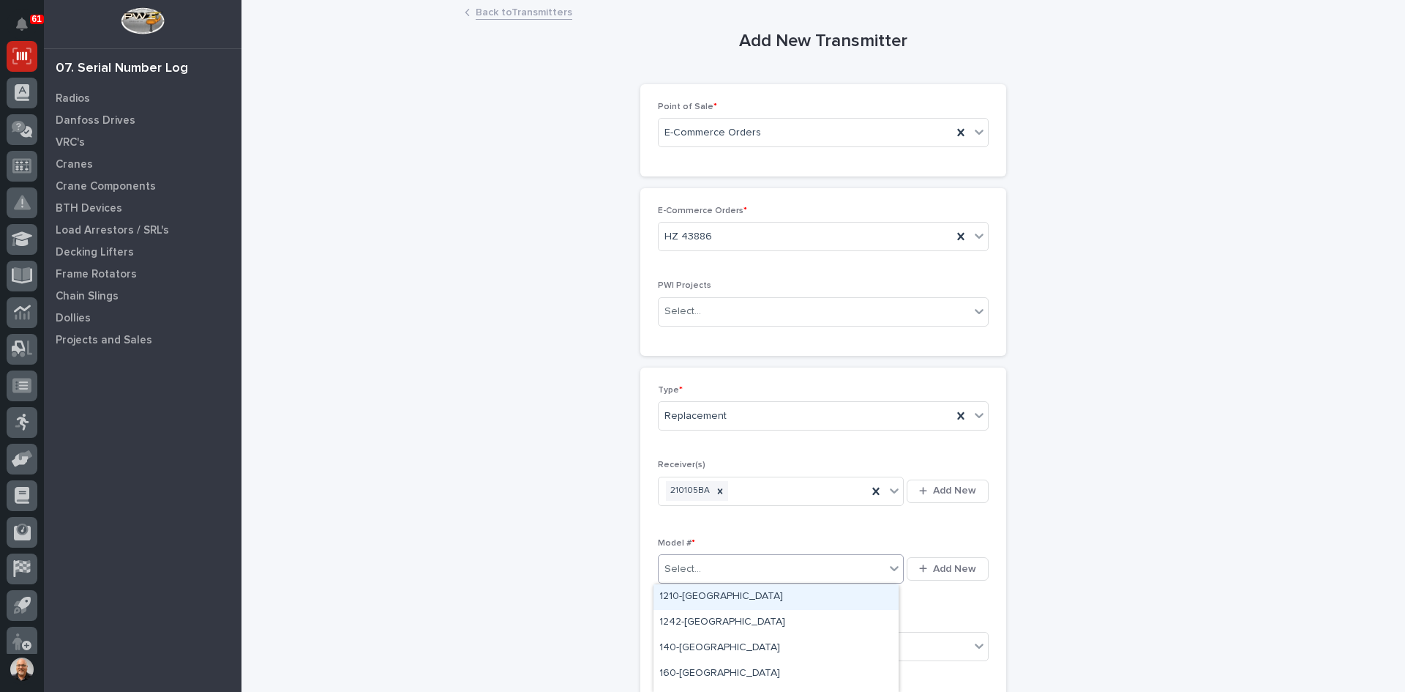
click at [703, 570] on input "text" at bounding box center [703, 569] width 1 height 12
type input "***"
click at [673, 624] on div "K606-TX" at bounding box center [776, 623] width 245 height 26
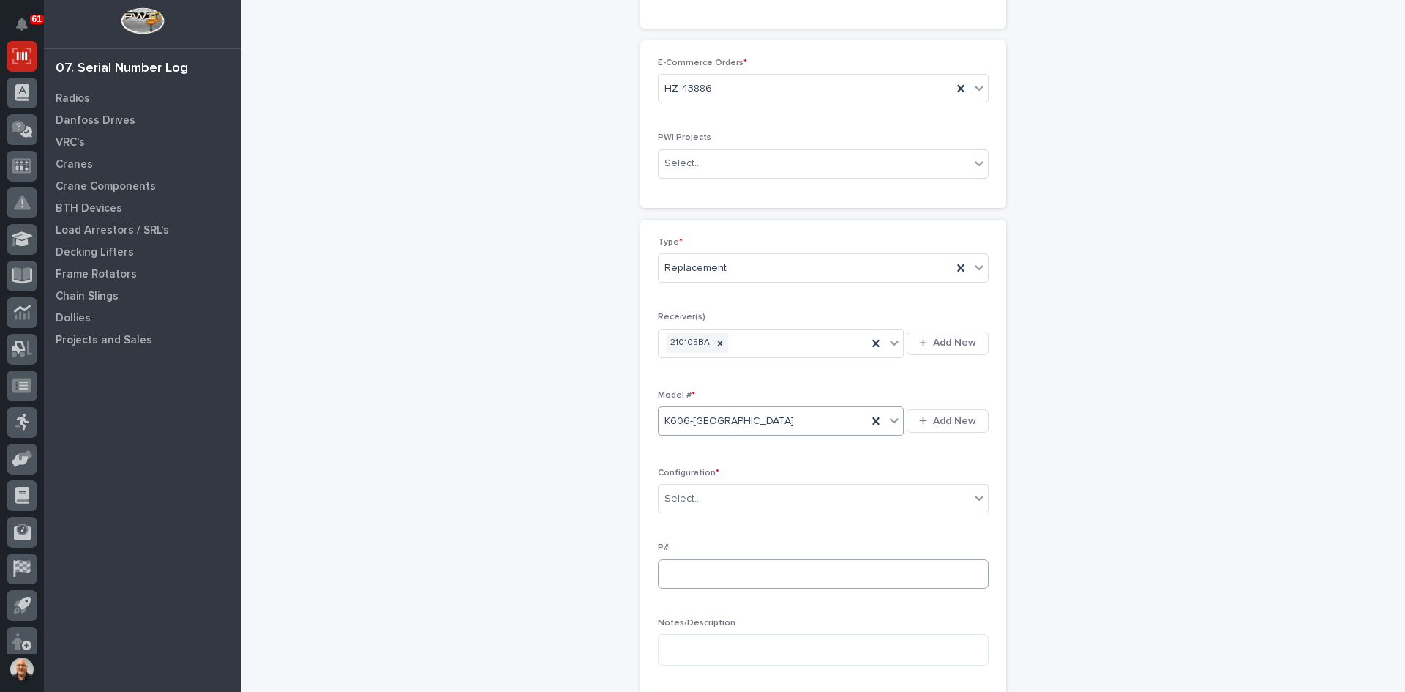
scroll to position [220, 0]
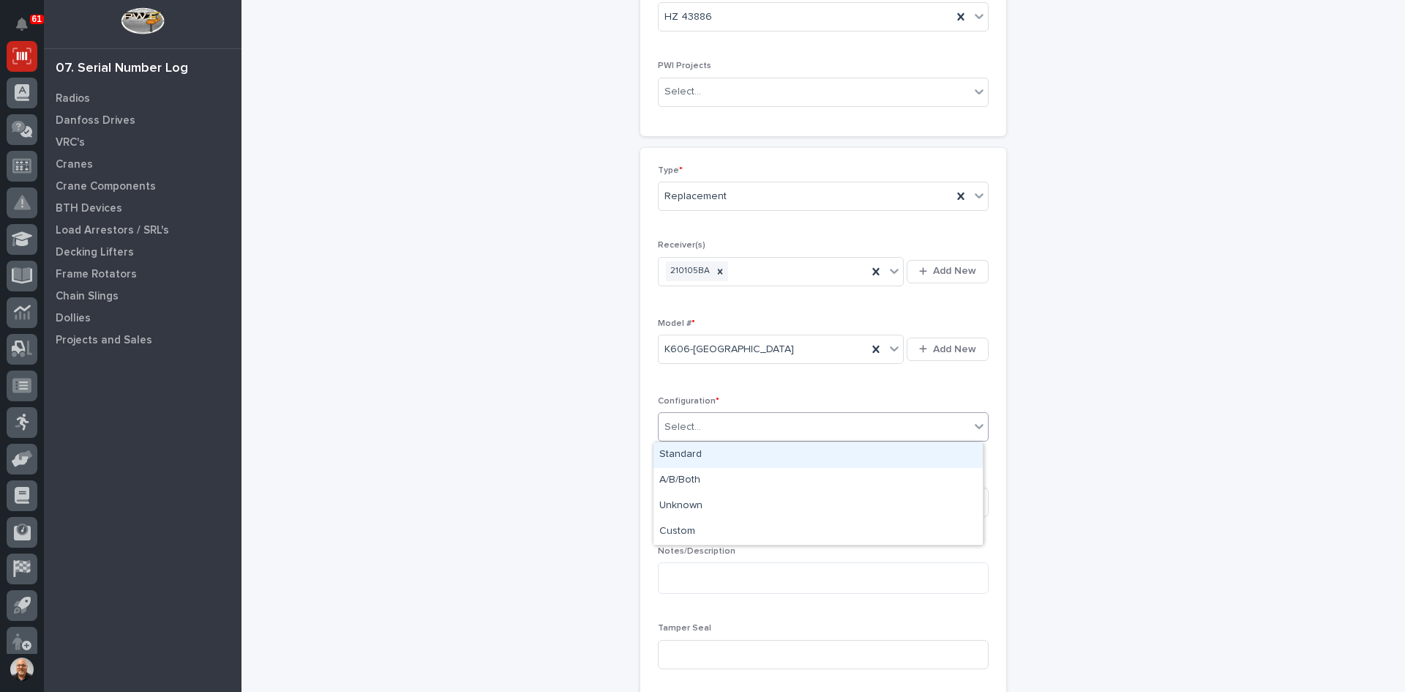
click at [703, 430] on input "text" at bounding box center [703, 427] width 1 height 12
click at [683, 457] on div "Standard" at bounding box center [818, 455] width 329 height 26
click at [671, 509] on input at bounding box center [823, 502] width 331 height 29
type input "PW1915-P"
click at [671, 659] on input at bounding box center [823, 654] width 331 height 29
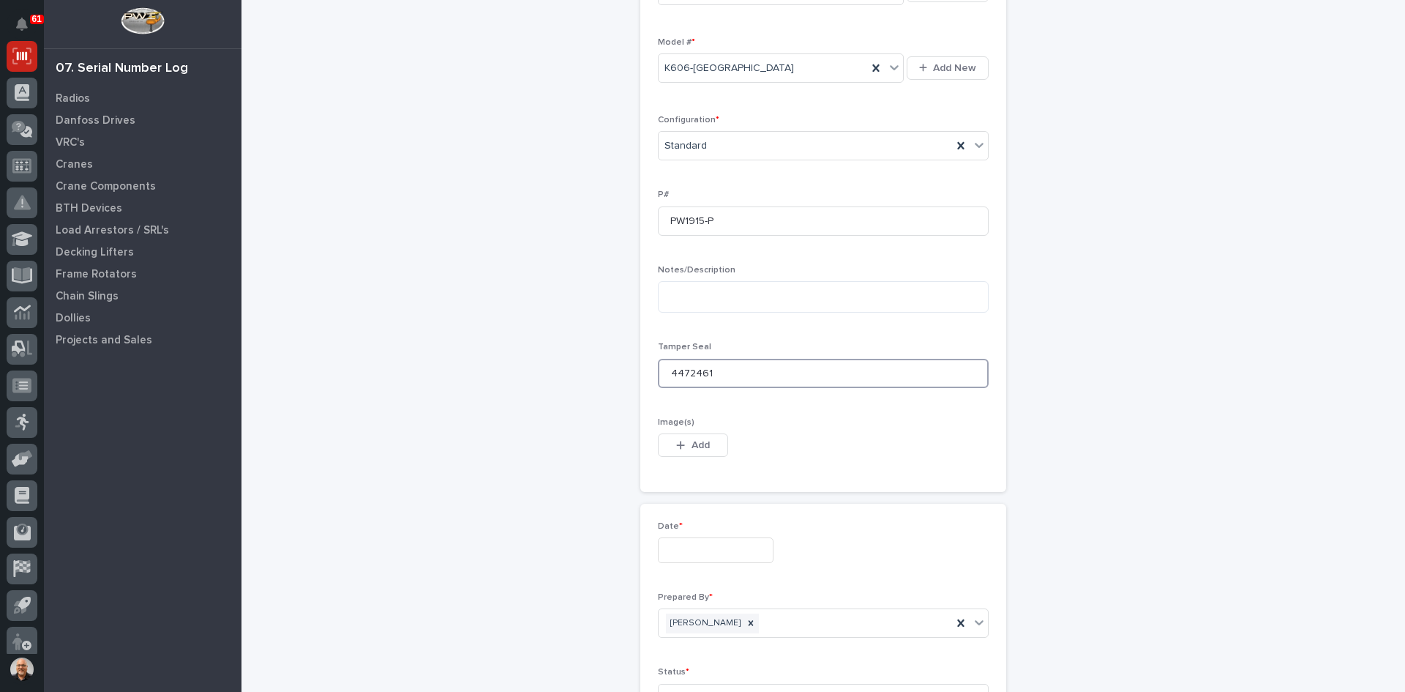
scroll to position [586, 0]
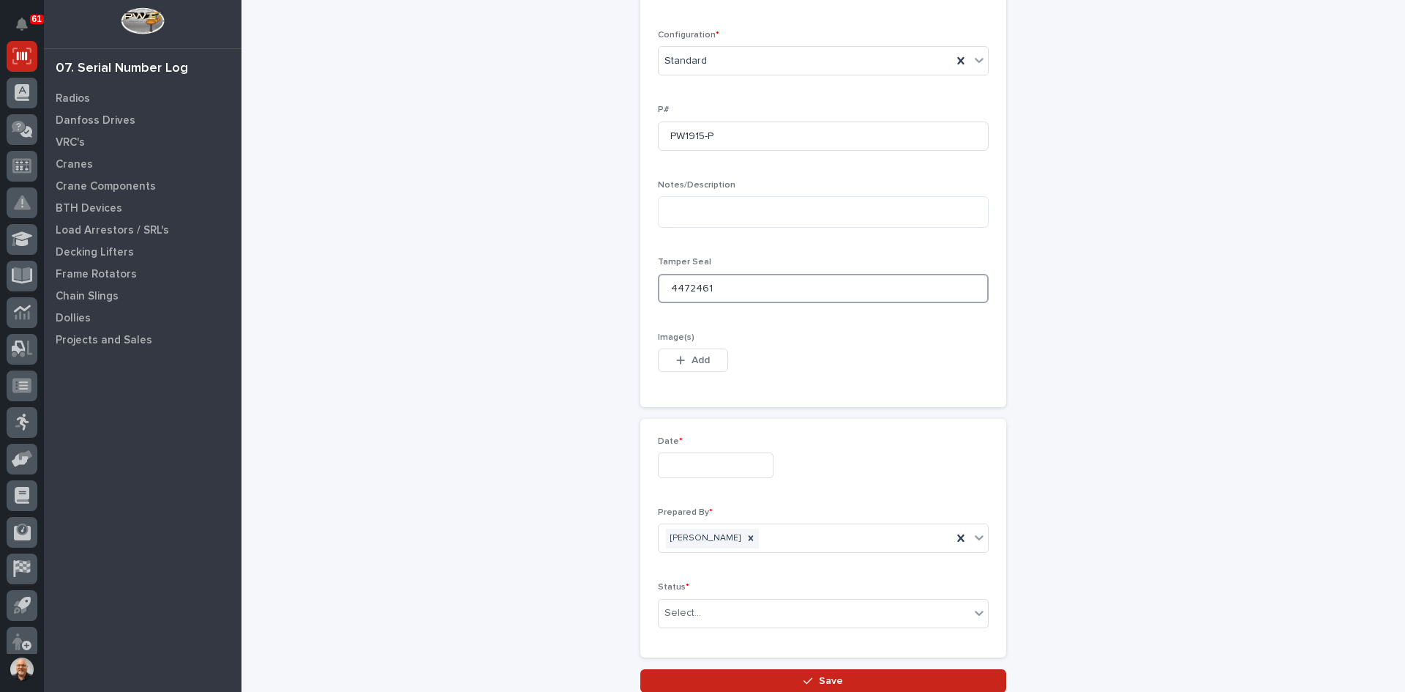
type input "4472461"
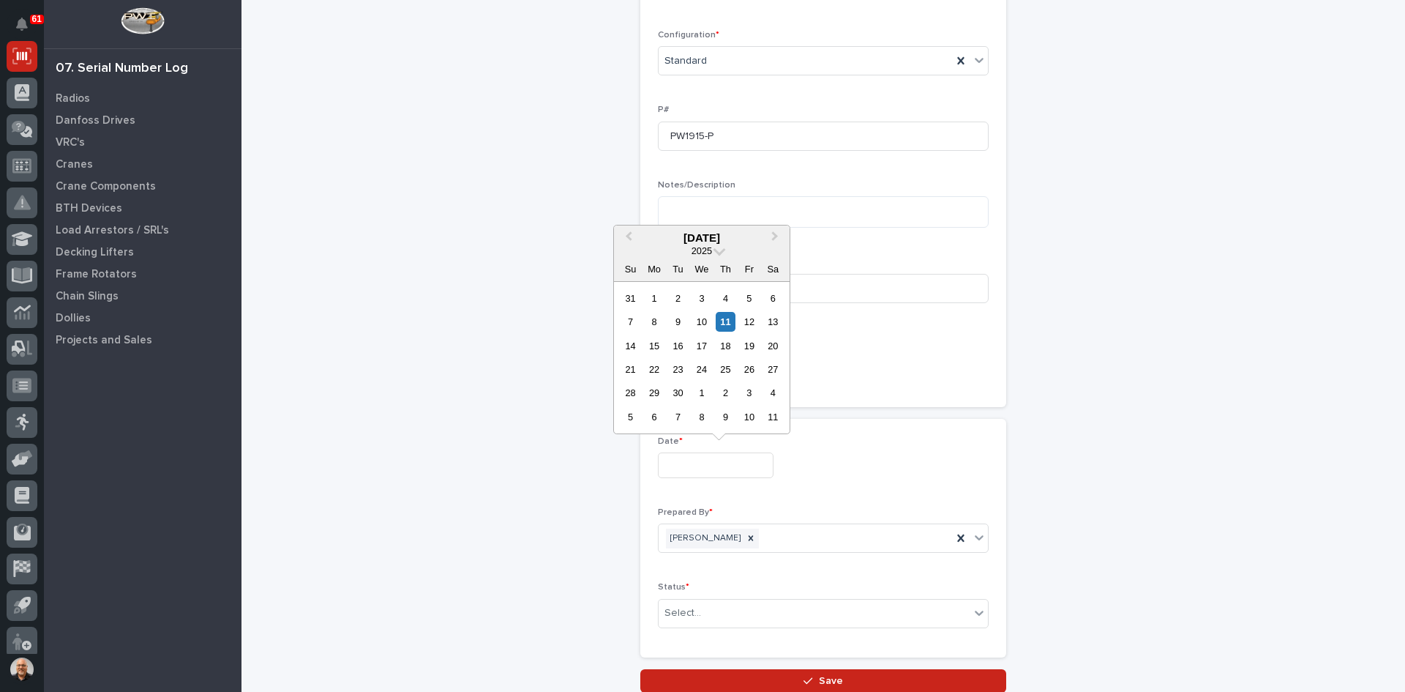
click at [684, 463] on input "text" at bounding box center [716, 465] width 116 height 26
click at [727, 326] on div "11" at bounding box center [726, 322] width 20 height 20
type input "**********"
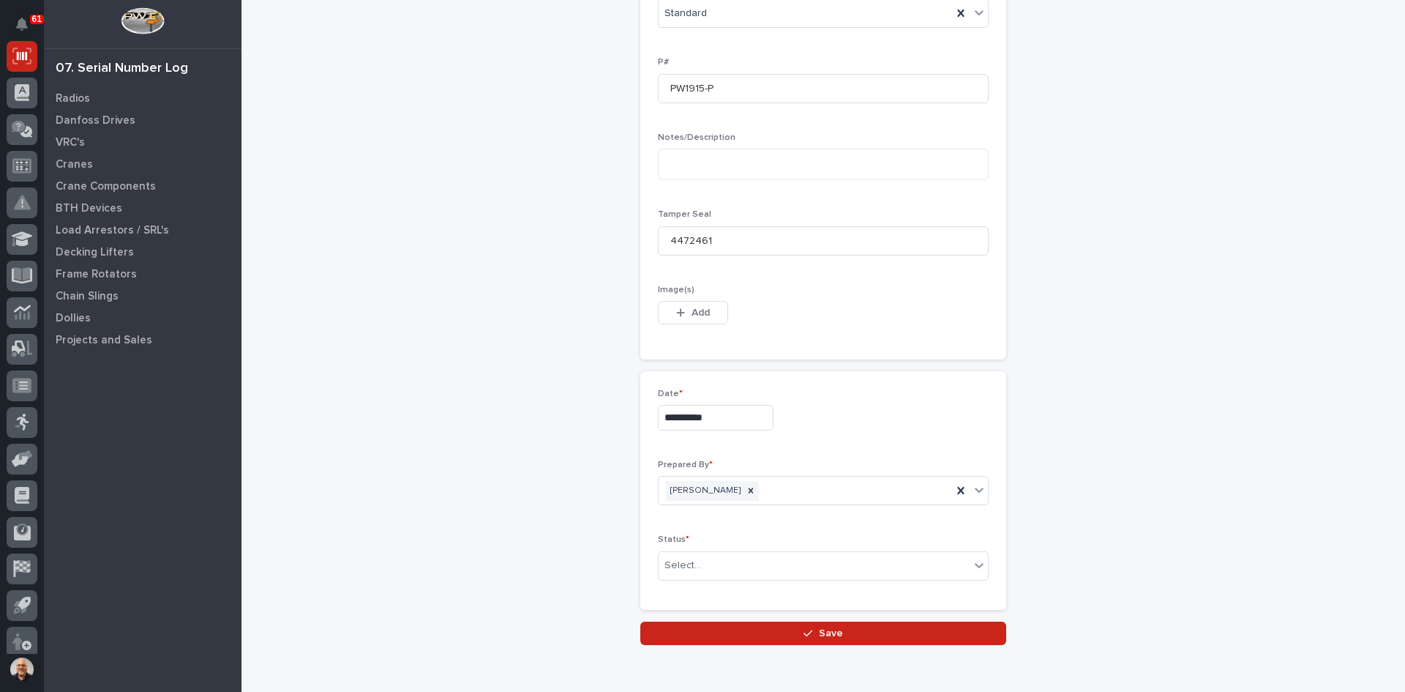
scroll to position [701, 0]
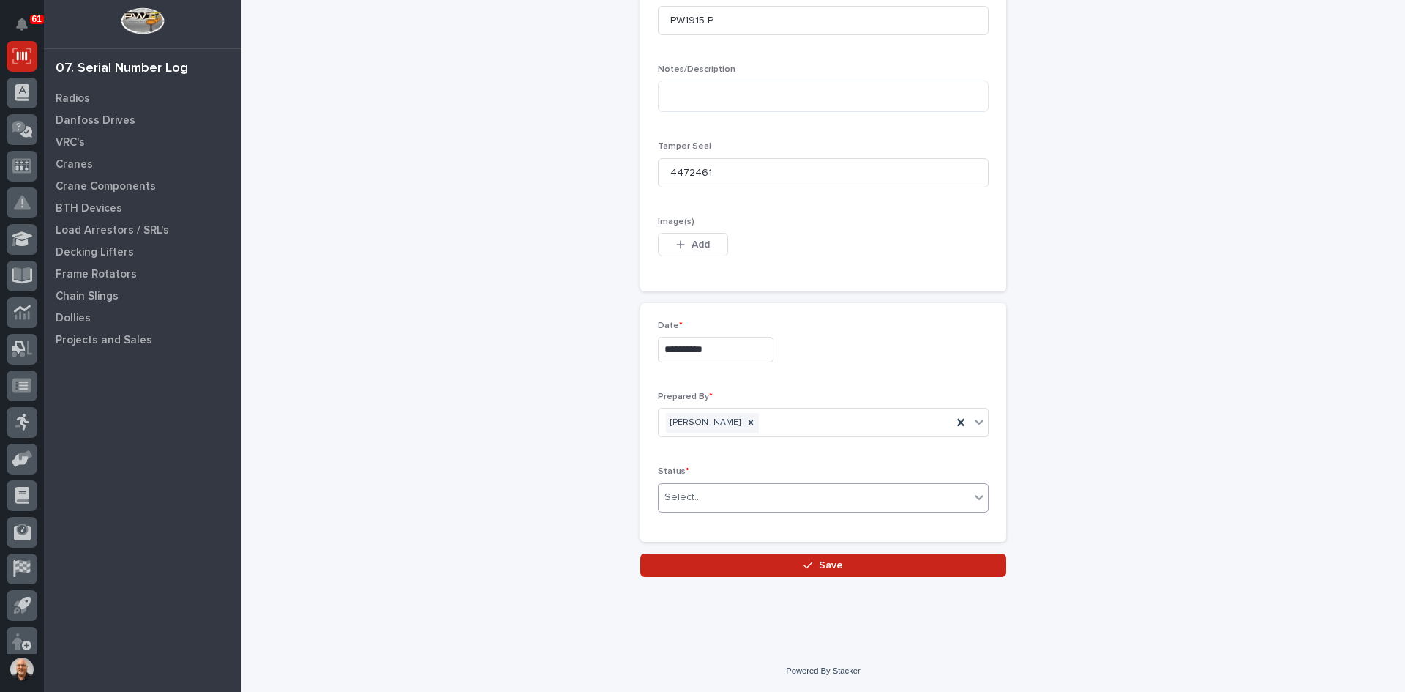
click at [703, 493] on input "text" at bounding box center [703, 497] width 1 height 12
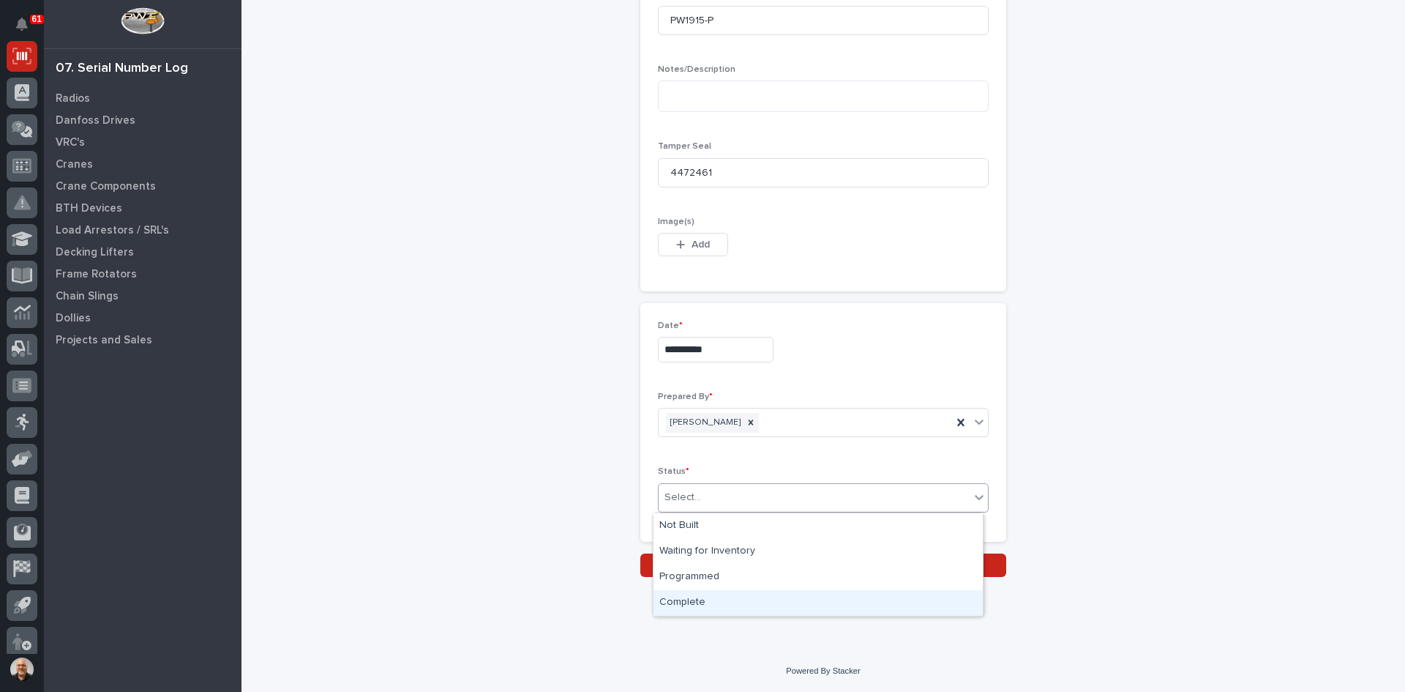
click at [690, 608] on div "Complete" at bounding box center [818, 603] width 329 height 26
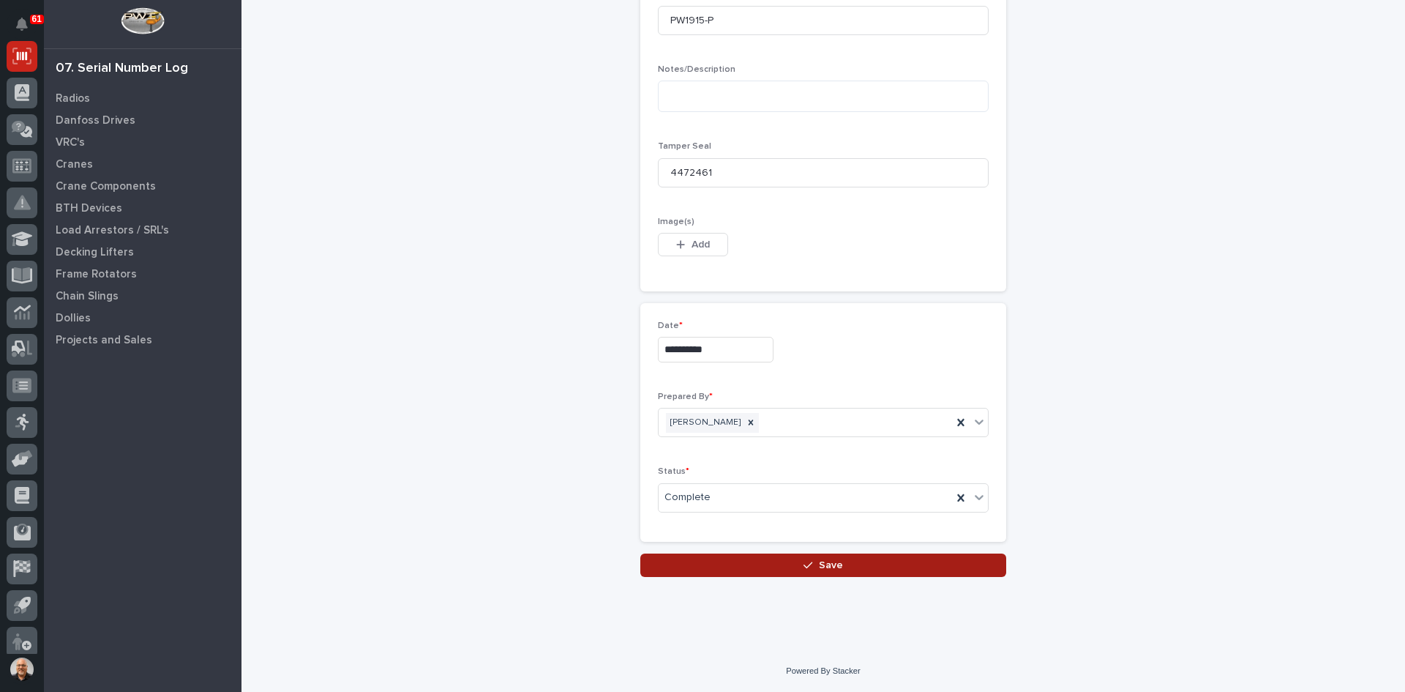
click at [825, 562] on span "Save" at bounding box center [831, 565] width 24 height 13
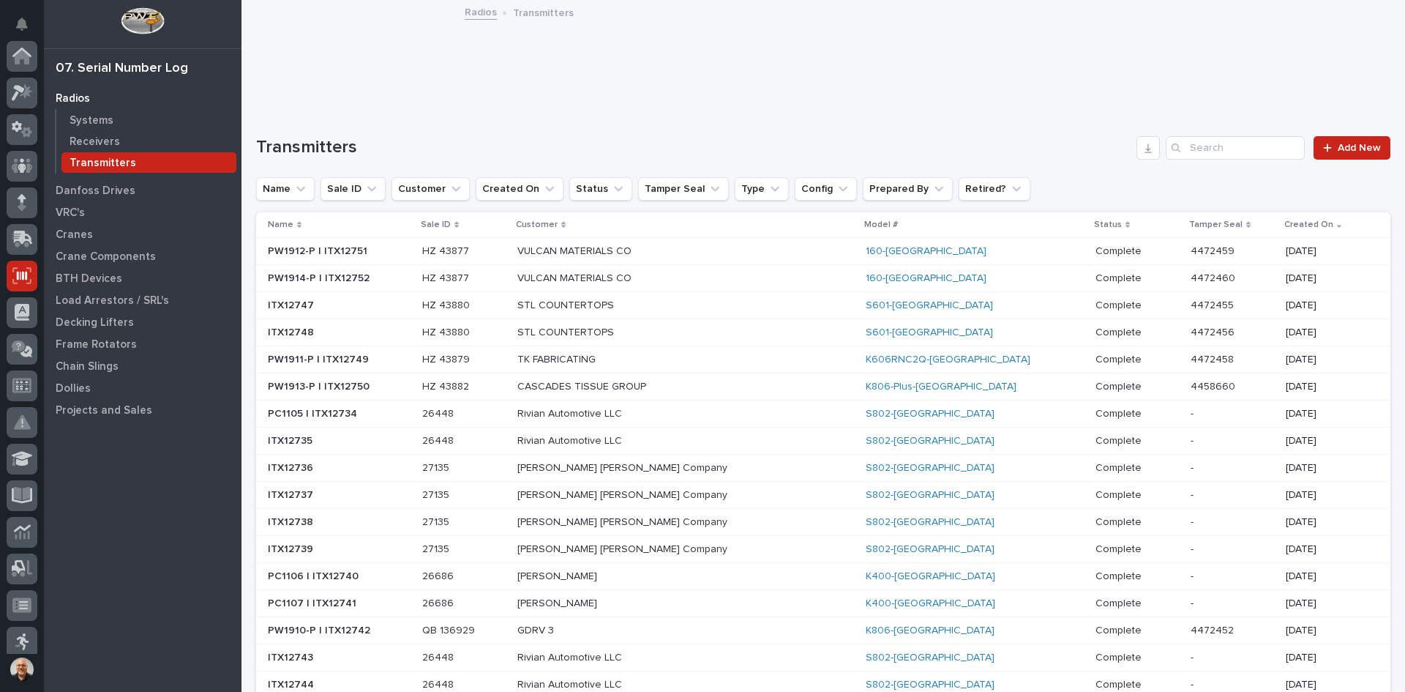
scroll to position [220, 0]
